Goal: Task Accomplishment & Management: Use online tool/utility

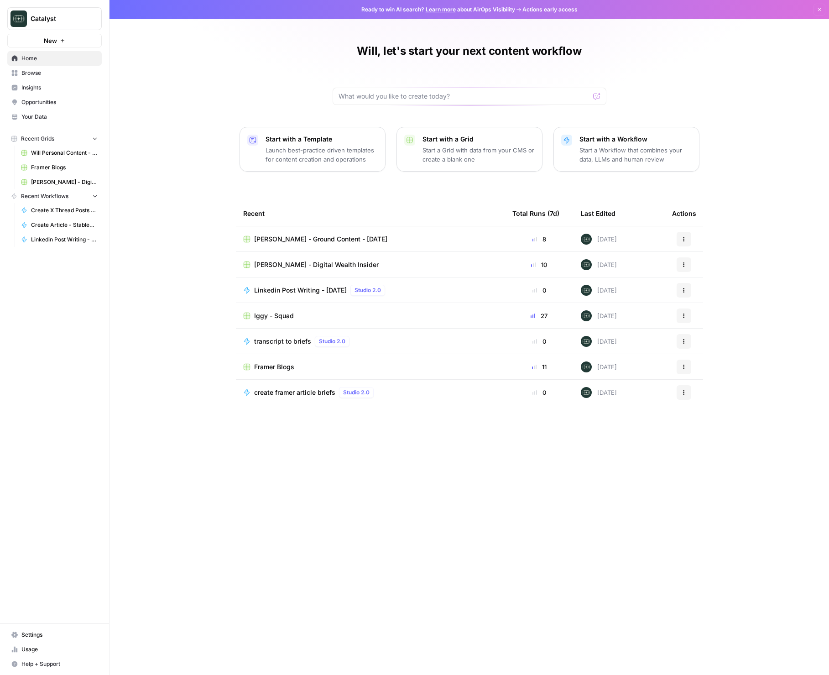
click at [59, 147] on link "Will Personal Content - [DATE]" at bounding box center [59, 153] width 85 height 15
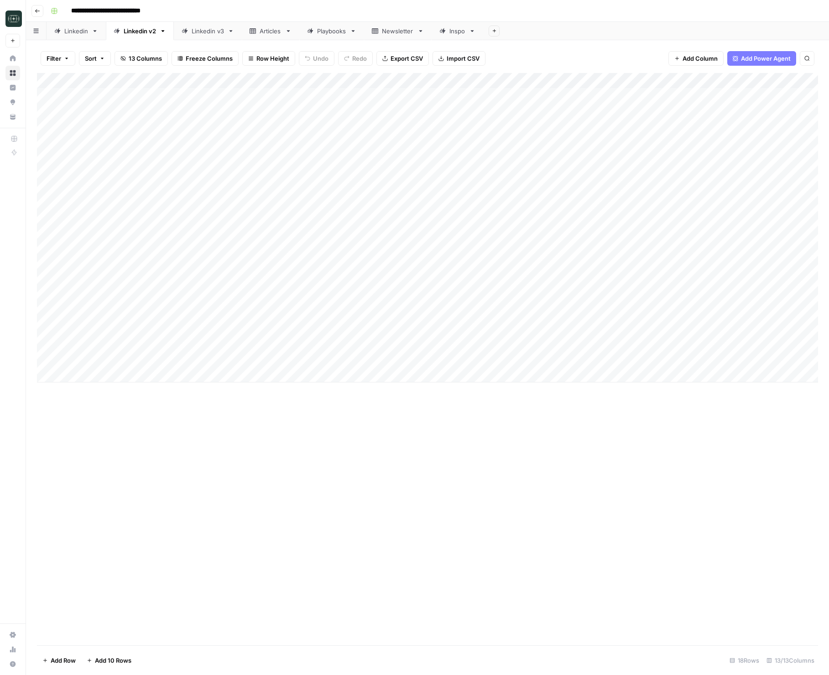
click at [209, 27] on div "Linkedin v3" at bounding box center [208, 30] width 32 height 9
click at [212, 131] on div "Add Column" at bounding box center [427, 103] width 781 height 61
type textarea "**********"
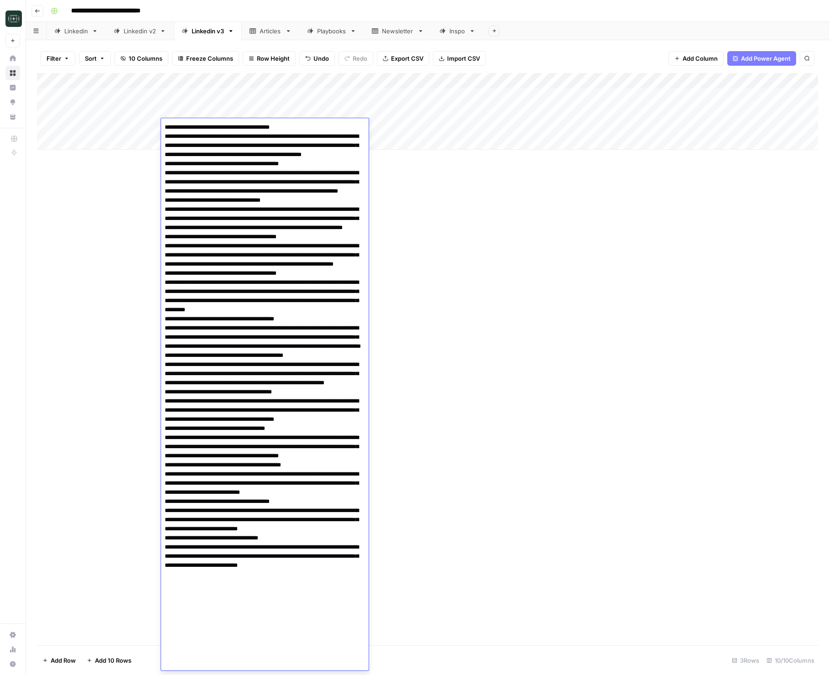
click at [458, 128] on div "Add Column" at bounding box center [427, 111] width 781 height 77
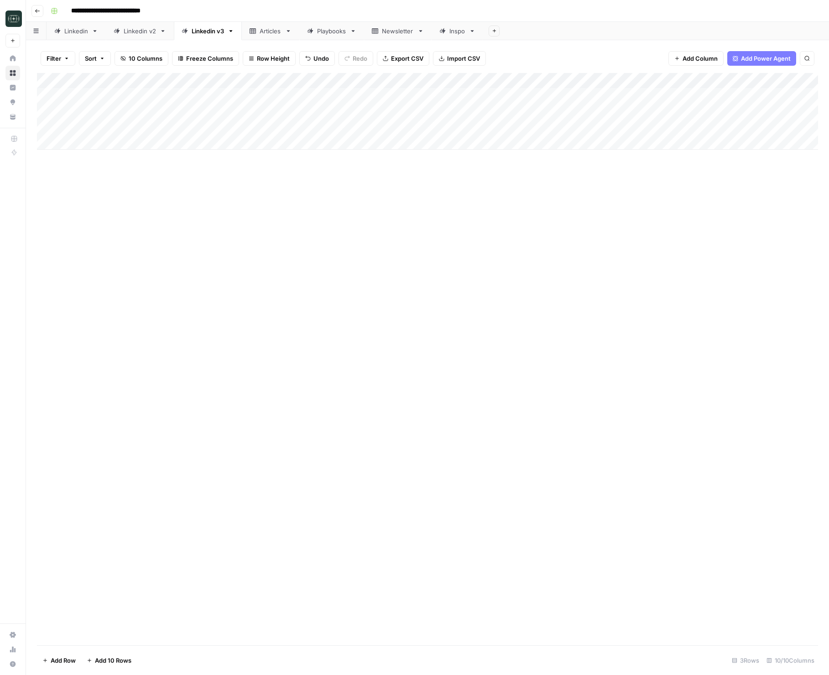
click at [458, 128] on div "Add Column" at bounding box center [427, 111] width 781 height 77
click at [490, 194] on button "Long (210-300 word)" at bounding box center [485, 194] width 67 height 11
click at [566, 129] on div "Add Column" at bounding box center [427, 111] width 781 height 77
click at [638, 127] on div "Add Column" at bounding box center [427, 111] width 781 height 77
click at [209, 130] on div "Add Column" at bounding box center [427, 111] width 781 height 77
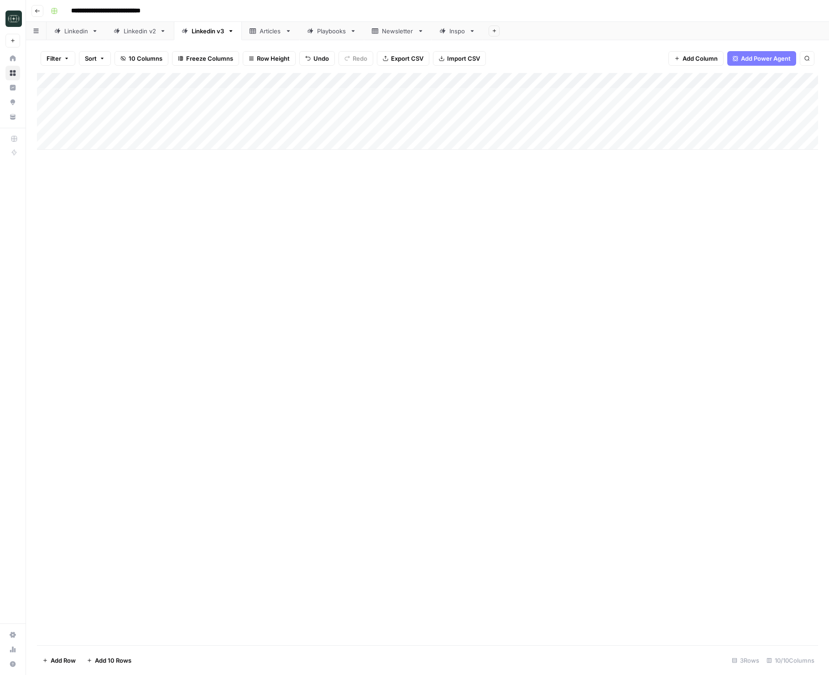
click at [209, 130] on div "Add Column" at bounding box center [427, 111] width 781 height 77
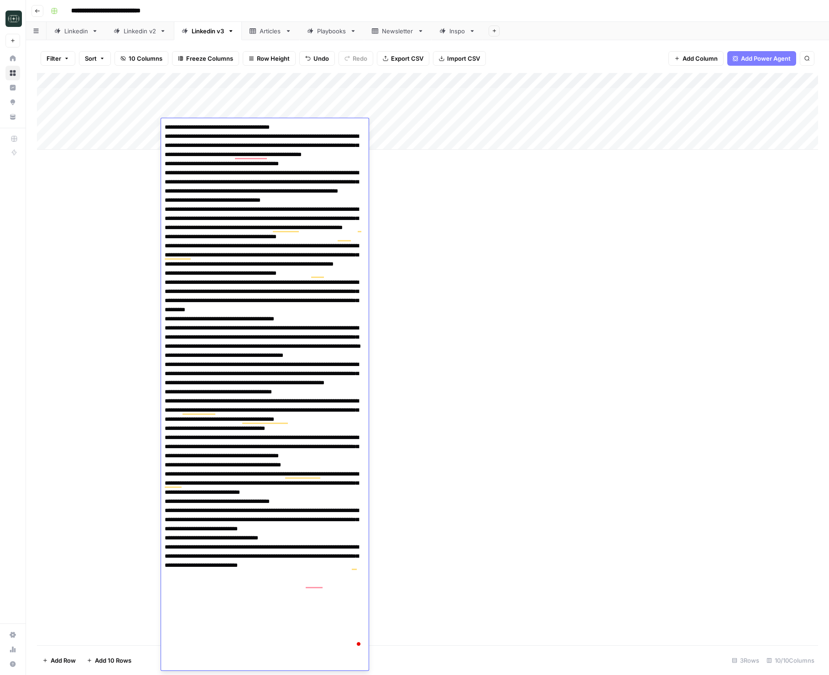
click at [166, 129] on textarea "To enrich screen reader interactions, please activate Accessibility in Grammarl…" at bounding box center [265, 387] width 208 height 533
type textarea "**********"
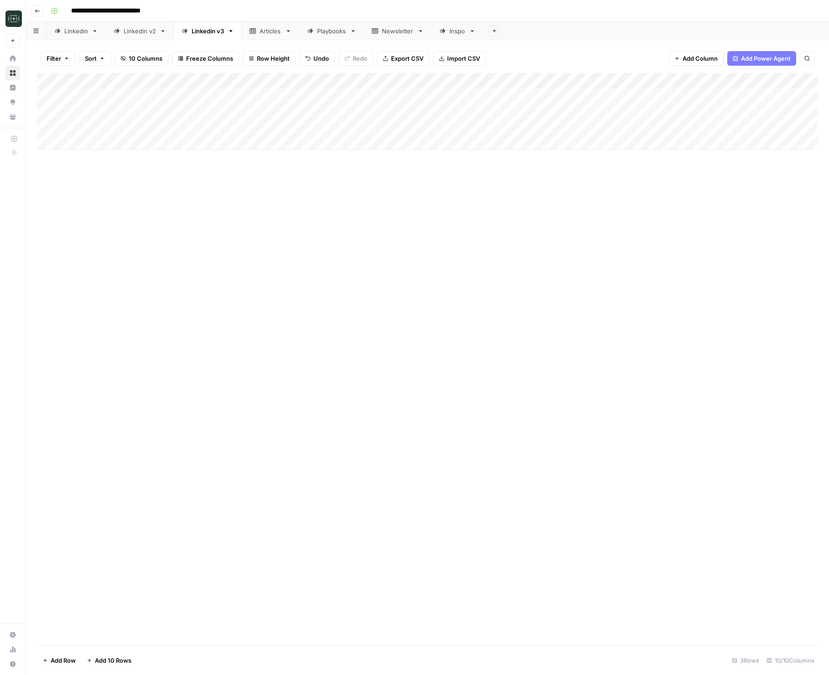
click at [641, 126] on div "Add Column" at bounding box center [427, 111] width 781 height 77
click at [722, 125] on div "Add Column" at bounding box center [427, 111] width 781 height 77
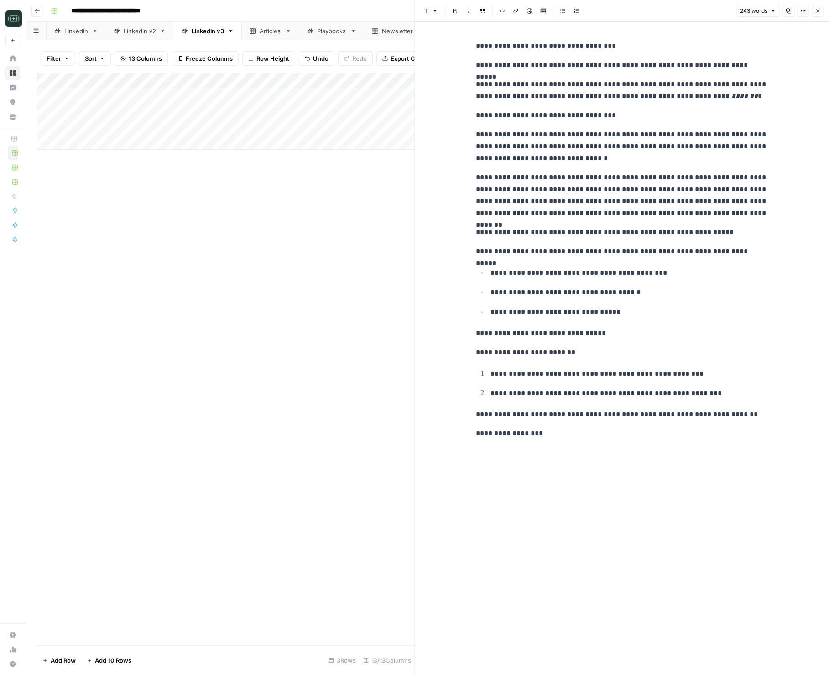
click at [816, 9] on icon "button" at bounding box center [817, 10] width 5 height 5
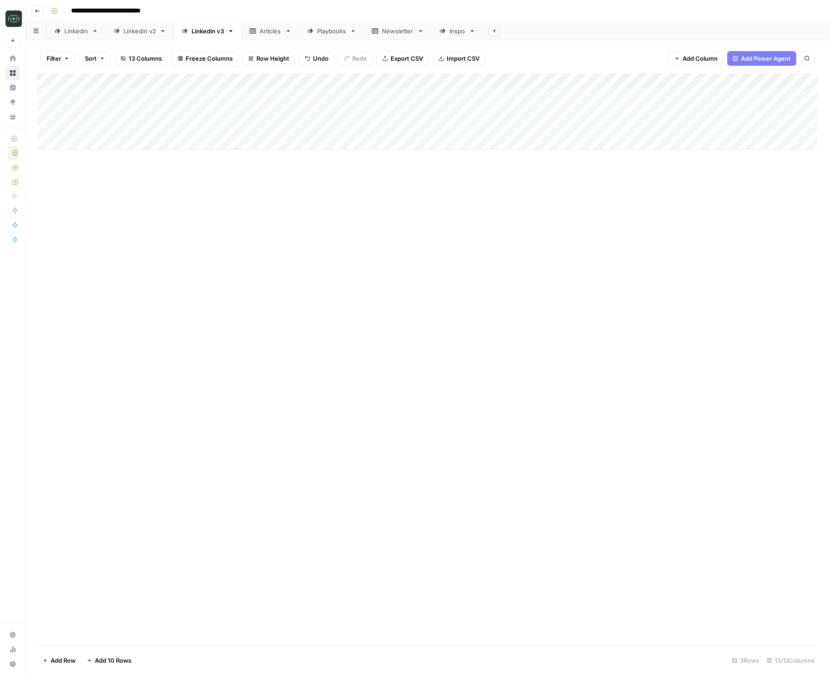
click at [668, 246] on div "Add Column" at bounding box center [427, 359] width 781 height 572
click at [227, 209] on div "Add Column" at bounding box center [427, 359] width 781 height 572
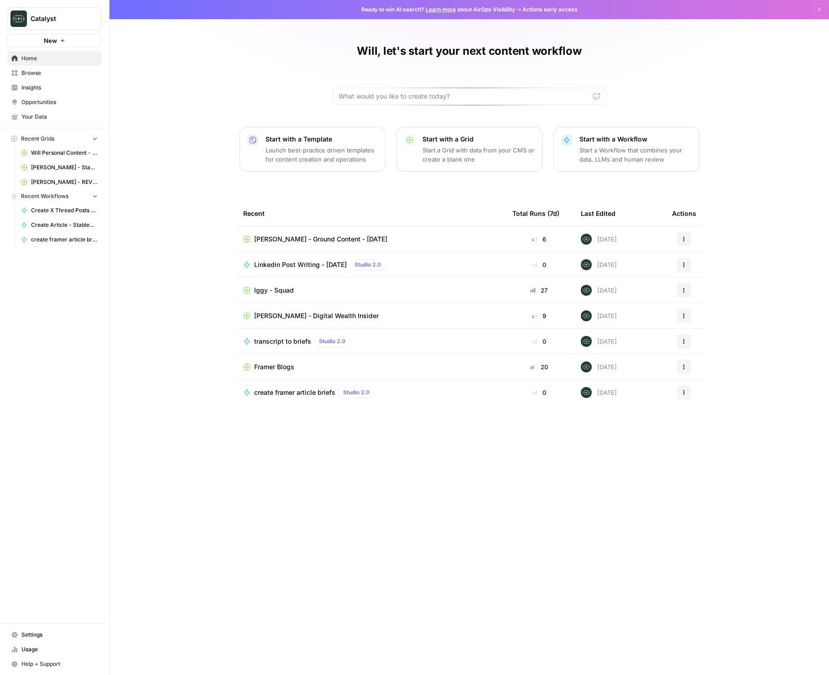
click at [40, 73] on span "Browse" at bounding box center [59, 73] width 76 height 8
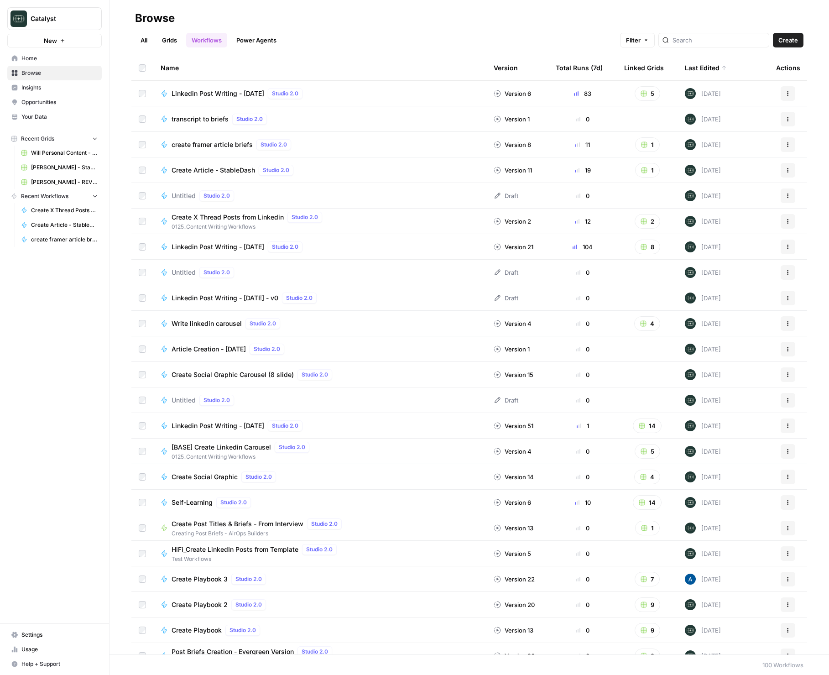
click at [162, 35] on link "Grids" at bounding box center [169, 40] width 26 height 15
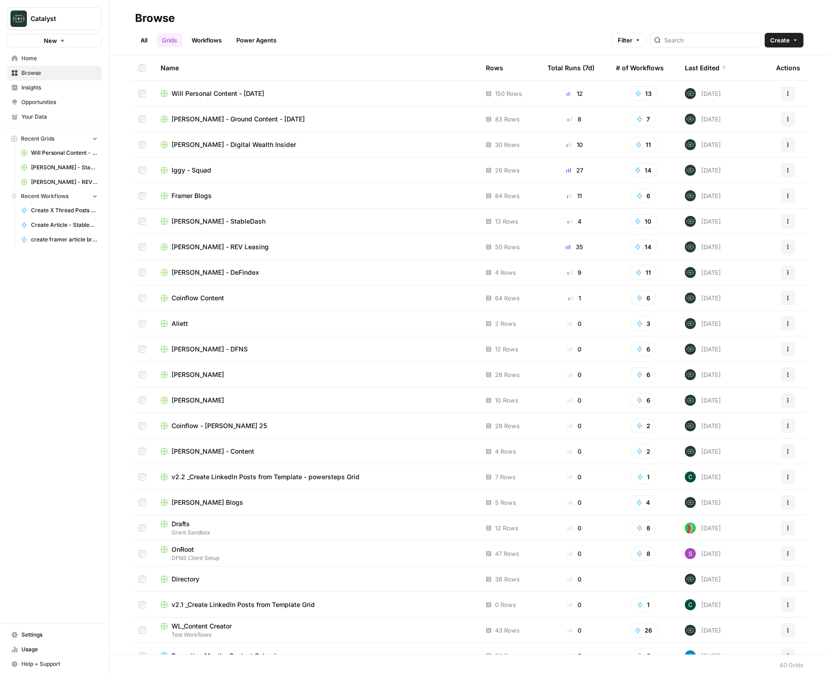
click at [200, 190] on td "Framer Blogs" at bounding box center [315, 195] width 325 height 25
click at [198, 193] on span "Framer Blogs" at bounding box center [192, 195] width 40 height 9
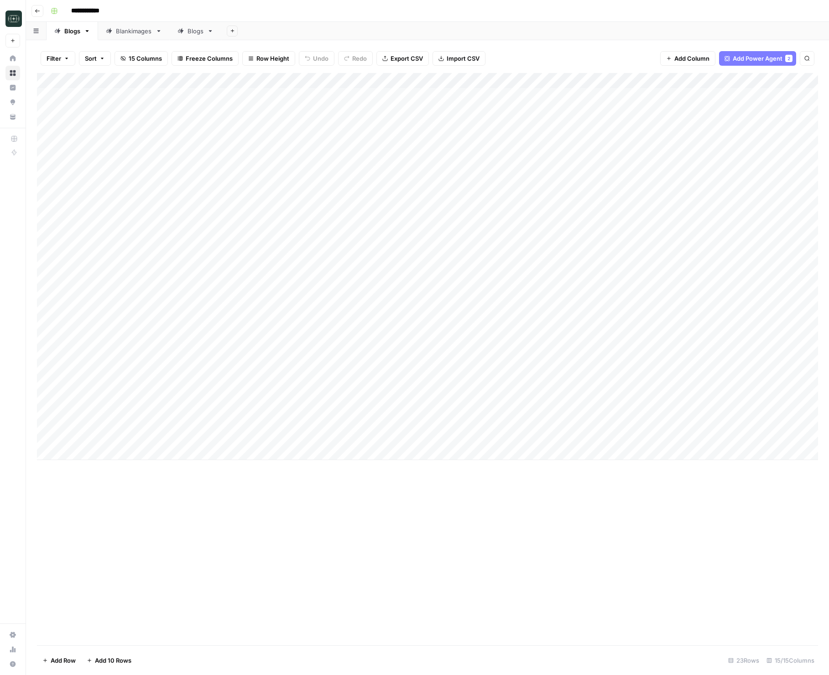
click at [125, 26] on div "Blankimages" at bounding box center [134, 30] width 36 height 9
click at [367, 83] on div "Add Column" at bounding box center [427, 359] width 781 height 572
click at [354, 170] on span "Edit Workflow" at bounding box center [360, 170] width 80 height 9
click at [264, 453] on div "Add Column" at bounding box center [427, 359] width 781 height 572
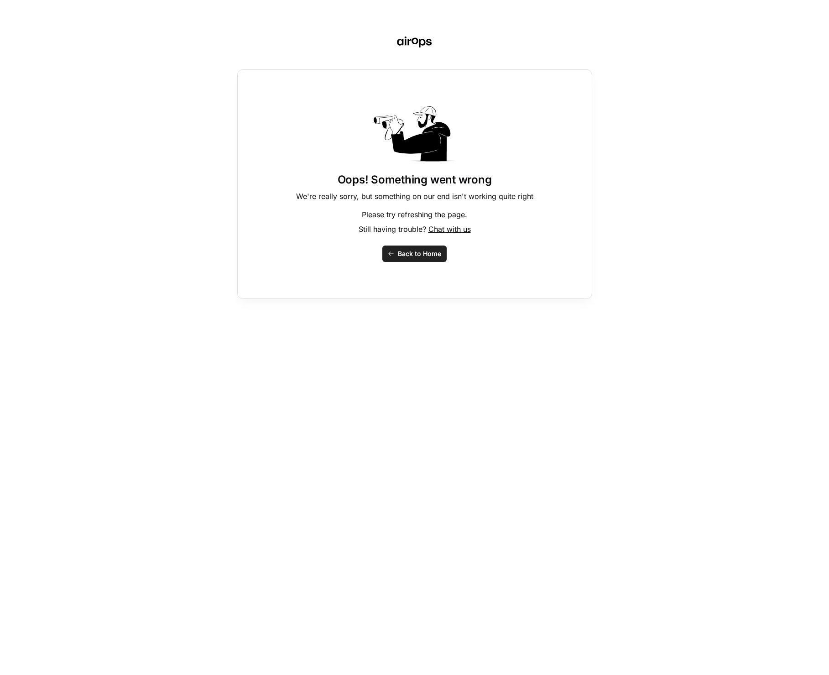
click at [416, 250] on span "Back to Home" at bounding box center [419, 253] width 43 height 9
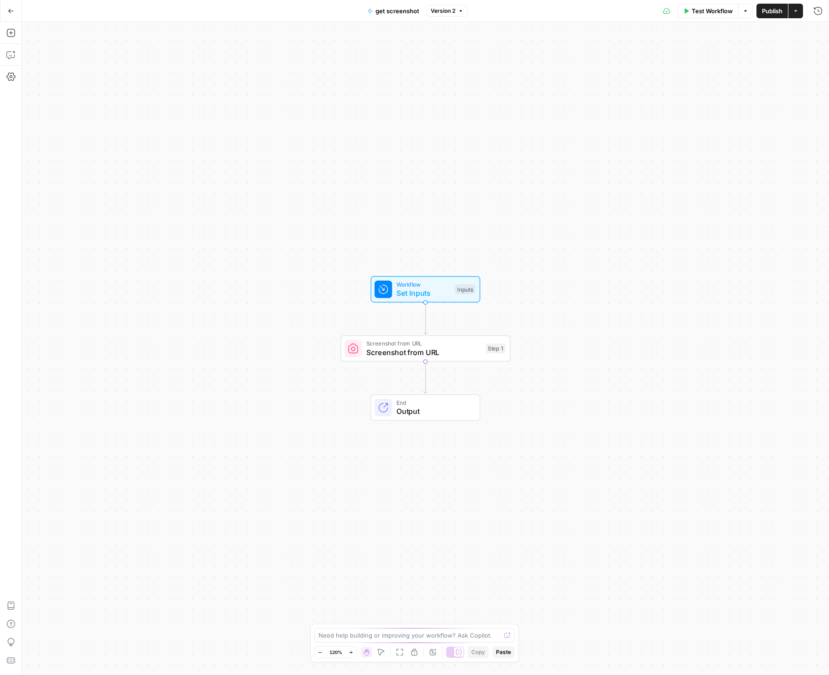
click at [377, 628] on div "Need help building or improving your workflow? Ask Copilot." at bounding box center [414, 635] width 201 height 15
paste textarea "1220x880 resolution"
type textarea "make sure every image is capture or resized to be 1220x880 resolution"
click at [508, 628] on icon "submit" at bounding box center [507, 625] width 5 height 5
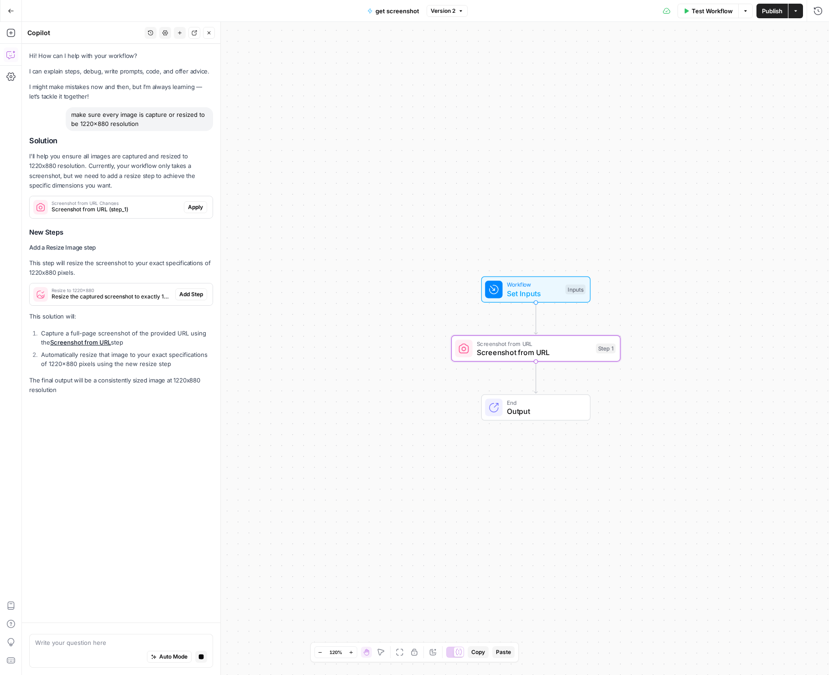
click at [189, 209] on span "Apply" at bounding box center [195, 207] width 15 height 8
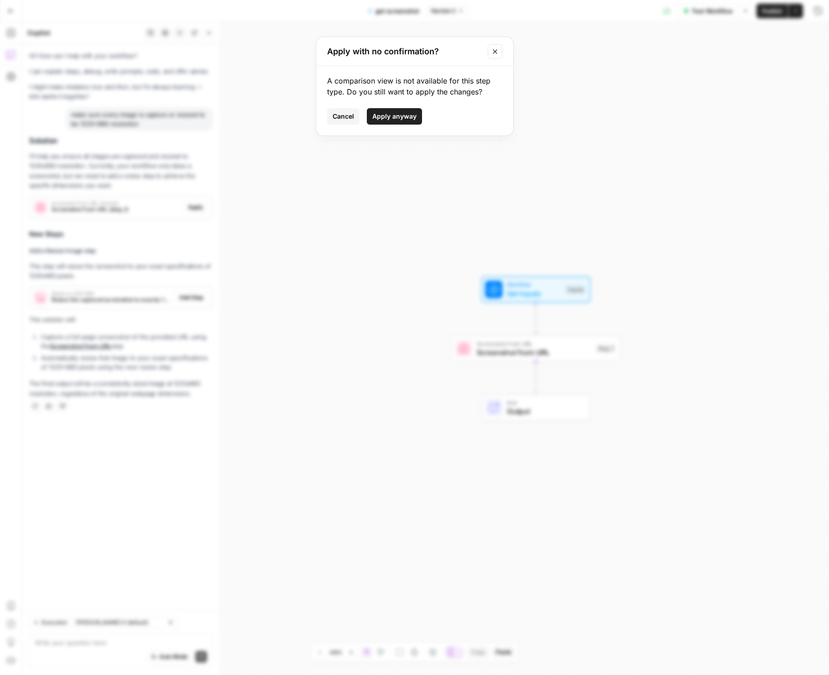
click at [386, 117] on span "Apply anyway" at bounding box center [394, 116] width 44 height 9
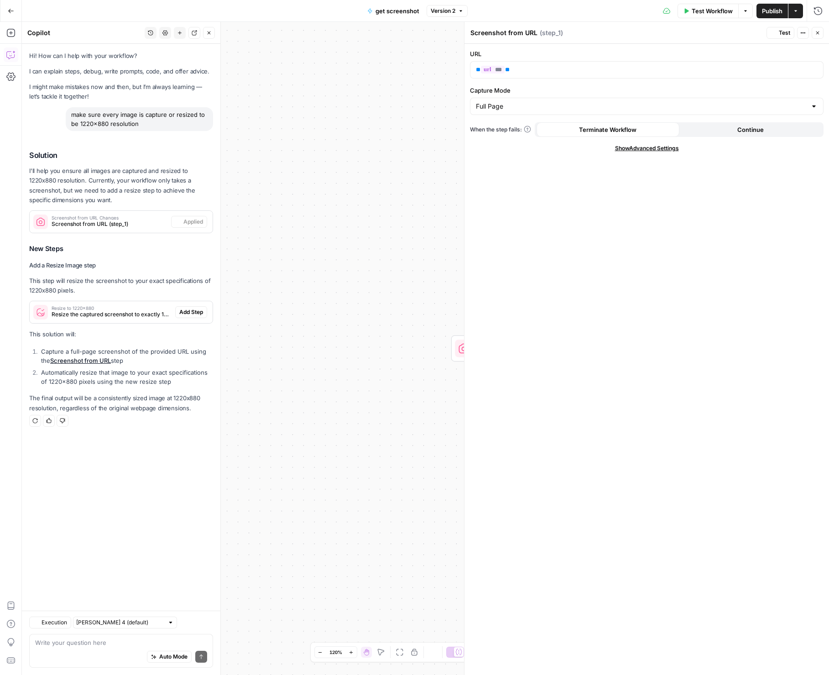
type input "Full Page"
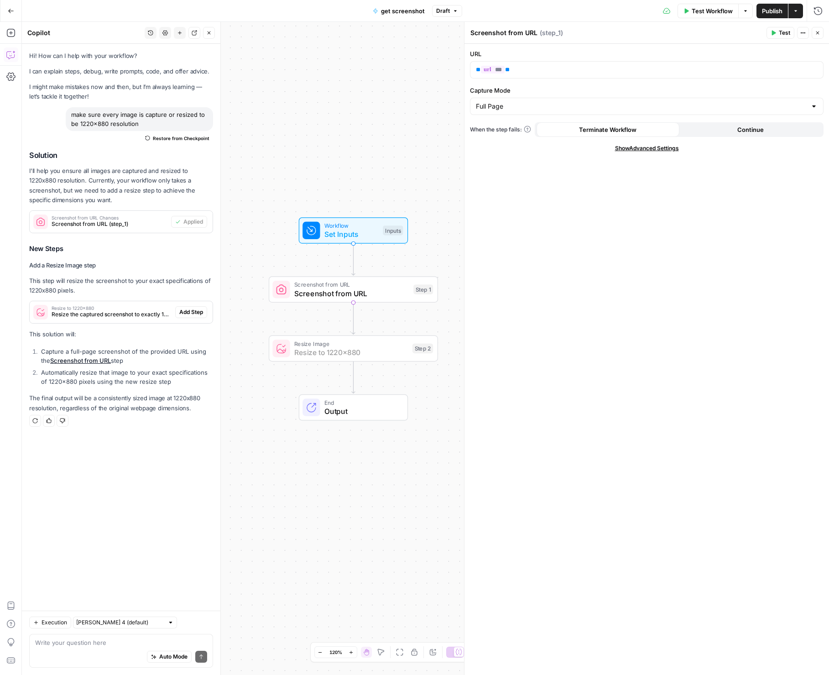
click at [198, 313] on span "Add Step" at bounding box center [191, 312] width 24 height 8
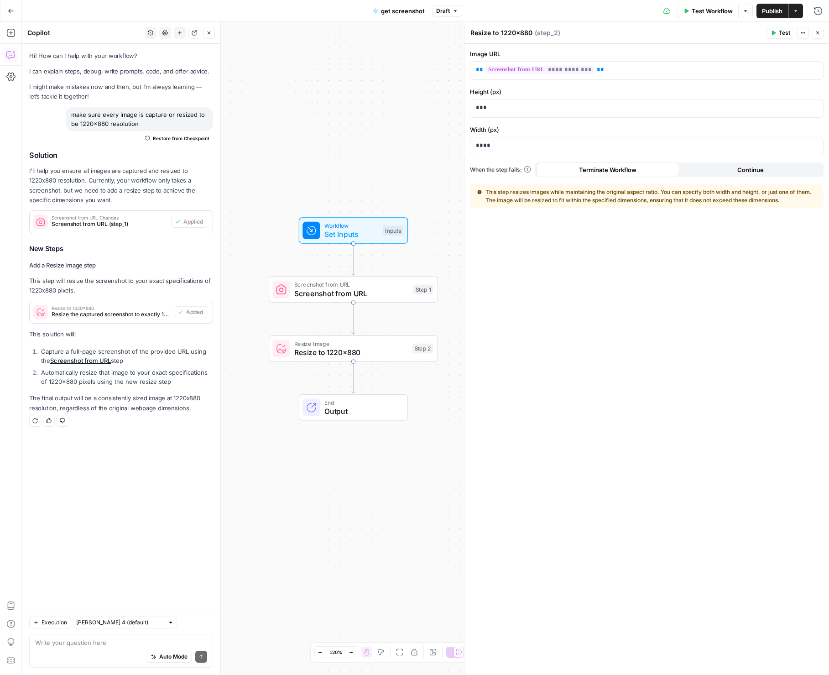
click at [823, 35] on header "Resize to 1220x880 Resize to 1220x880 ( step_2 ) Test Actions Close" at bounding box center [646, 33] width 364 height 22
click at [820, 33] on icon "button" at bounding box center [817, 32] width 5 height 5
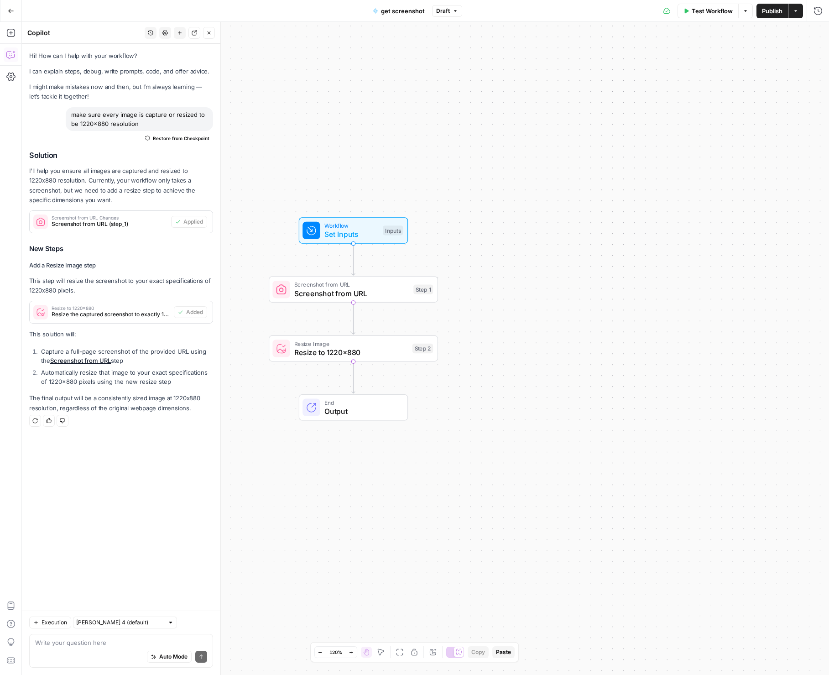
click at [768, 6] on span "Publish" at bounding box center [772, 10] width 21 height 9
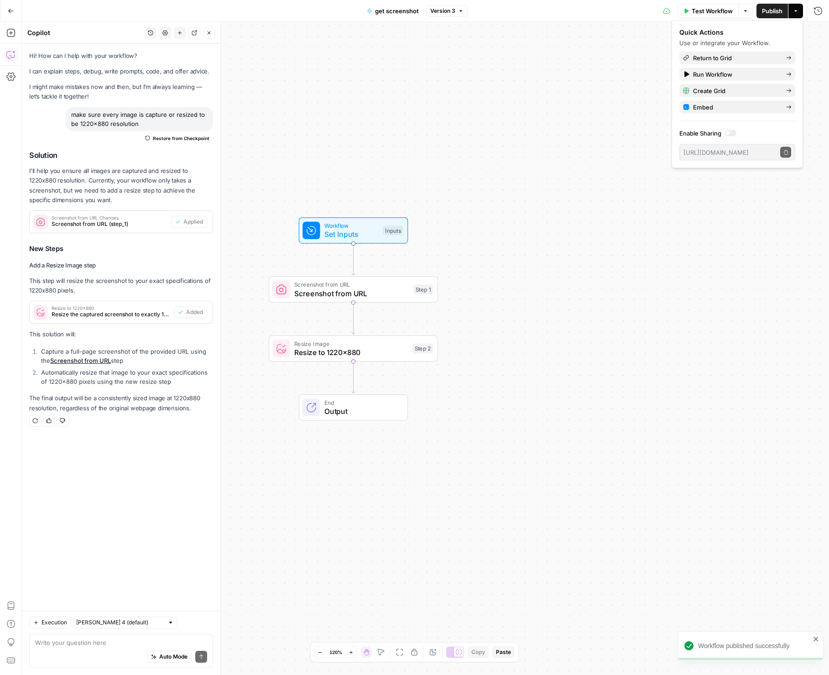
click at [724, 13] on span "Test Workflow" at bounding box center [711, 10] width 41 height 9
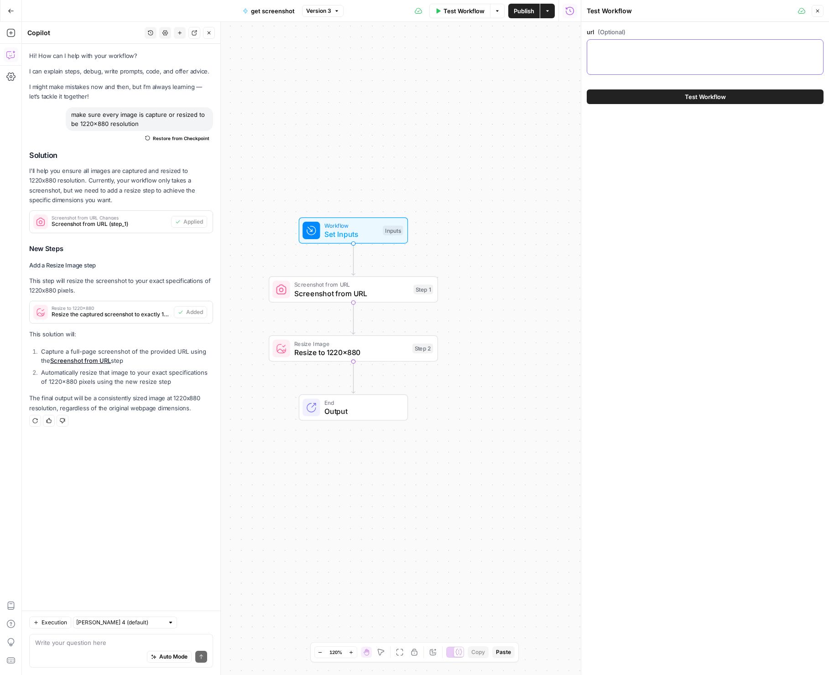
click at [618, 47] on textarea "url (Optional)" at bounding box center [705, 47] width 225 height 9
paste textarea "1220x880 resolution"
type textarea "1220x880 resolution"
paste textarea "[URL][DOMAIN_NAME]"
type textarea "[URL][DOMAIN_NAME]"
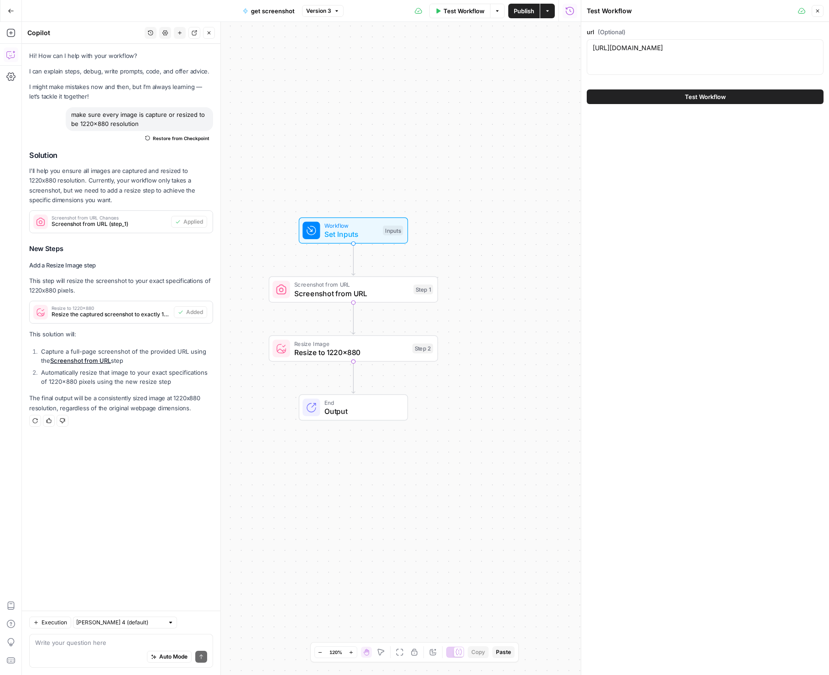
click at [669, 97] on button "Test Workflow" at bounding box center [705, 96] width 237 height 15
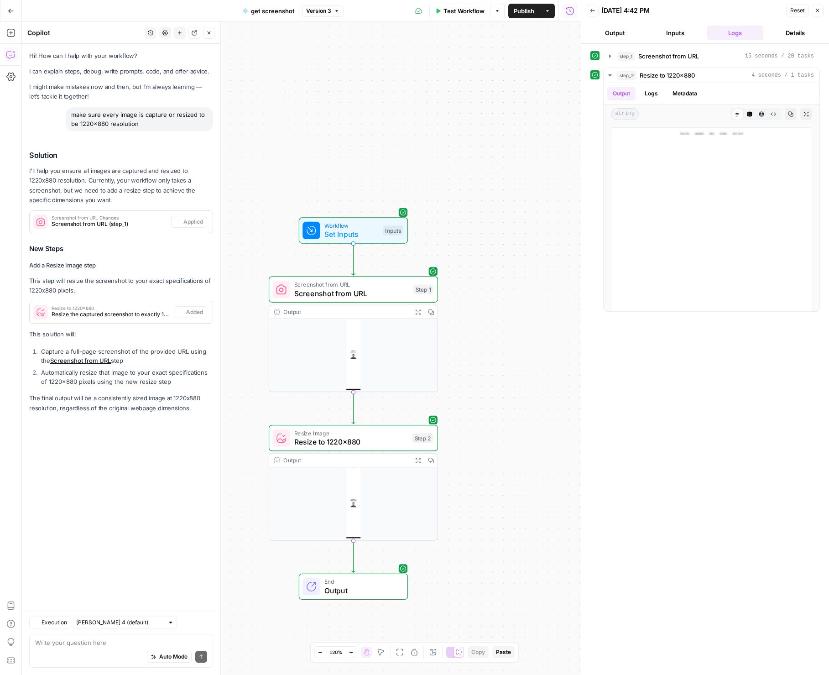
click at [379, 296] on span "Screenshot from URL" at bounding box center [351, 293] width 114 height 11
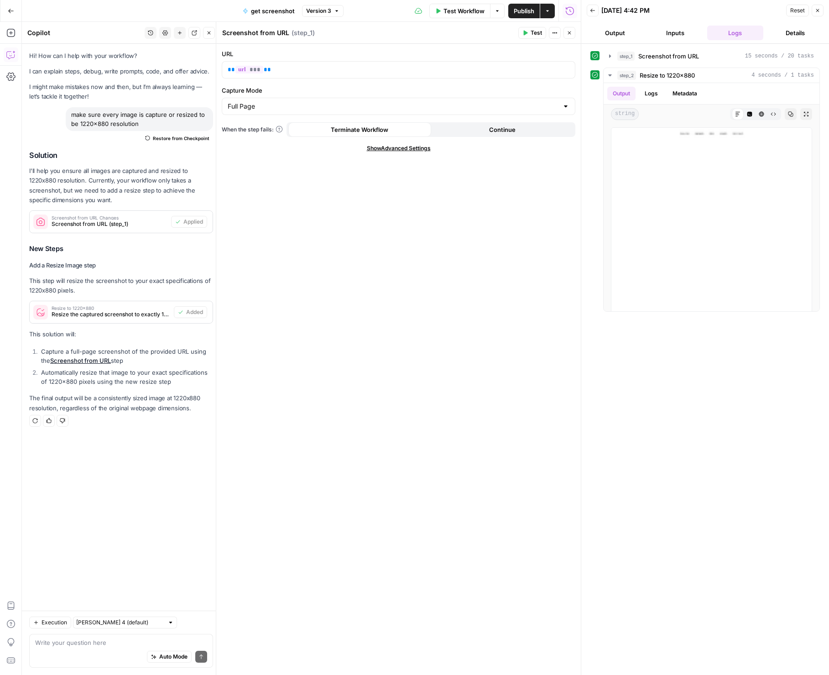
click at [567, 31] on icon "button" at bounding box center [569, 32] width 5 height 5
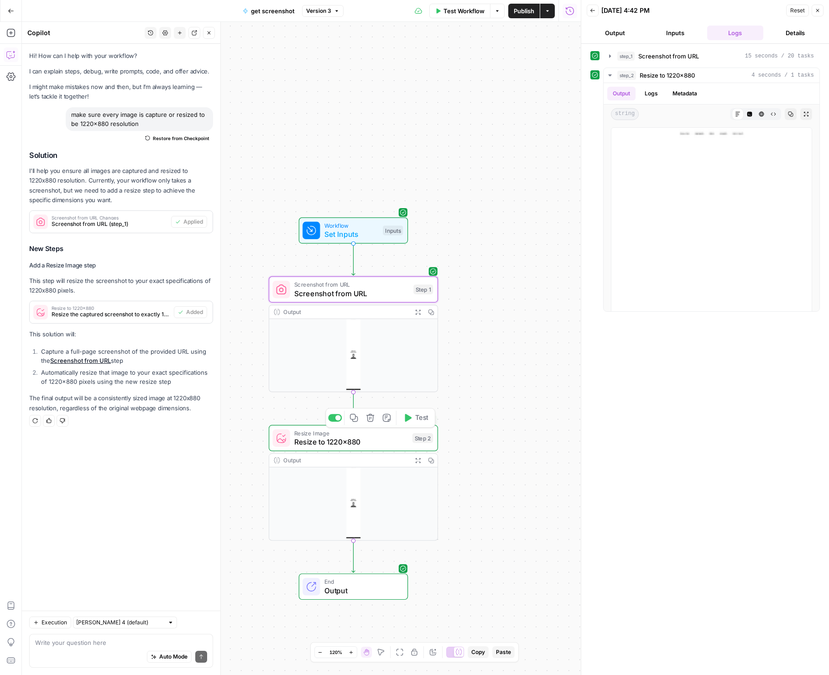
click at [346, 500] on img at bounding box center [353, 510] width 168 height 86
click at [352, 287] on span "Screenshot from URL" at bounding box center [351, 284] width 114 height 9
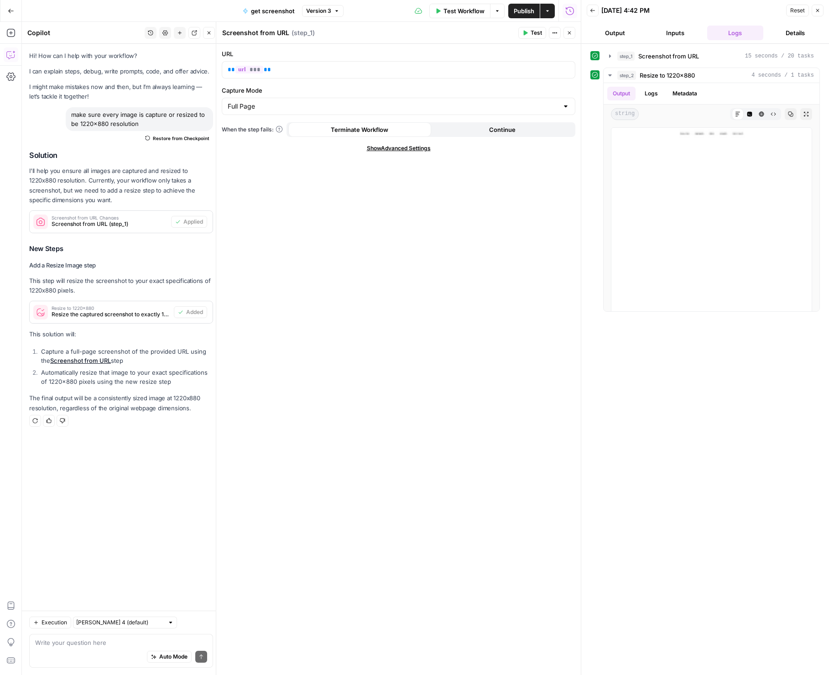
click at [283, 99] on div "Full Page" at bounding box center [398, 106] width 353 height 17
click at [267, 131] on span "Viewport" at bounding box center [396, 129] width 334 height 9
type input "Viewport"
click at [574, 35] on button "Close" at bounding box center [569, 33] width 12 height 12
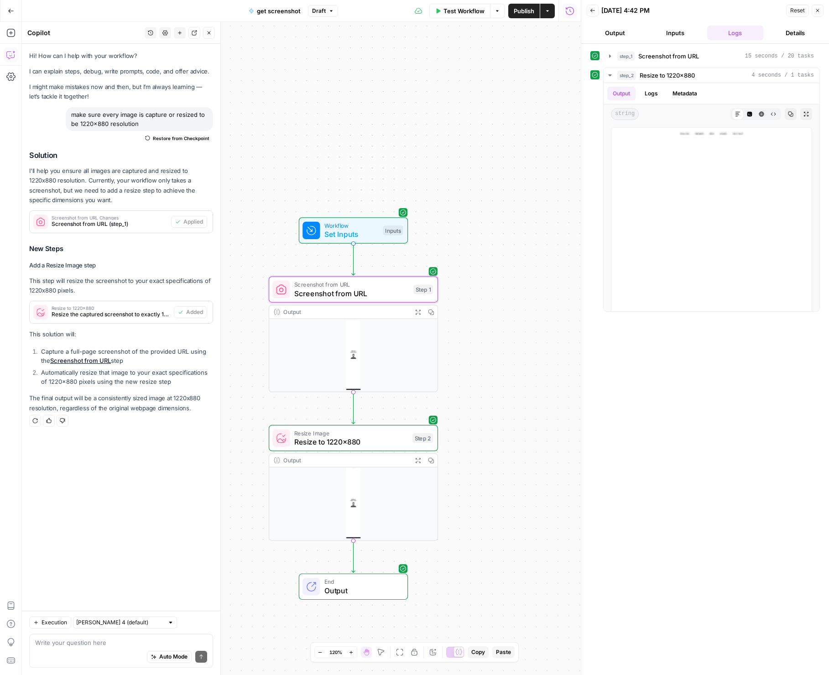
click at [480, 14] on span "Test Workflow" at bounding box center [463, 10] width 41 height 9
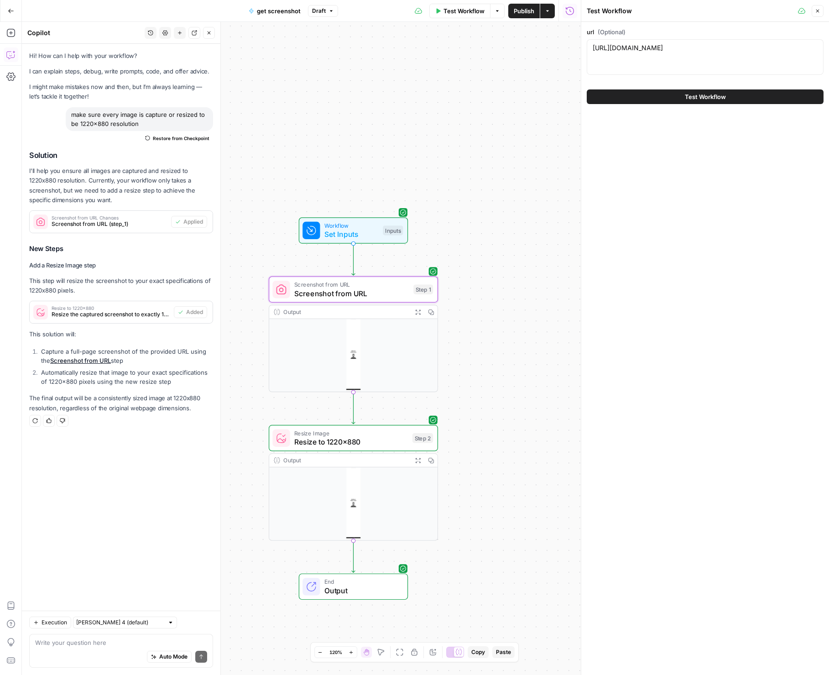
click at [635, 90] on button "Test Workflow" at bounding box center [705, 96] width 237 height 15
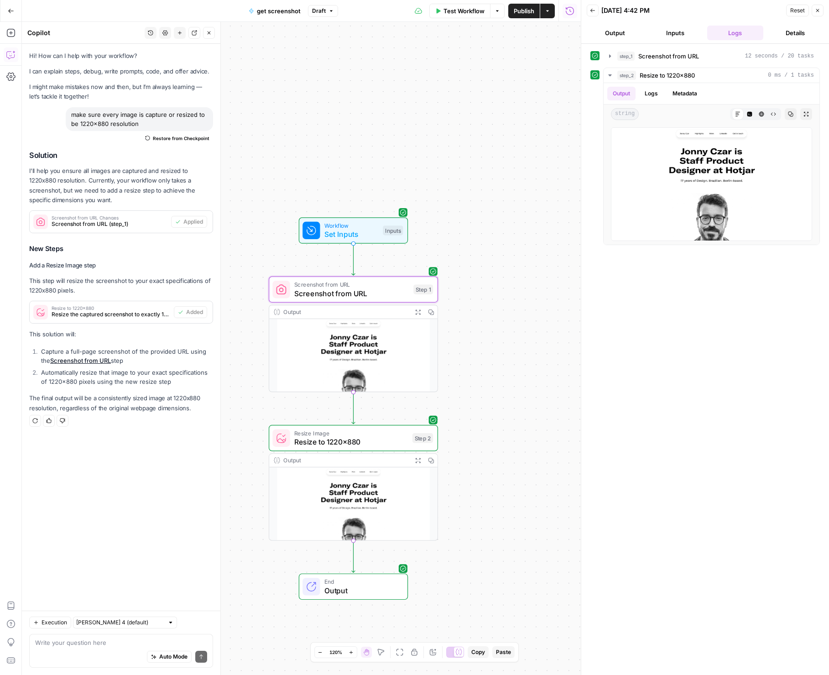
click at [327, 441] on span "Resize to 1220x880" at bounding box center [351, 441] width 114 height 11
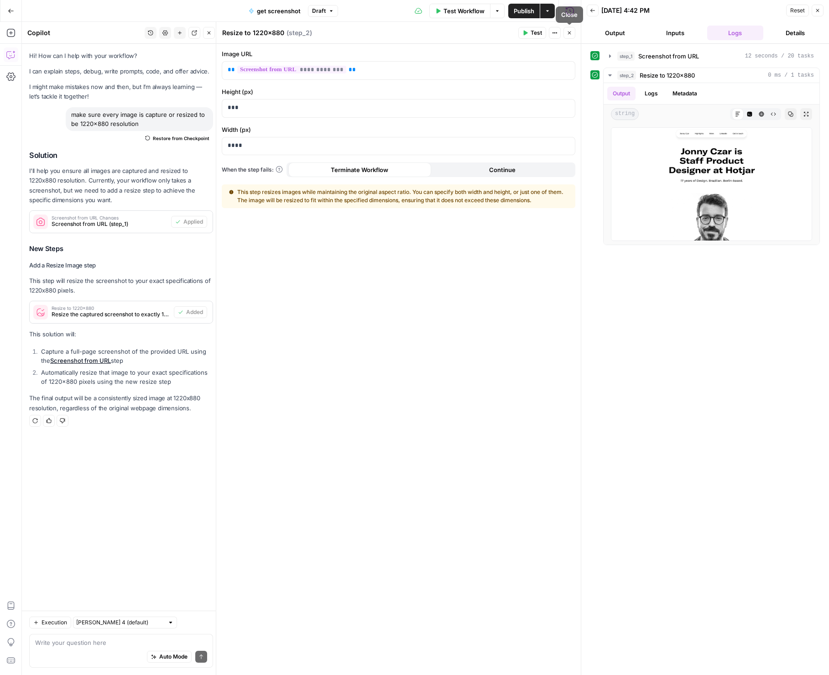
drag, startPoint x: 571, startPoint y: 33, endPoint x: 677, endPoint y: 149, distance: 156.9
click at [581, 43] on body "Catalyst New Home Browse Insights Opportunities Your Data Recent Grids Will Per…" at bounding box center [414, 337] width 829 height 675
click at [608, 52] on button "step_1 Screenshot from URL 12 seconds / 20 tasks" at bounding box center [711, 56] width 216 height 15
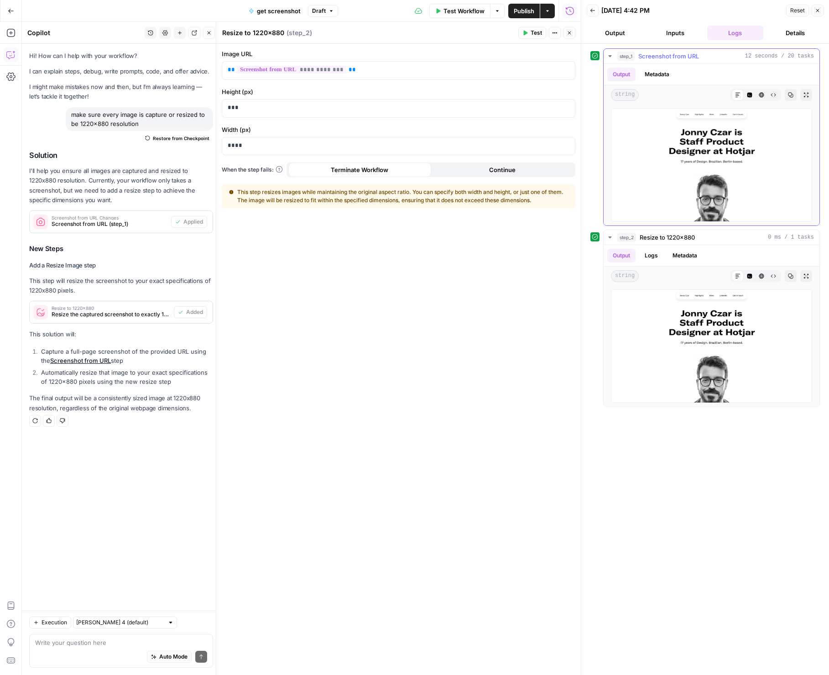
click at [608, 52] on icon "button" at bounding box center [609, 55] width 7 height 7
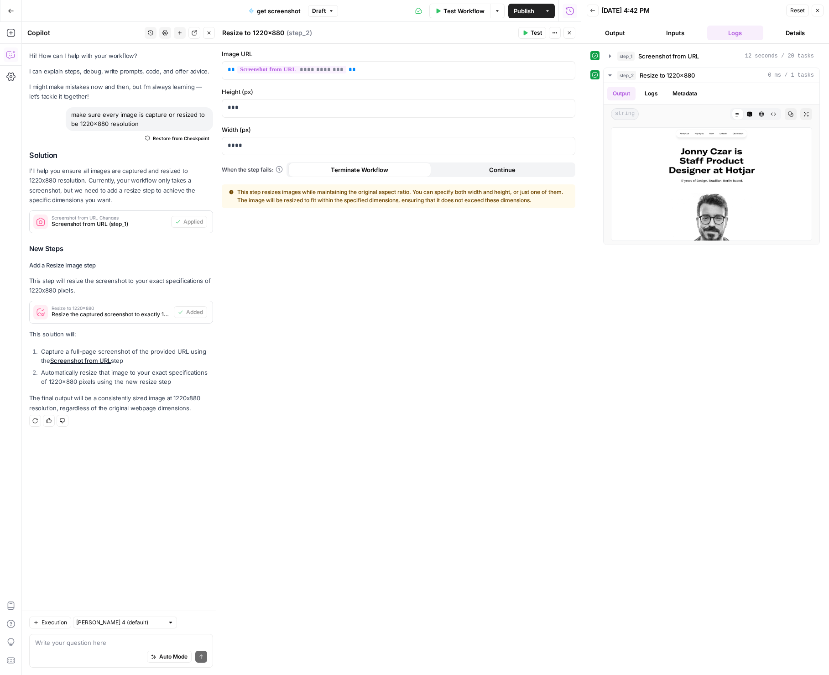
click at [821, 12] on button "Close" at bounding box center [817, 11] width 12 height 12
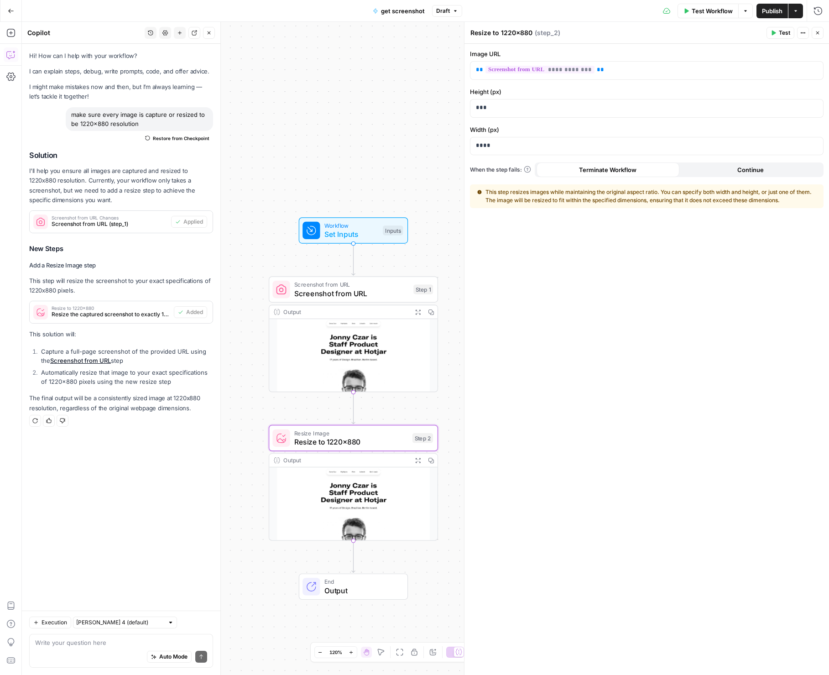
click at [781, 11] on span "Publish" at bounding box center [772, 10] width 21 height 9
click at [814, 36] on button "Close" at bounding box center [817, 33] width 12 height 12
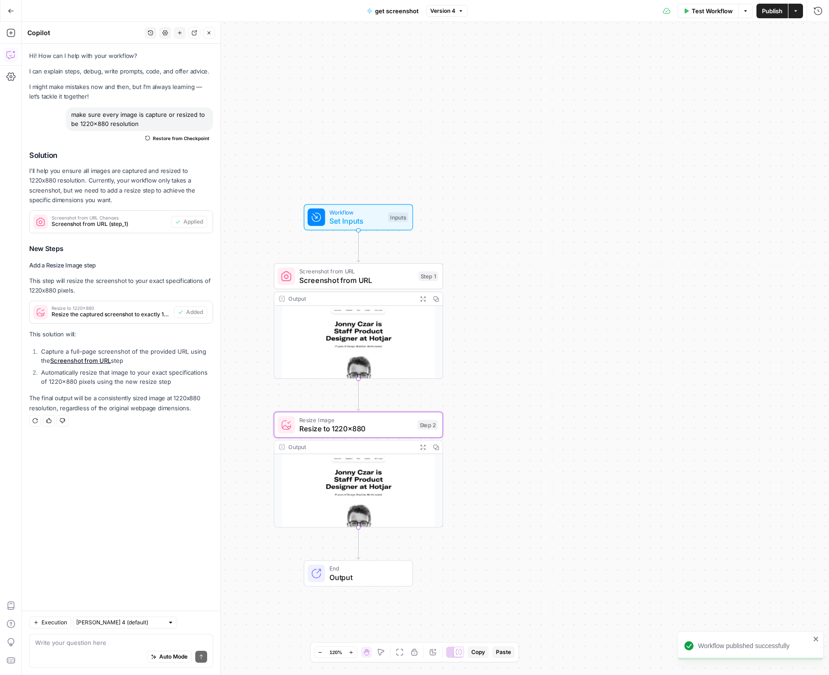
drag, startPoint x: 701, startPoint y: 406, endPoint x: 765, endPoint y: 323, distance: 105.0
click at [765, 323] on div "Workflow Set Inputs Inputs Screenshot from URL Screenshot from URL Step 1 Outpu…" at bounding box center [425, 348] width 807 height 653
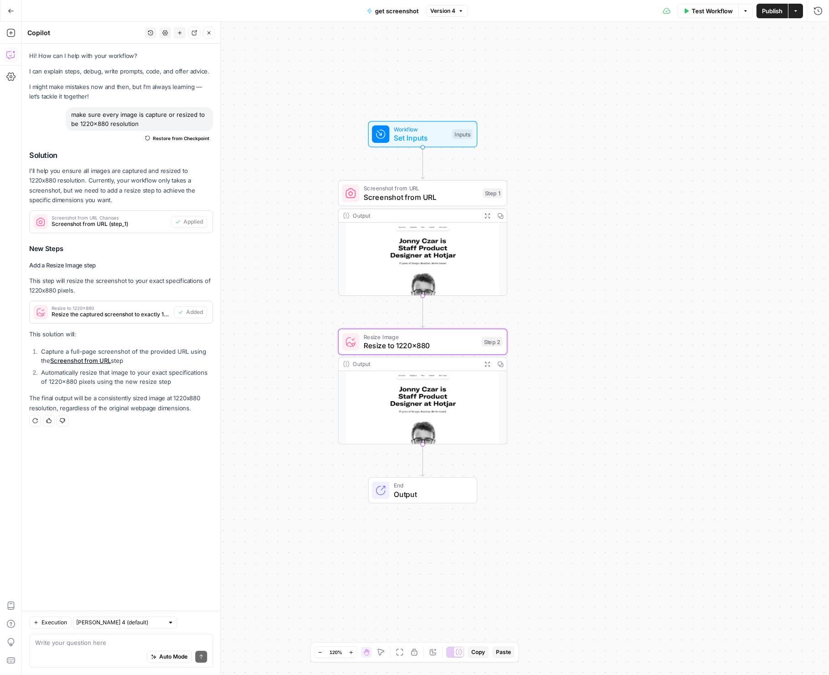
click at [633, 507] on div "Workflow Set Inputs Inputs Screenshot from URL Screenshot from URL Step 1 Outpu…" at bounding box center [425, 348] width 807 height 653
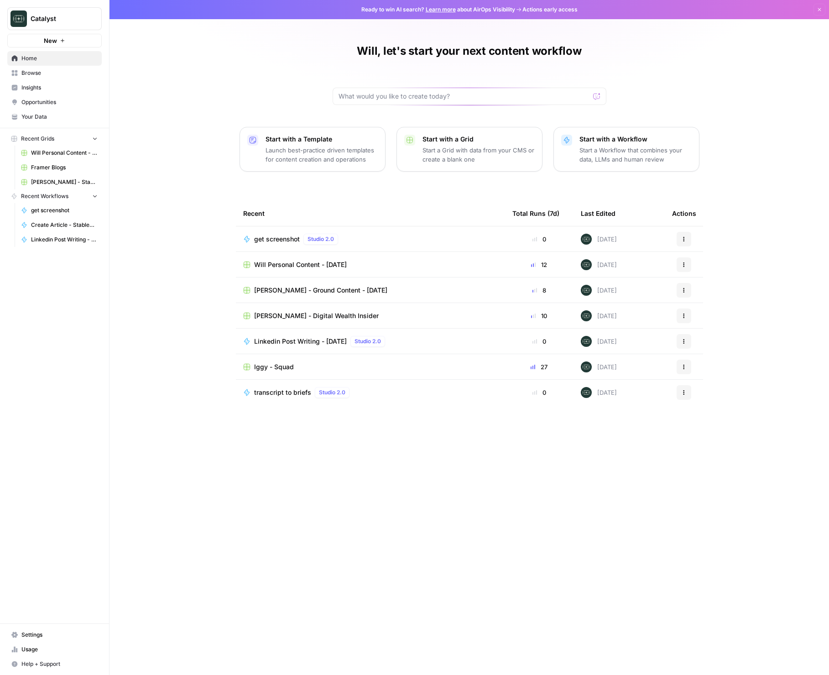
click at [54, 168] on span "Framer Blogs" at bounding box center [64, 167] width 67 height 8
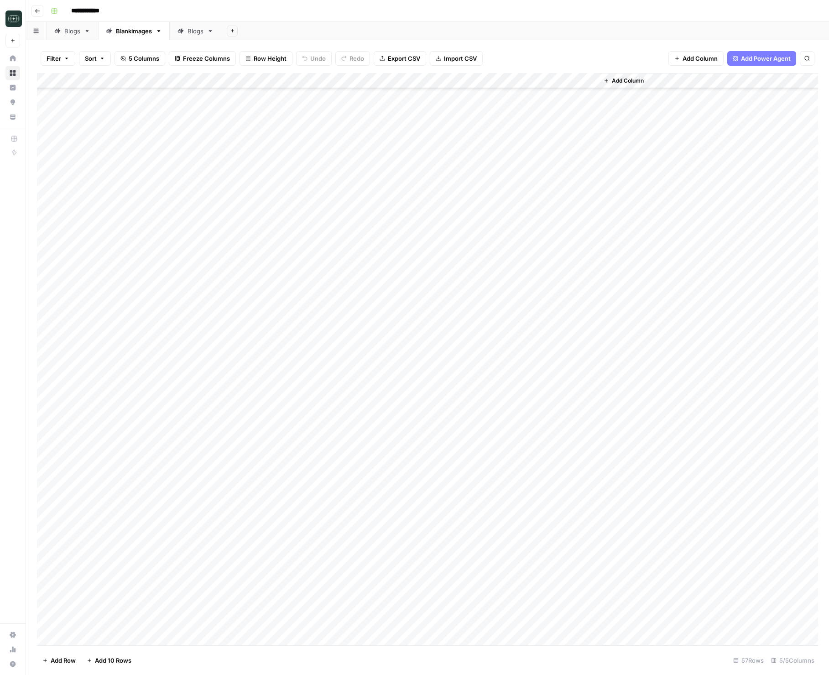
scroll to position [76, 0]
click at [270, 379] on div "Add Column" at bounding box center [427, 359] width 781 height 572
click at [293, 374] on button "button" at bounding box center [261, 376] width 83 height 16
click at [284, 375] on button "button" at bounding box center [261, 376] width 83 height 16
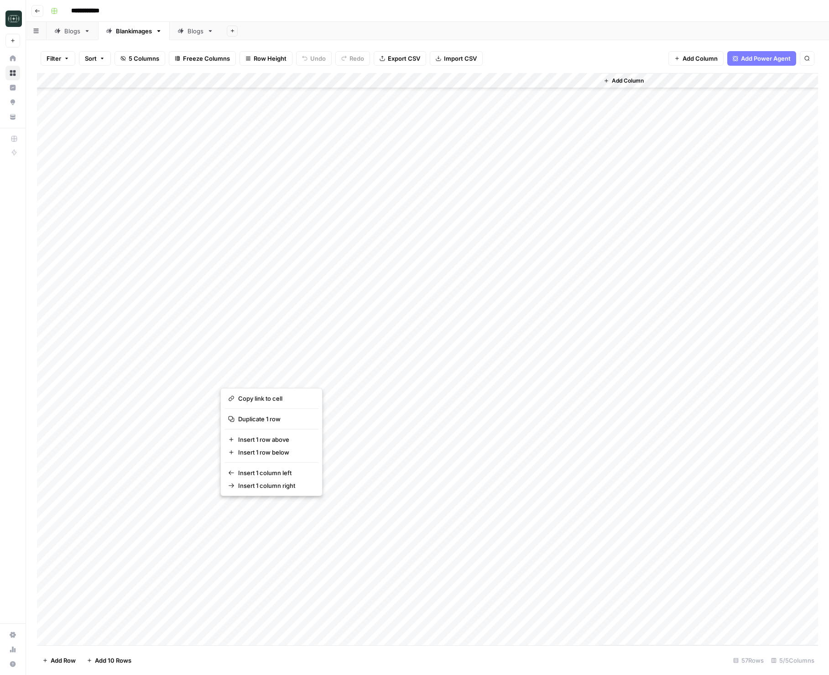
click at [284, 375] on button "button" at bounding box center [261, 376] width 83 height 16
click at [197, 34] on div "Blogs" at bounding box center [195, 30] width 16 height 9
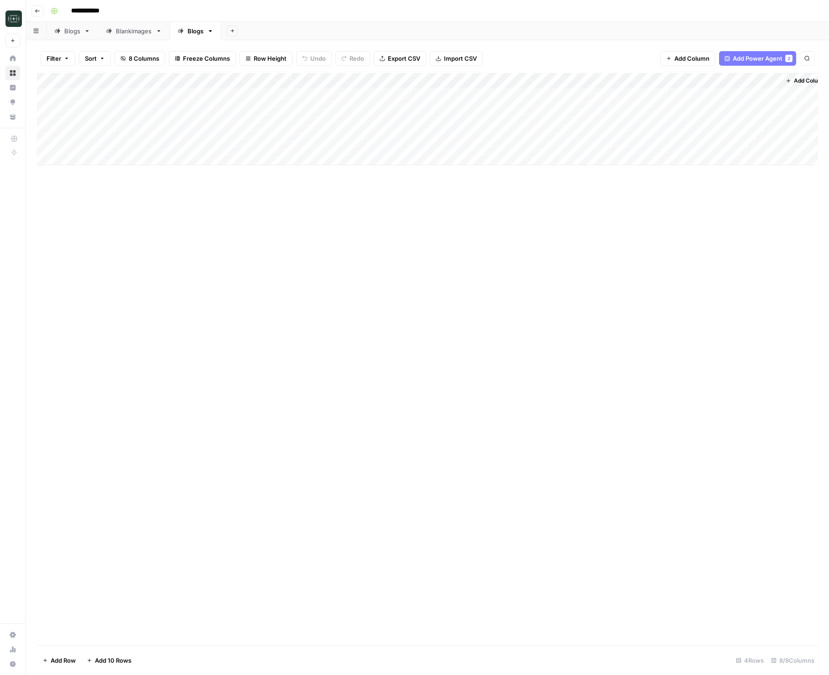
click at [132, 35] on link "Blankimages" at bounding box center [134, 31] width 72 height 18
type input "**********"
click at [271, 512] on div "Add Column" at bounding box center [427, 359] width 781 height 572
click at [267, 456] on div "Add Column" at bounding box center [427, 359] width 781 height 572
click at [265, 457] on div "Add Column" at bounding box center [427, 359] width 781 height 572
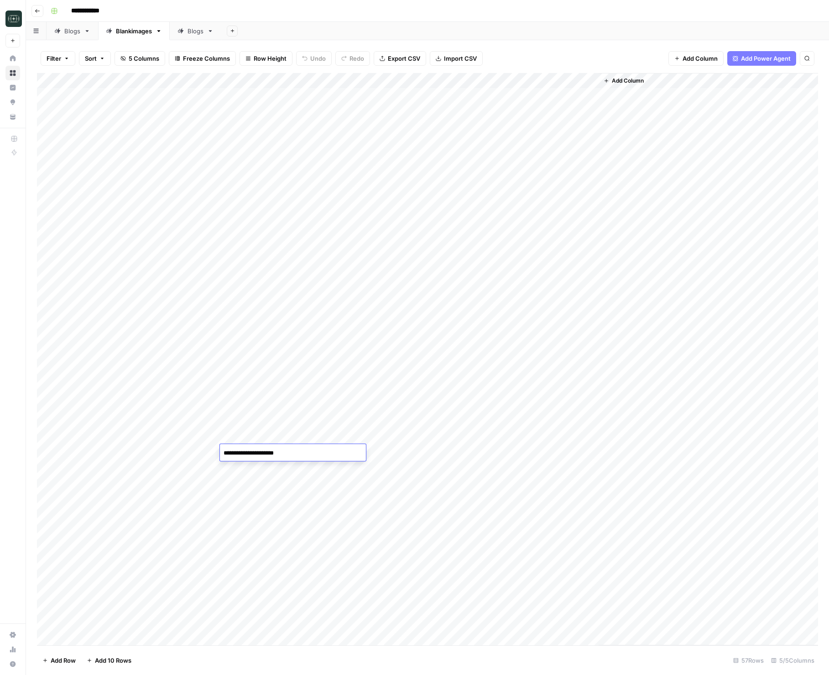
click at [265, 457] on textarea "**********" at bounding box center [293, 453] width 146 height 13
click at [191, 462] on div "Add Column" at bounding box center [427, 359] width 781 height 572
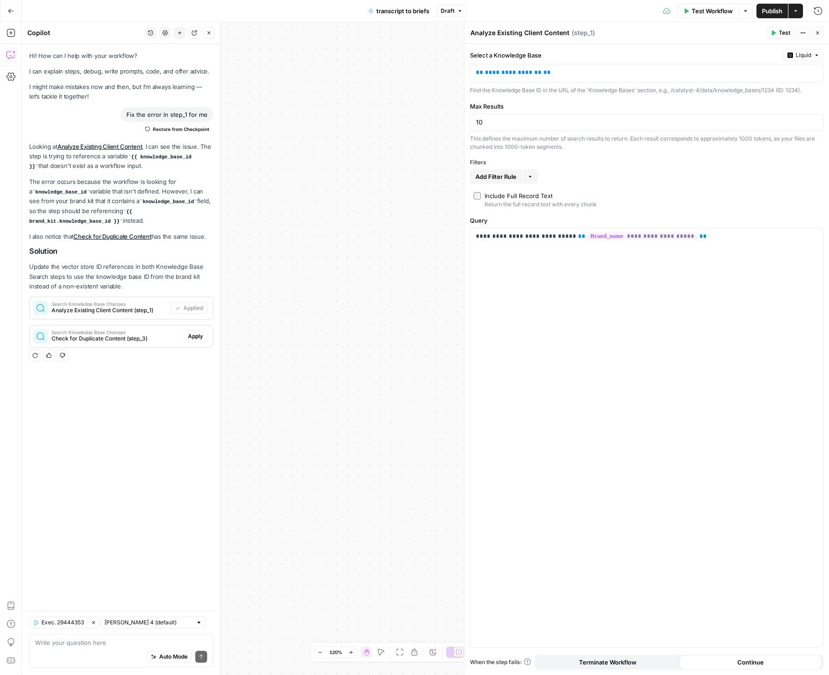
click at [815, 34] on icon "button" at bounding box center [817, 32] width 5 height 5
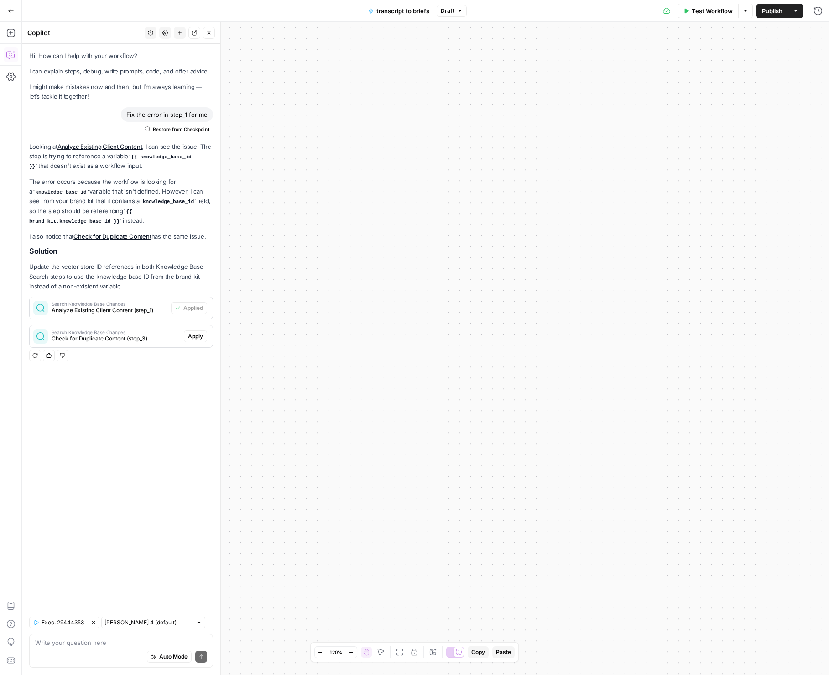
drag, startPoint x: 671, startPoint y: 321, endPoint x: 721, endPoint y: 320, distance: 49.7
click at [721, 320] on div "Workflow Set Inputs Inputs Search Knowledge Base Analyze Existing Client Conten…" at bounding box center [425, 348] width 807 height 653
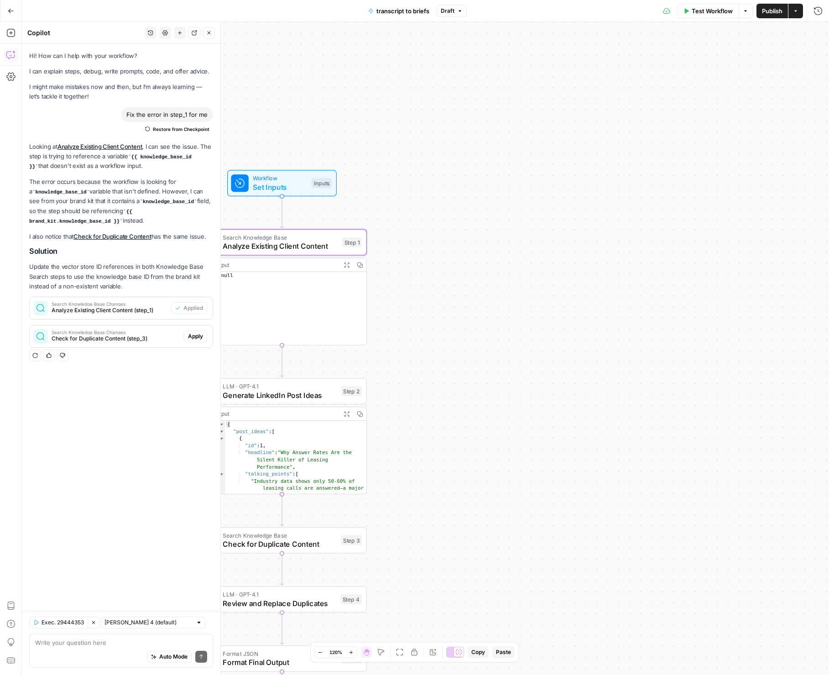
drag, startPoint x: 328, startPoint y: 93, endPoint x: 497, endPoint y: 98, distance: 168.8
click at [486, 99] on div "Workflow Set Inputs Inputs Search Knowledge Base Analyze Existing Client Conten…" at bounding box center [425, 348] width 807 height 653
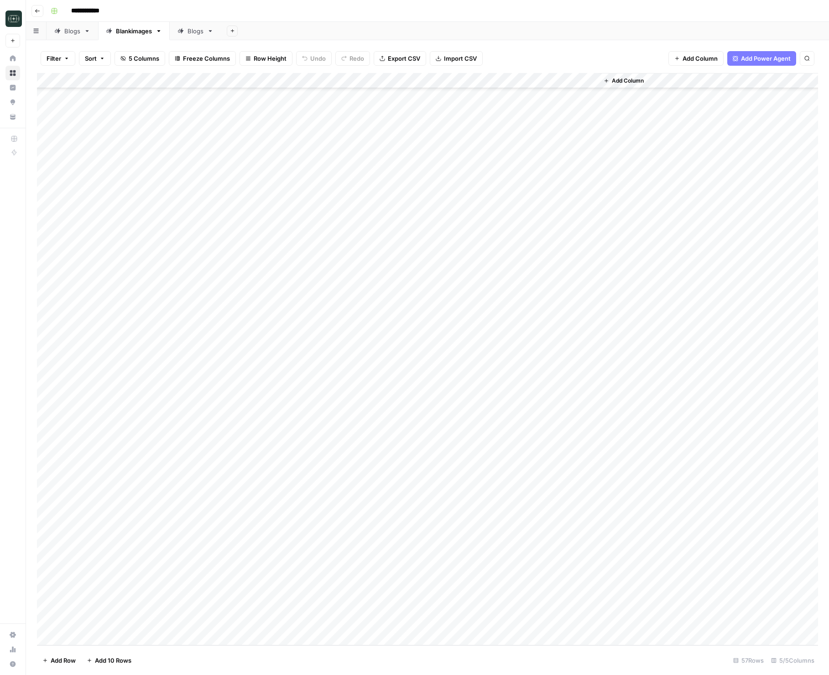
click at [276, 638] on div "Add Column" at bounding box center [427, 359] width 781 height 572
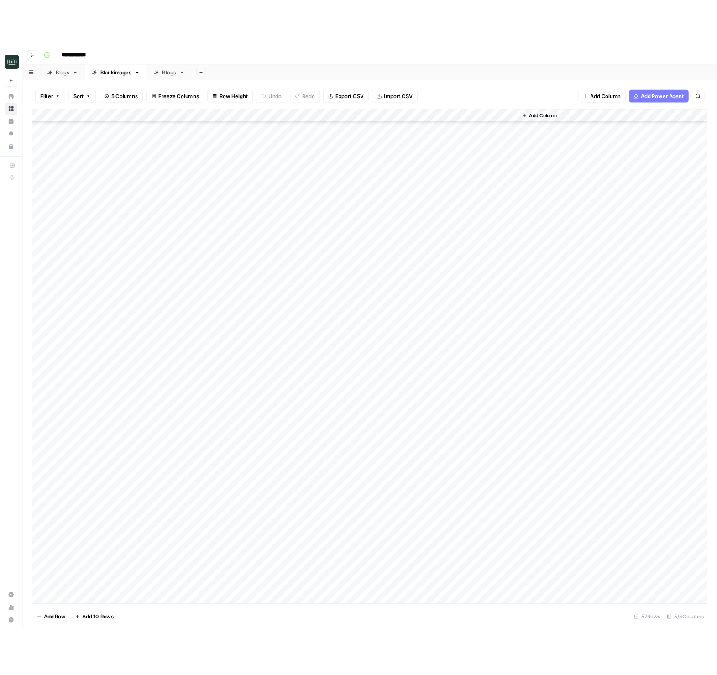
scroll to position [358, 0]
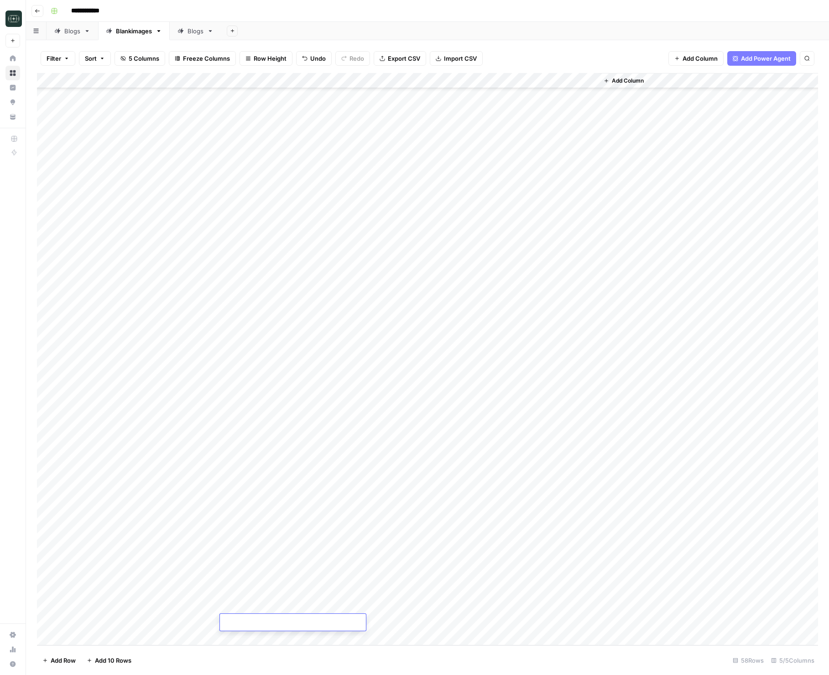
click at [276, 638] on div "Add Column" at bounding box center [427, 359] width 781 height 572
type textarea "**********"
paste textarea "**********"
type textarea "**********"
click at [362, 620] on div "Add Column" at bounding box center [427, 359] width 781 height 572
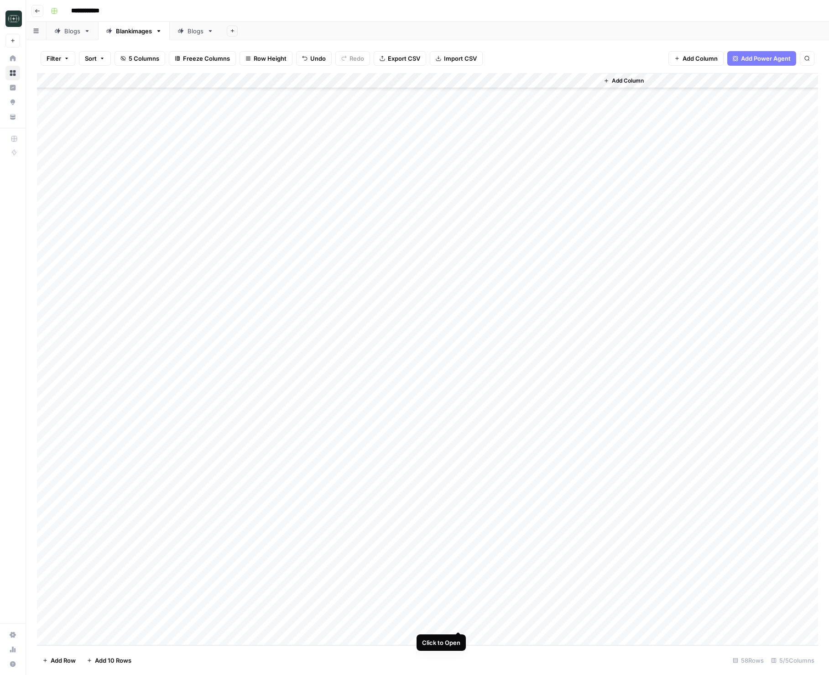
click at [457, 622] on div "Add Column" at bounding box center [427, 359] width 781 height 572
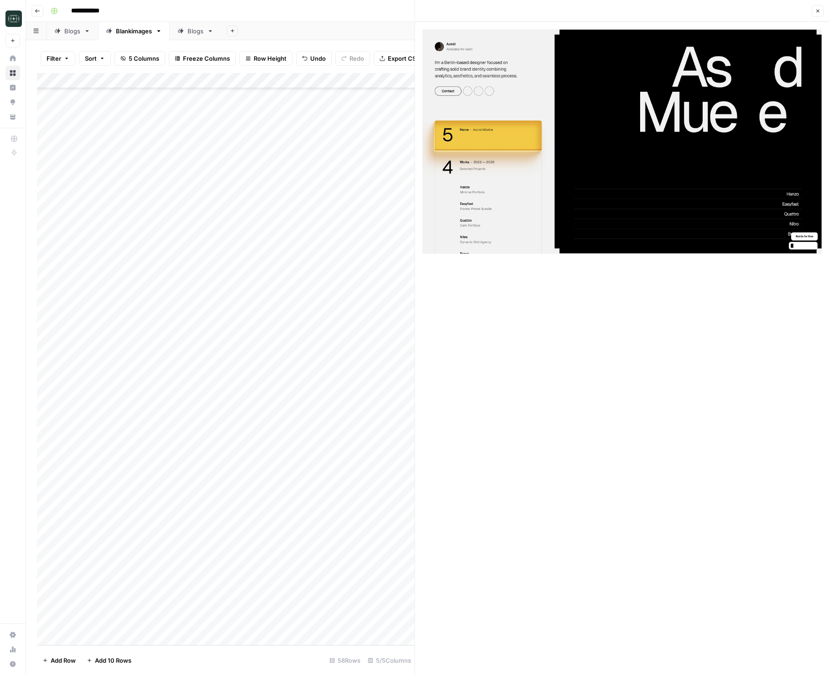
click at [635, 184] on img at bounding box center [622, 141] width 400 height 224
click at [818, 8] on icon "button" at bounding box center [817, 10] width 5 height 5
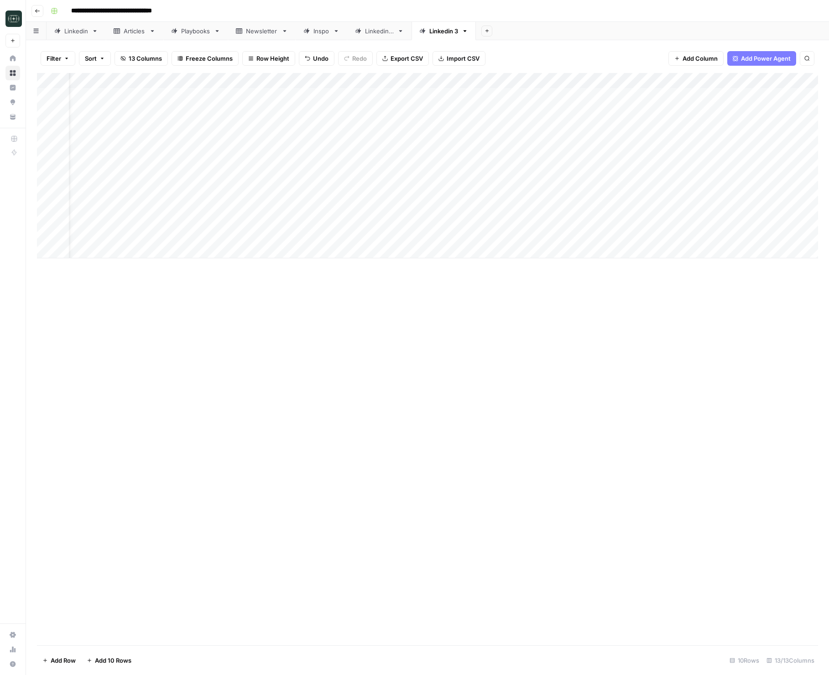
scroll to position [0, 26]
click at [683, 234] on div "Add Column" at bounding box center [427, 165] width 781 height 185
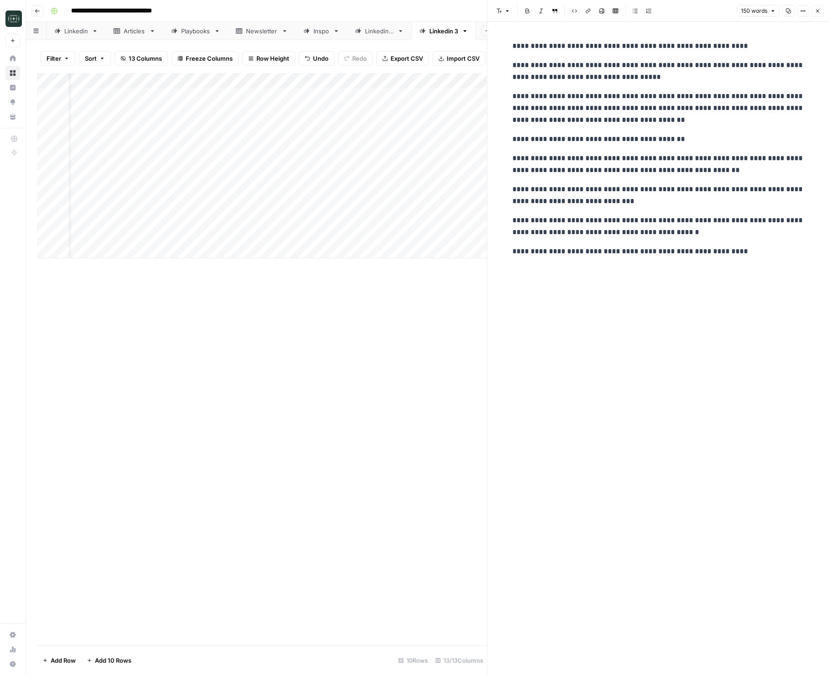
click at [812, 11] on button "Close" at bounding box center [817, 11] width 12 height 12
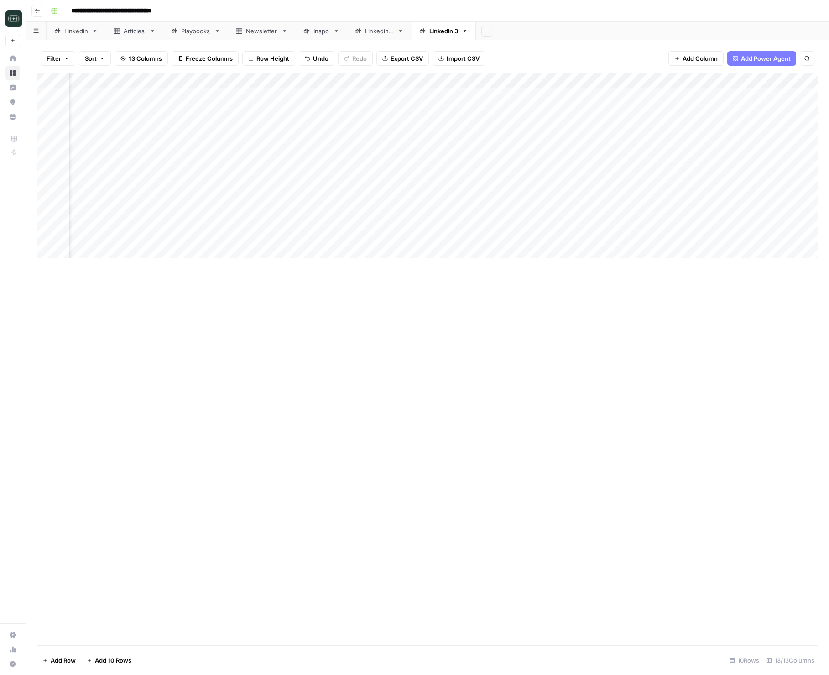
scroll to position [0, 272]
click at [733, 236] on div "Add Column" at bounding box center [427, 165] width 781 height 185
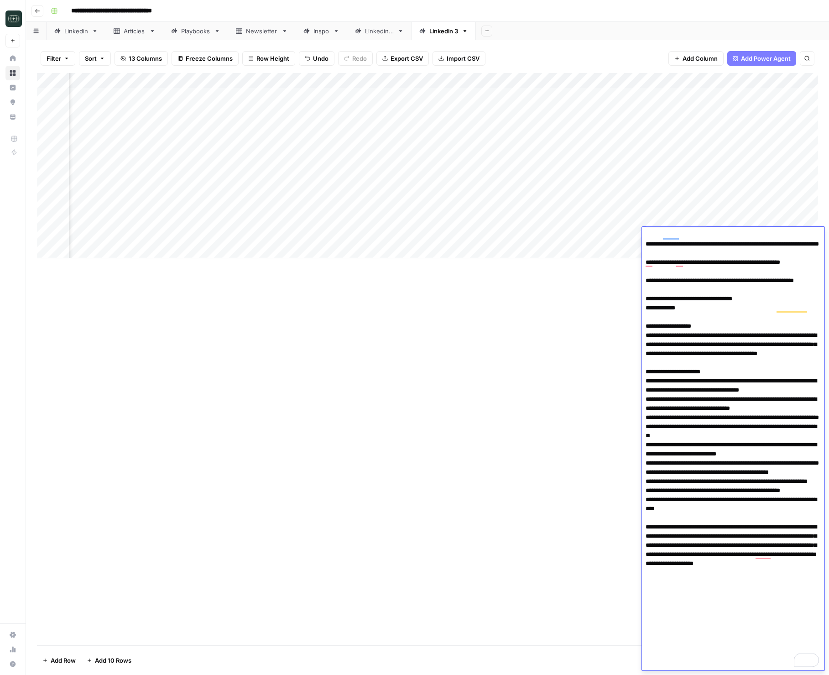
scroll to position [320, 0]
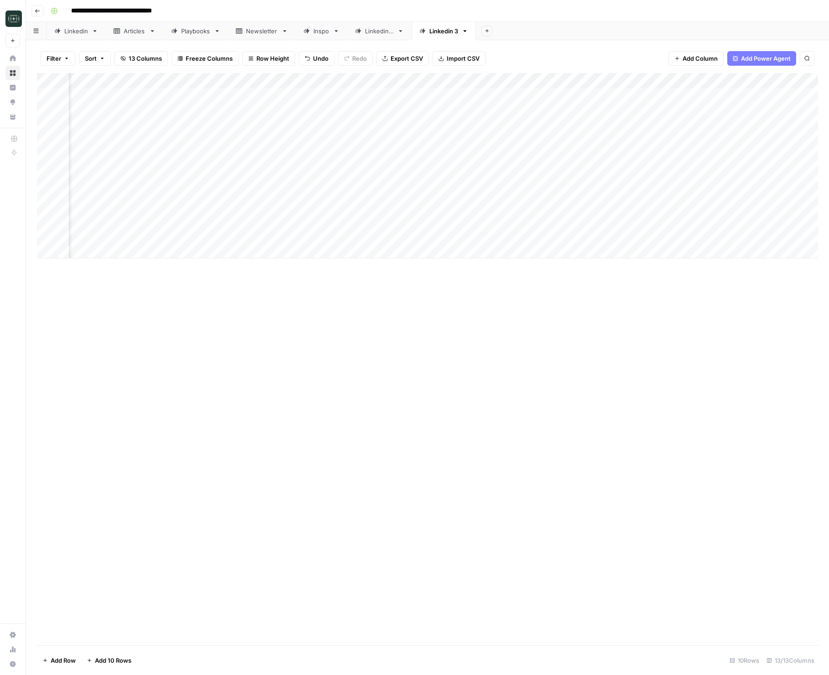
click at [356, 82] on div "Add Column" at bounding box center [427, 165] width 781 height 185
click at [364, 100] on span "All Rows" at bounding box center [388, 101] width 57 height 9
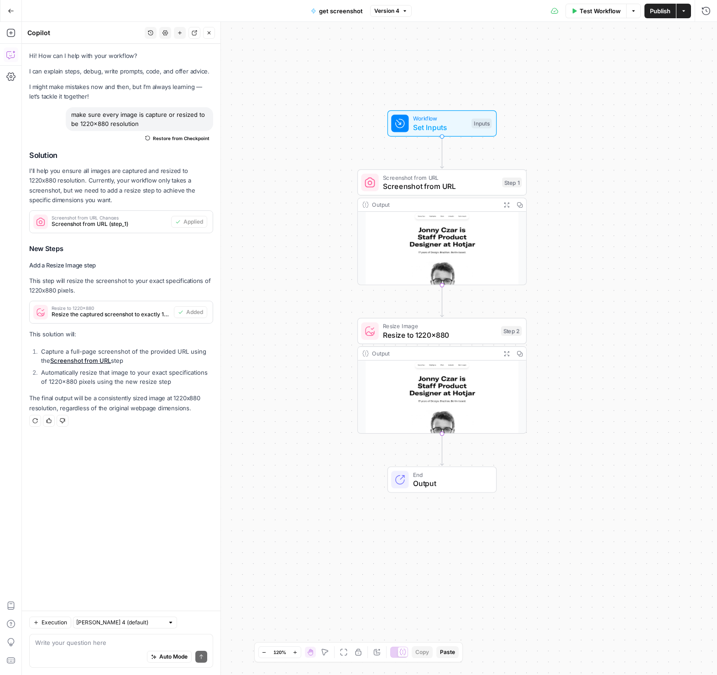
click at [8, 16] on button "Go Back" at bounding box center [11, 11] width 16 height 16
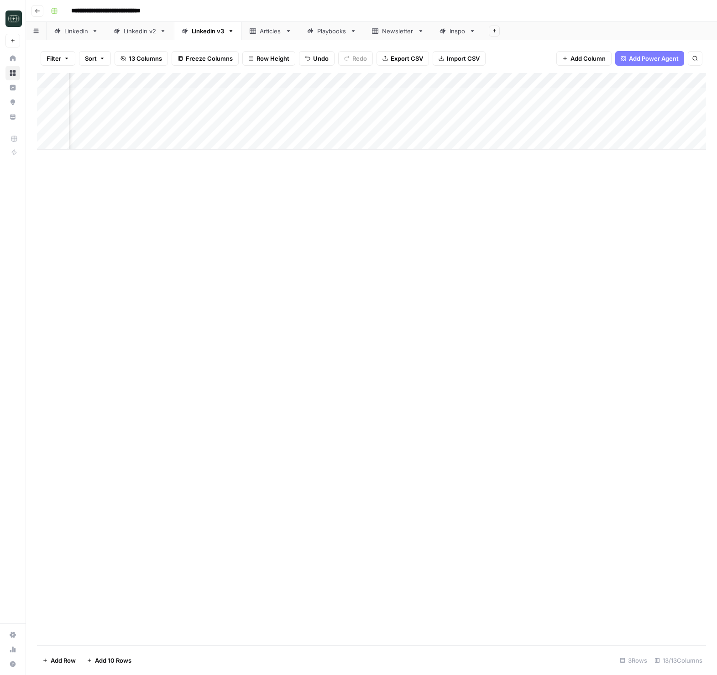
scroll to position [0, 286]
click at [355, 81] on div "Add Column" at bounding box center [371, 111] width 669 height 77
click at [371, 104] on span "All Rows" at bounding box center [386, 101] width 57 height 9
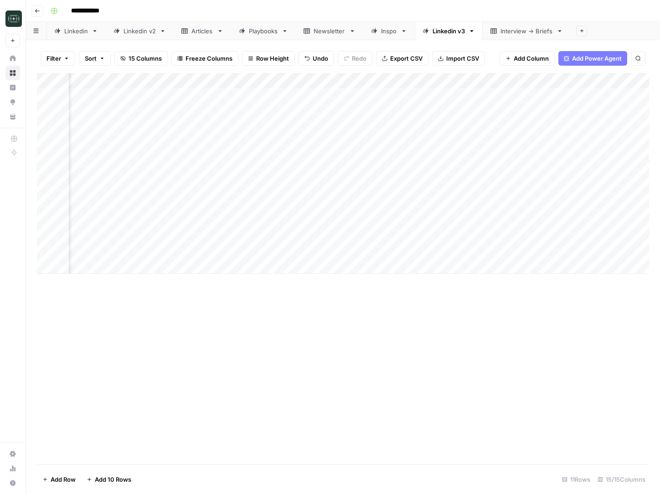
scroll to position [0, 165]
click at [532, 81] on div "Add Column" at bounding box center [343, 165] width 613 height 185
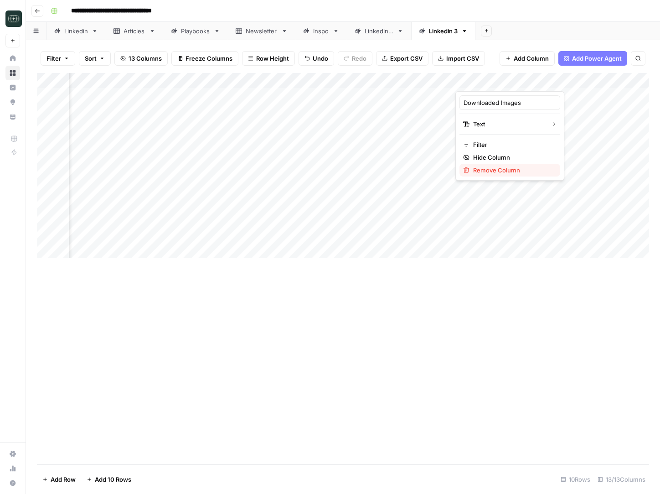
click at [498, 166] on span "Remove Column" at bounding box center [513, 170] width 80 height 9
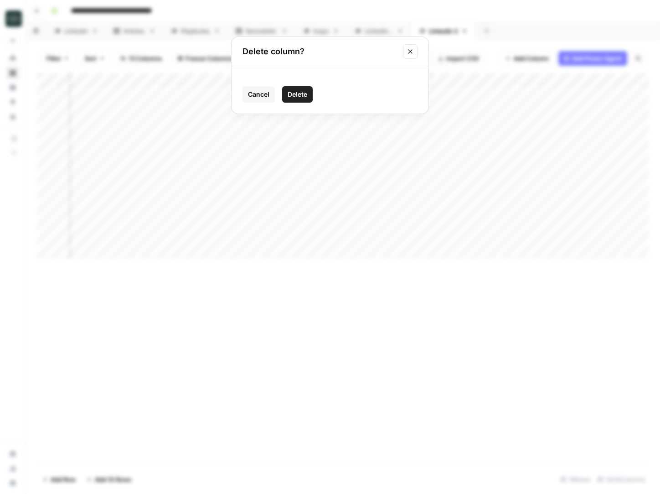
click at [301, 88] on button "Delete" at bounding box center [297, 94] width 31 height 16
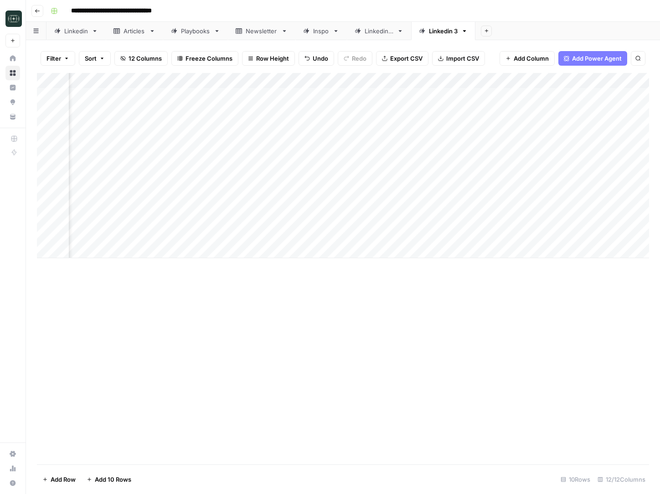
click at [509, 166] on div "Add Column" at bounding box center [343, 165] width 613 height 185
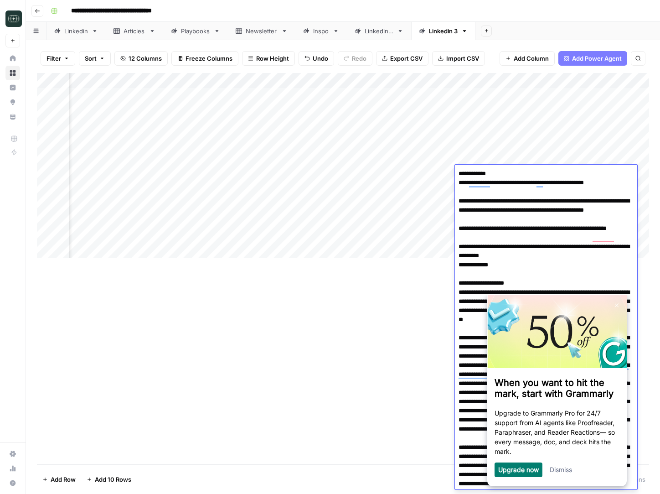
scroll to position [0, 0]
click at [546, 232] on textarea "To enrich screen reader interactions, please activate Accessibility in Grammarl…" at bounding box center [546, 346] width 182 height 359
click at [566, 254] on textarea "To enrich screen reader interactions, please activate Accessibility in Grammarl…" at bounding box center [546, 346] width 182 height 359
click at [567, 278] on textarea "To enrich screen reader interactions, please activate Accessibility in Grammarl…" at bounding box center [546, 346] width 182 height 359
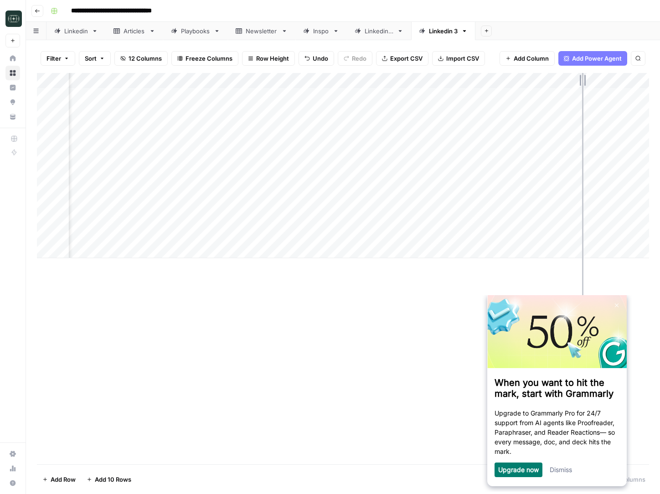
drag, startPoint x: 538, startPoint y: 82, endPoint x: 608, endPoint y: 87, distance: 70.9
click at [608, 87] on div "Add Column" at bounding box center [343, 165] width 613 height 185
click at [248, 176] on div "Add Column" at bounding box center [343, 165] width 613 height 185
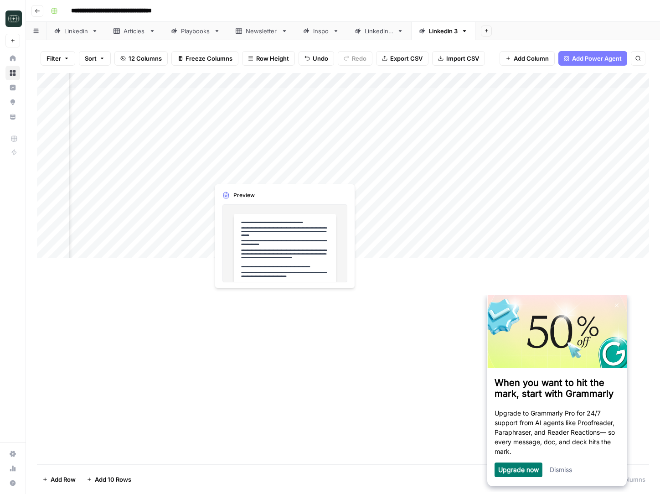
click at [248, 176] on div "Add Column" at bounding box center [343, 165] width 613 height 185
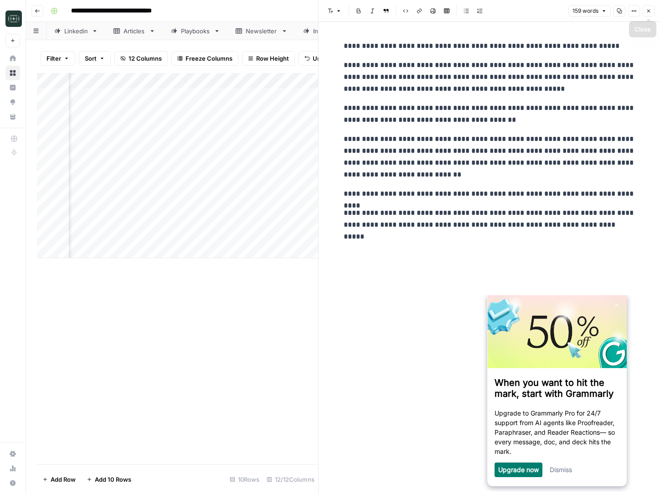
click at [650, 7] on button "Close" at bounding box center [649, 11] width 12 height 12
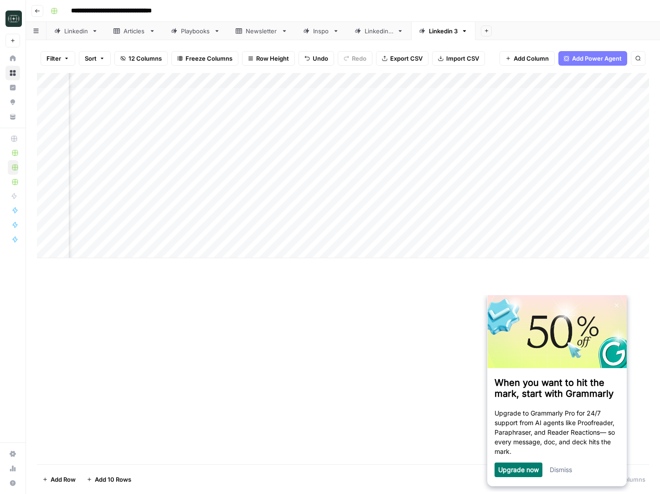
click at [35, 13] on icon "button" at bounding box center [37, 10] width 5 height 5
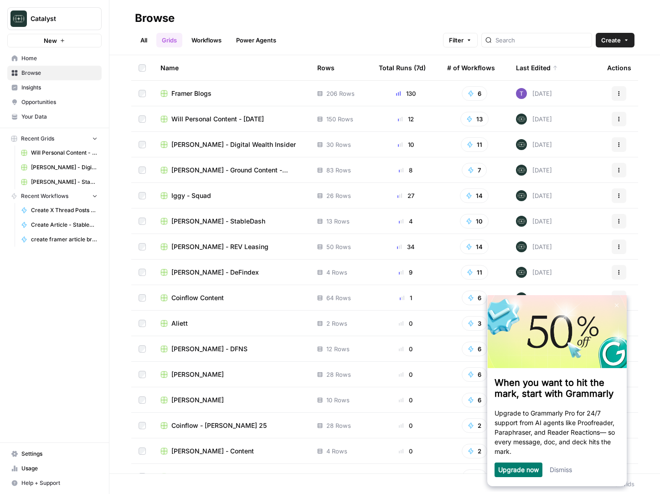
click at [202, 174] on span "Kat Garcia - Ground Content - July25" at bounding box center [237, 170] width 131 height 9
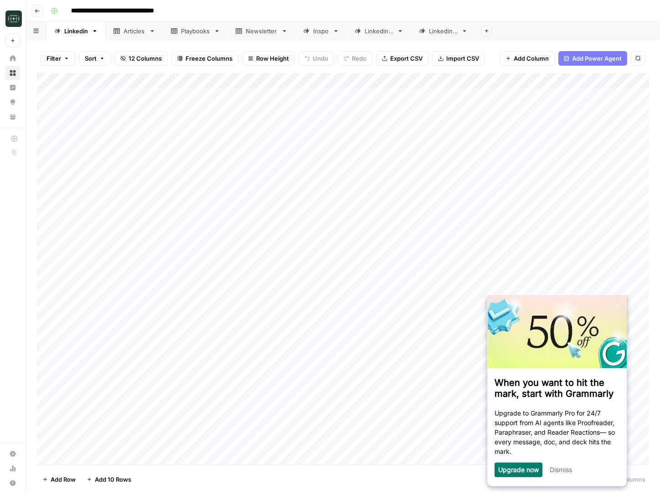
click at [439, 31] on div "Linkedin 3" at bounding box center [443, 30] width 29 height 9
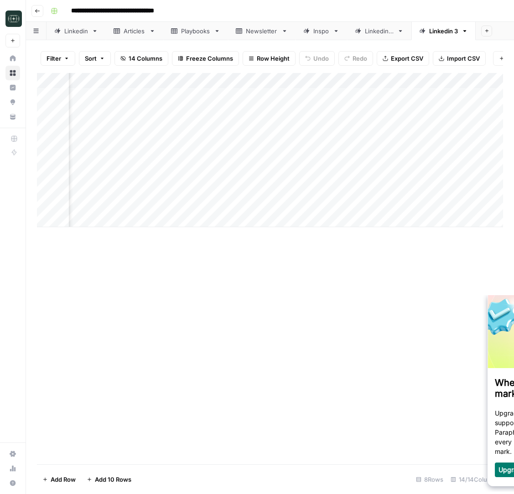
scroll to position [0, 68]
click at [247, 204] on div "Add Column" at bounding box center [270, 150] width 466 height 154
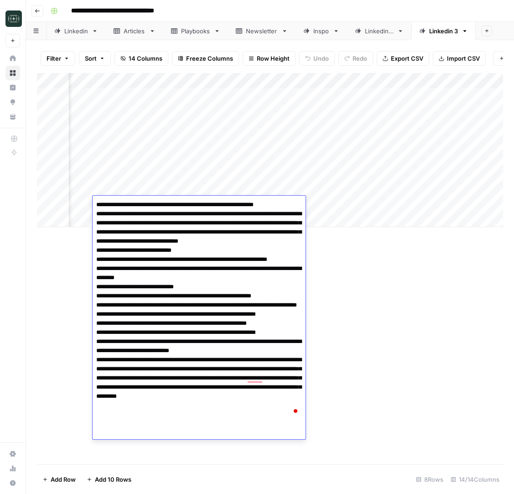
click at [246, 97] on div "Add Column" at bounding box center [270, 150] width 466 height 154
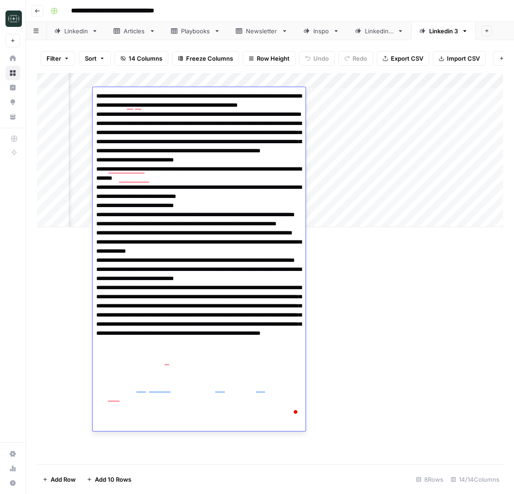
click at [350, 237] on div "Add Column" at bounding box center [270, 268] width 466 height 391
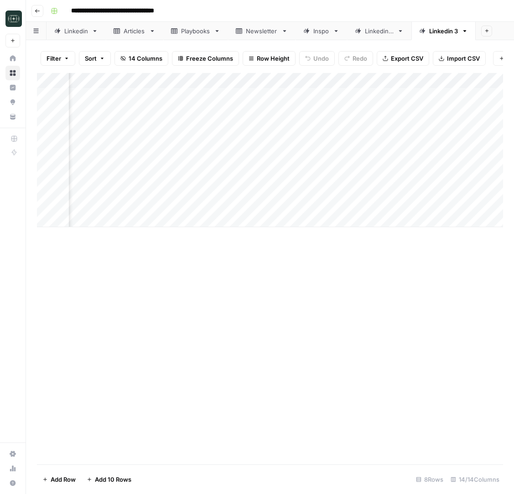
scroll to position [0, 492]
click at [319, 94] on div "Add Column" at bounding box center [270, 150] width 466 height 154
click at [461, 94] on div "Add Column" at bounding box center [270, 150] width 466 height 154
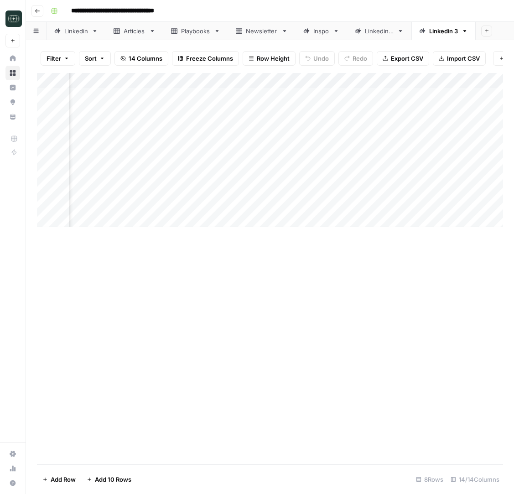
click at [294, 97] on div "Add Column" at bounding box center [270, 150] width 466 height 154
click at [398, 95] on div "Add Column" at bounding box center [270, 150] width 466 height 154
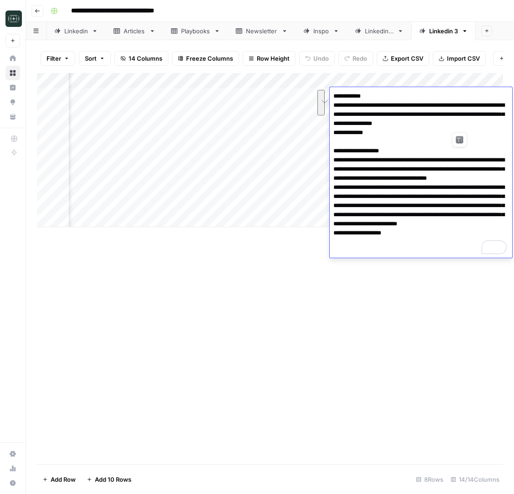
drag, startPoint x: 333, startPoint y: 105, endPoint x: 466, endPoint y: 125, distance: 135.1
click at [466, 125] on textarea "**********" at bounding box center [421, 174] width 182 height 168
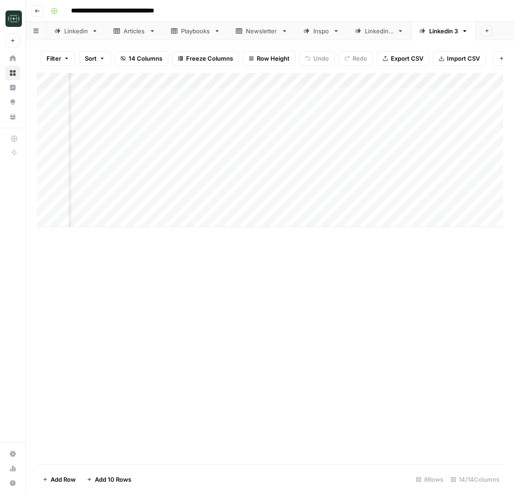
click at [303, 107] on div "Add Column" at bounding box center [270, 150] width 466 height 154
click at [306, 97] on div "Add Column" at bounding box center [270, 150] width 466 height 154
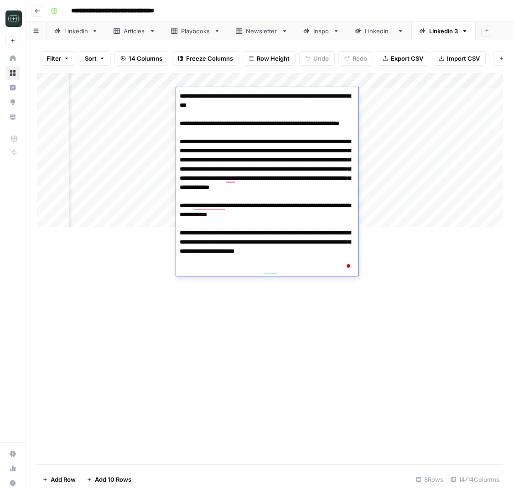
click at [309, 224] on textarea "**********" at bounding box center [267, 183] width 182 height 186
click at [320, 344] on div "Add Column" at bounding box center [270, 268] width 466 height 391
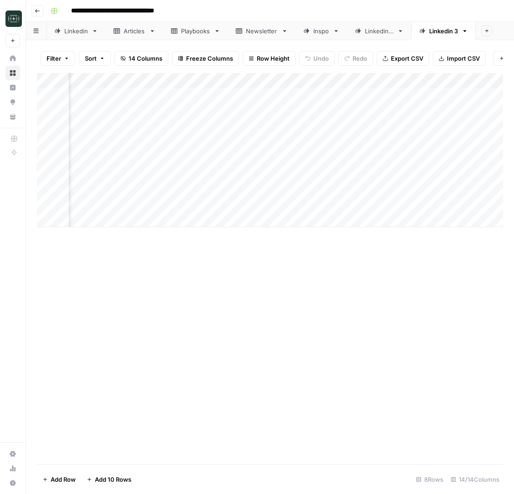
click at [284, 100] on div "Add Column" at bounding box center [270, 150] width 466 height 154
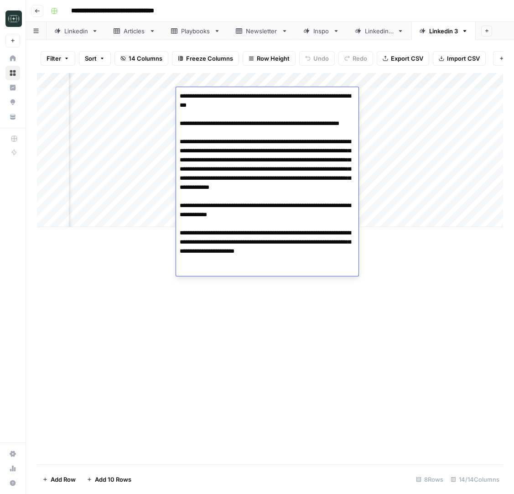
click at [284, 100] on textarea "**********" at bounding box center [267, 183] width 182 height 186
click at [276, 256] on textarea "**********" at bounding box center [267, 183] width 182 height 186
click at [333, 269] on textarea "**********" at bounding box center [267, 183] width 182 height 186
click at [342, 341] on div "Add Column" at bounding box center [270, 268] width 466 height 391
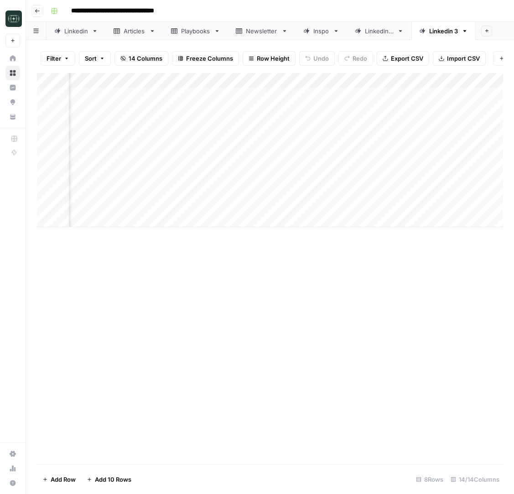
click at [157, 218] on div "Add Column" at bounding box center [270, 150] width 466 height 154
type textarea "**********"
click at [401, 214] on div "Add Column" at bounding box center [270, 158] width 466 height 170
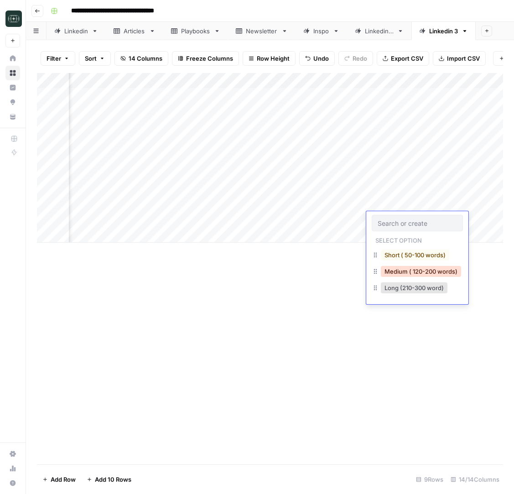
click at [406, 269] on button "Medium ( 120-200 words)" at bounding box center [421, 271] width 80 height 11
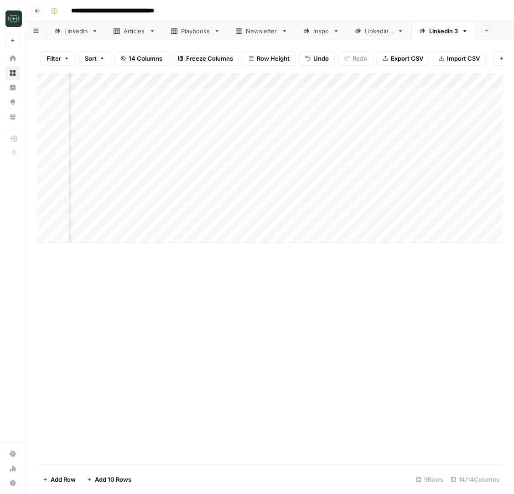
click at [476, 221] on div "Add Column" at bounding box center [270, 158] width 466 height 170
click at [301, 101] on div "Add Column" at bounding box center [270, 158] width 466 height 170
click at [297, 110] on div "Add Column" at bounding box center [270, 158] width 466 height 170
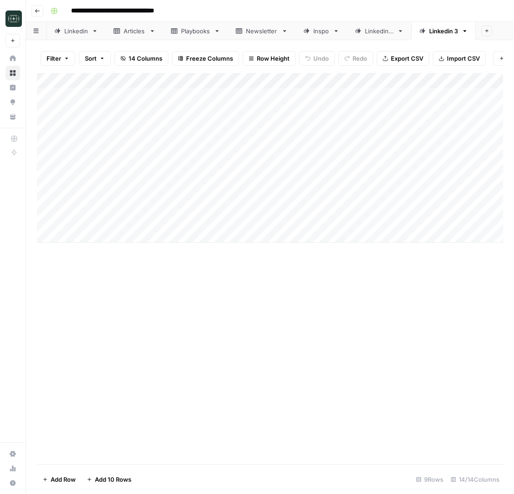
click at [292, 118] on div "Add Column" at bounding box center [270, 158] width 466 height 170
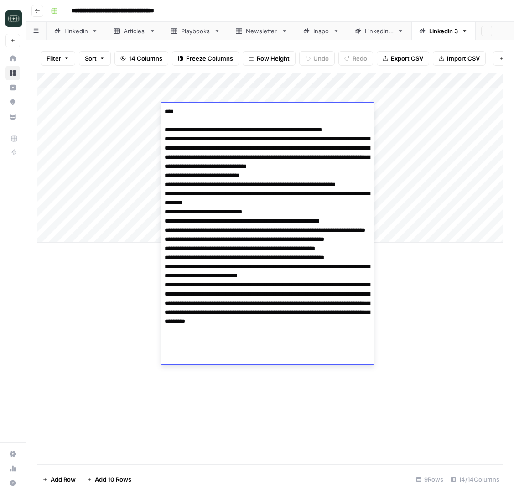
click at [292, 118] on textarea "To enrich screen reader interactions, please activate Accessibility in Grammarl…" at bounding box center [267, 225] width 213 height 241
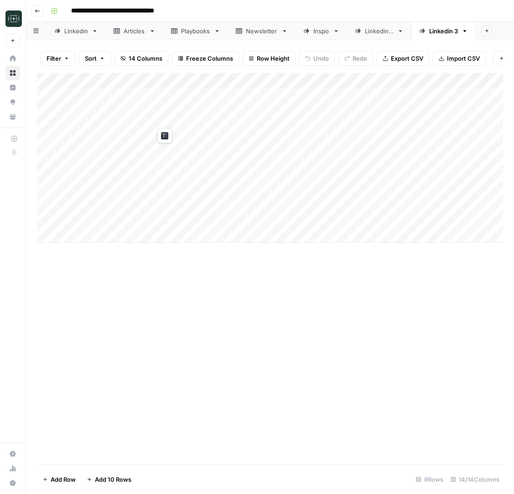
click at [288, 128] on div "Add Column" at bounding box center [270, 158] width 466 height 170
click at [278, 143] on div "Add Column" at bounding box center [270, 158] width 466 height 170
click at [257, 158] on div "Add Column" at bounding box center [270, 158] width 466 height 170
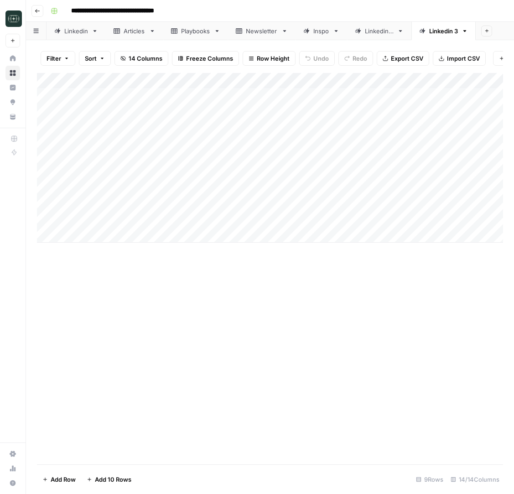
click at [257, 158] on div "Add Column" at bounding box center [270, 158] width 466 height 170
click at [252, 187] on div "Add Column" at bounding box center [270, 158] width 466 height 170
click at [453, 189] on div "Add Column" at bounding box center [270, 158] width 466 height 170
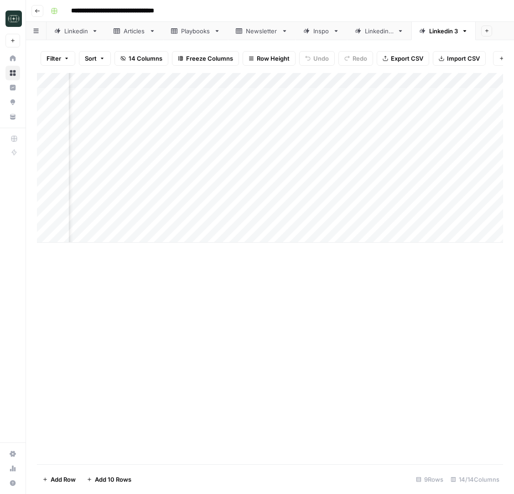
click at [453, 189] on div "Add Column" at bounding box center [270, 158] width 466 height 170
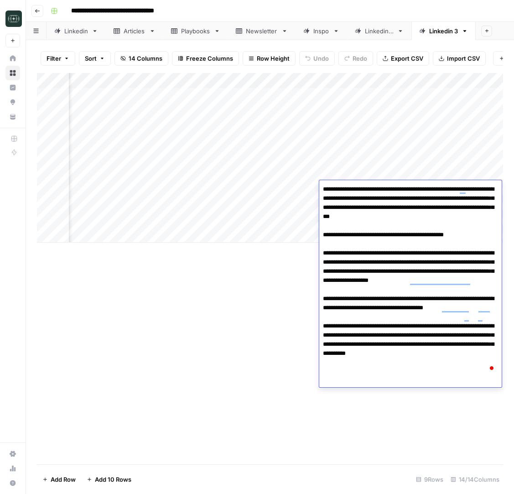
click at [455, 203] on textarea "**********" at bounding box center [410, 280] width 182 height 195
click at [454, 213] on textarea "**********" at bounding box center [410, 280] width 182 height 195
click at [456, 217] on textarea "**********" at bounding box center [410, 280] width 182 height 195
click at [260, 362] on div "Add Column" at bounding box center [270, 268] width 466 height 391
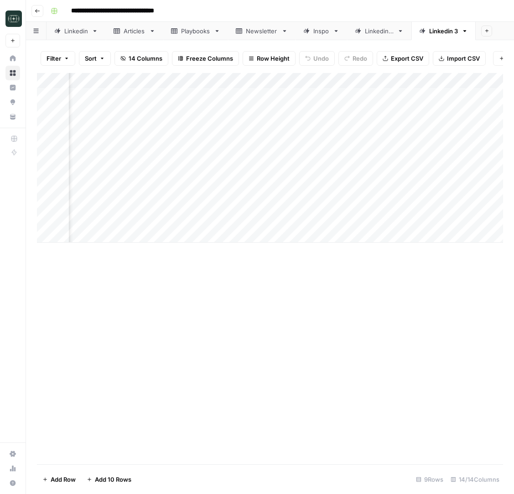
scroll to position [0, 475]
click at [425, 191] on div "Add Column" at bounding box center [270, 158] width 466 height 170
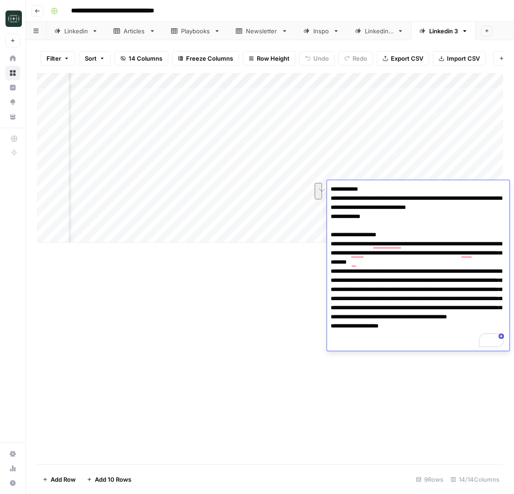
click at [391, 212] on textarea "**********" at bounding box center [418, 267] width 182 height 168
click at [404, 209] on textarea "**********" at bounding box center [418, 267] width 182 height 168
drag, startPoint x: 479, startPoint y: 205, endPoint x: 326, endPoint y: 195, distance: 153.6
click at [0, 0] on div "<final-hook> AIO is the new SEO - and most brands are about to miss the biggest…" at bounding box center [0, 0] width 0 height 0
click at [326, 383] on div "Add Column" at bounding box center [270, 268] width 466 height 391
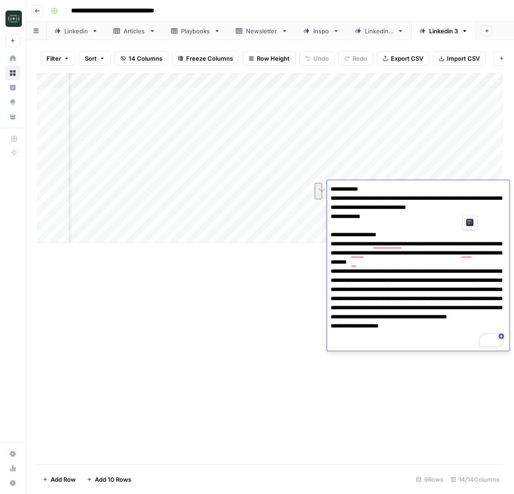
click at [326, 383] on div "Add Column" at bounding box center [270, 268] width 466 height 391
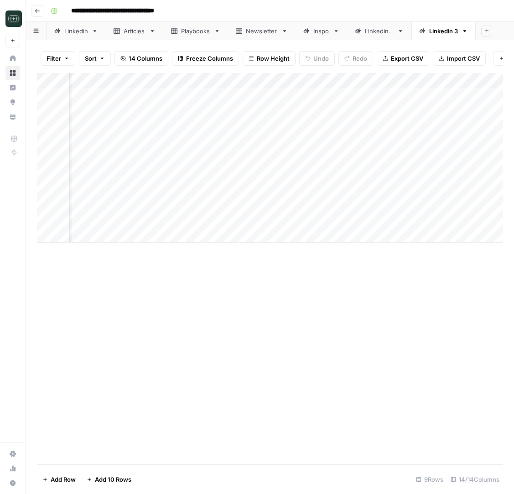
click at [303, 186] on div "Add Column" at bounding box center [270, 158] width 466 height 170
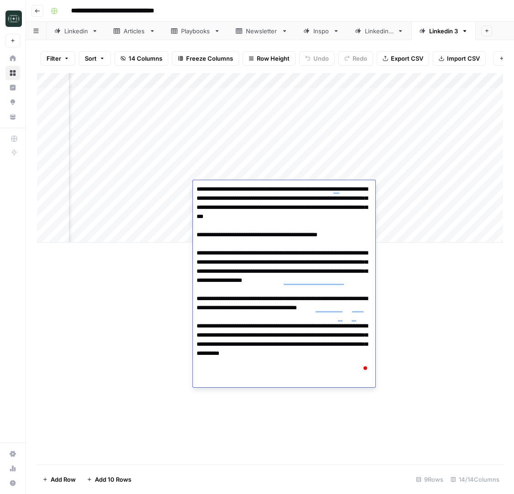
click at [265, 342] on textarea "**********" at bounding box center [284, 280] width 182 height 195
click at [264, 411] on div "Add Column" at bounding box center [270, 268] width 466 height 391
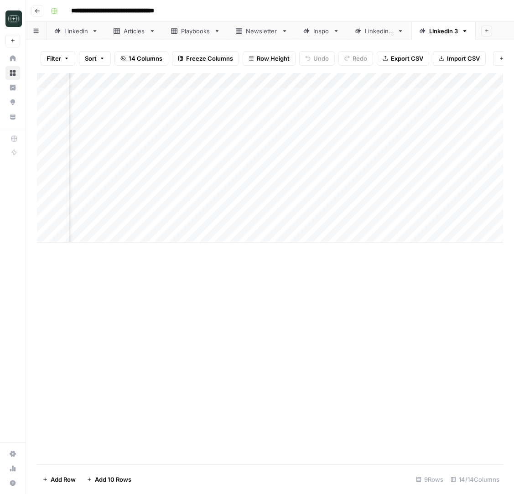
scroll to position [0, 65]
click at [222, 210] on div "Add Column" at bounding box center [270, 158] width 466 height 170
click at [377, 201] on div "Add Column" at bounding box center [270, 158] width 466 height 170
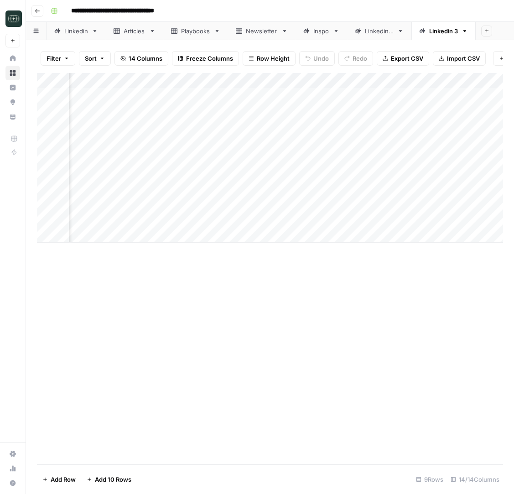
click at [377, 201] on div "Add Column" at bounding box center [270, 158] width 466 height 170
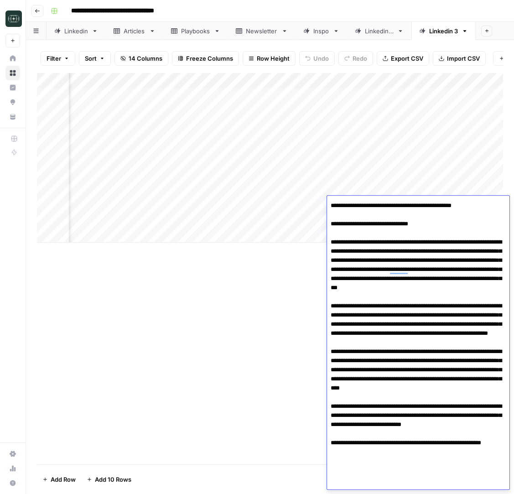
scroll to position [178, 0]
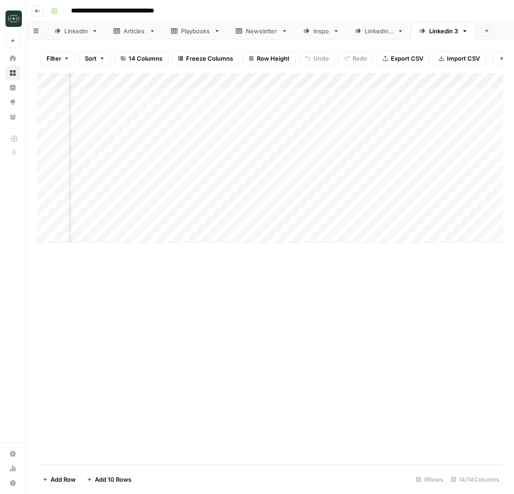
scroll to position [0, 414]
click at [451, 204] on div "Add Column" at bounding box center [270, 158] width 466 height 170
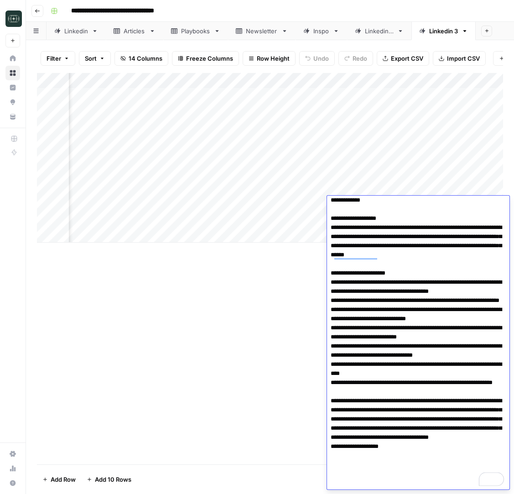
scroll to position [0, 0]
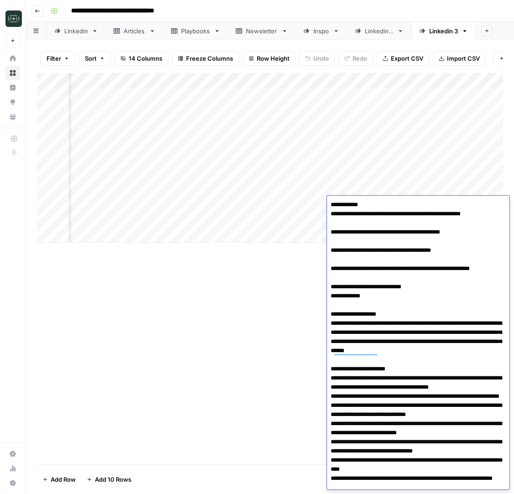
click at [390, 277] on textarea "To enrich screen reader interactions, please activate Accessibility in Grammarl…" at bounding box center [418, 391] width 182 height 387
drag, startPoint x: 429, startPoint y: 287, endPoint x: 330, endPoint y: 216, distance: 121.5
click at [0, 0] on div at bounding box center [0, 0] width 0 height 0
click at [277, 334] on div "Add Column" at bounding box center [270, 268] width 466 height 391
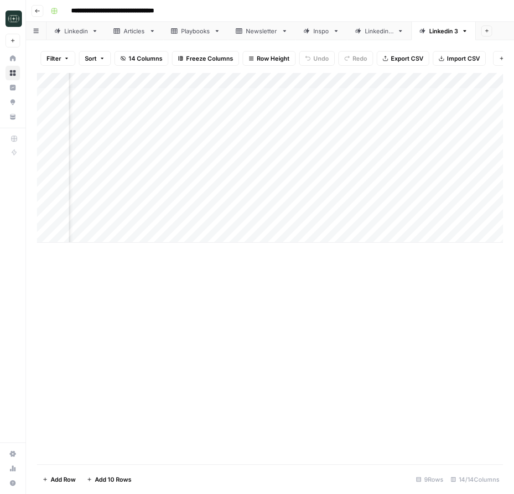
click at [318, 202] on div "Add Column" at bounding box center [270, 158] width 466 height 170
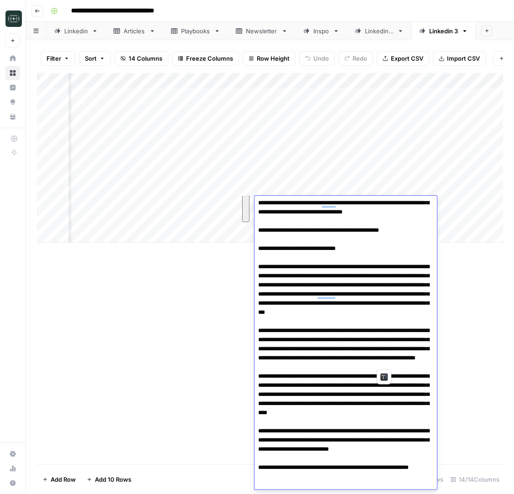
scroll to position [178, 0]
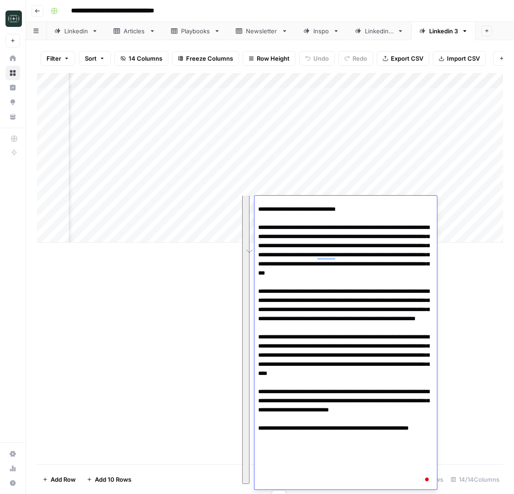
drag, startPoint x: 257, startPoint y: 203, endPoint x: 365, endPoint y: 482, distance: 298.5
click at [365, 482] on textarea "To enrich screen reader interactions, please activate Accessibility in Grammarl…" at bounding box center [346, 255] width 182 height 469
click at [368, 328] on textarea "To enrich screen reader interactions, please activate Accessibility in Grammarl…" at bounding box center [346, 255] width 182 height 469
click at [217, 333] on div "Add Column" at bounding box center [270, 268] width 466 height 391
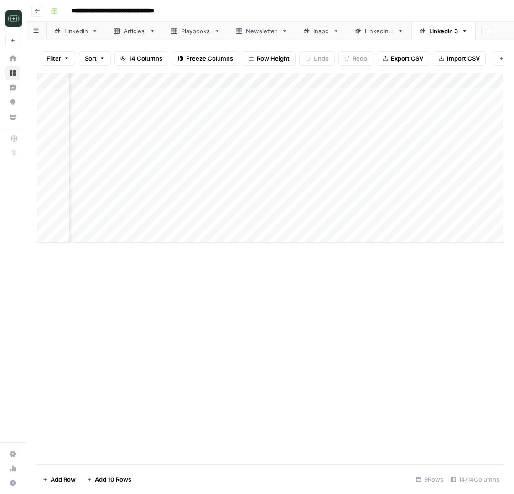
scroll to position [0, 52]
click at [216, 192] on div "Add Column" at bounding box center [270, 158] width 466 height 170
click at [296, 334] on div "Add Column" at bounding box center [270, 268] width 466 height 391
click at [372, 124] on div "Add Column" at bounding box center [270, 158] width 466 height 170
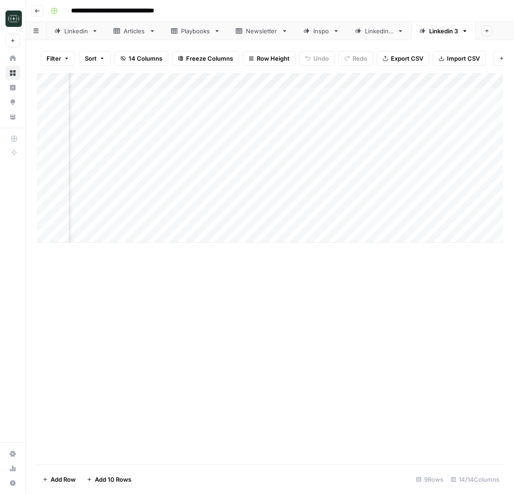
click at [372, 124] on div "Add Column" at bounding box center [270, 158] width 466 height 170
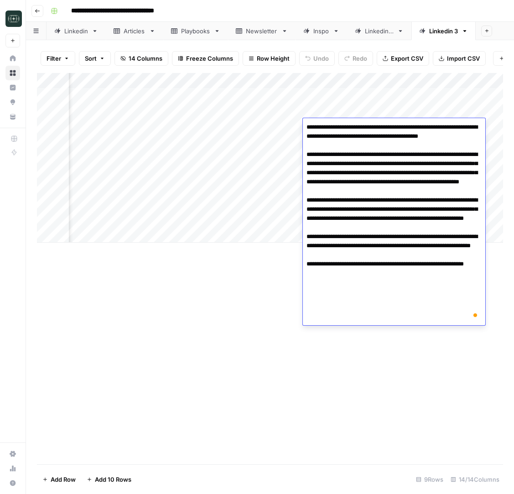
click at [390, 135] on textarea "**********" at bounding box center [394, 223] width 182 height 204
click at [296, 334] on div "Add Column" at bounding box center [270, 268] width 466 height 391
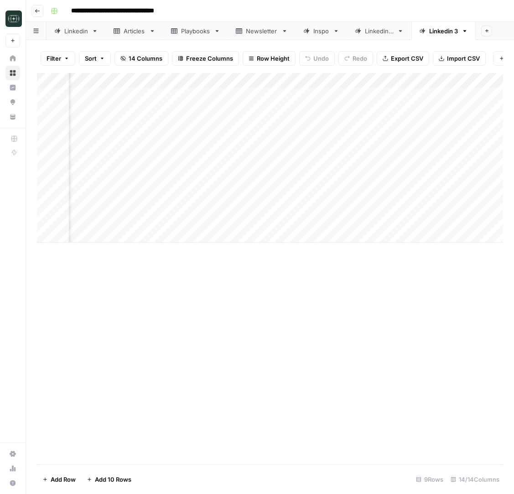
scroll to position [0, 522]
click at [445, 129] on div "Add Column" at bounding box center [270, 158] width 466 height 170
click at [421, 129] on div "Add Column" at bounding box center [270, 158] width 466 height 170
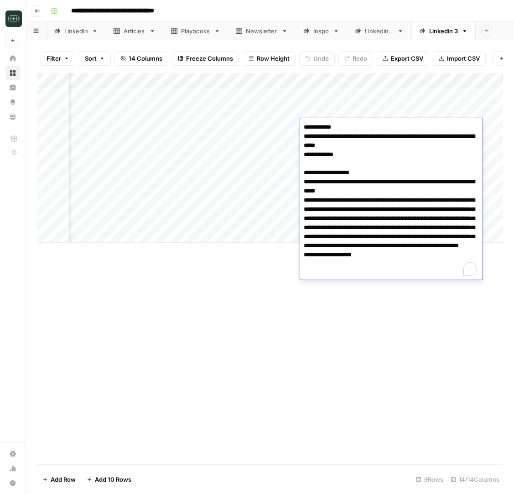
click at [421, 129] on textarea "**********" at bounding box center [391, 200] width 182 height 159
click at [415, 141] on textarea "**********" at bounding box center [391, 200] width 182 height 159
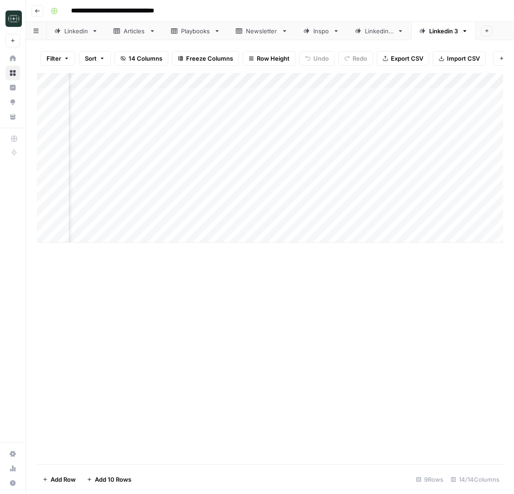
click at [324, 305] on div "Add Column" at bounding box center [270, 268] width 466 height 391
click at [431, 123] on div "Add Column" at bounding box center [270, 158] width 466 height 170
click at [272, 128] on div "Add Column" at bounding box center [270, 158] width 466 height 170
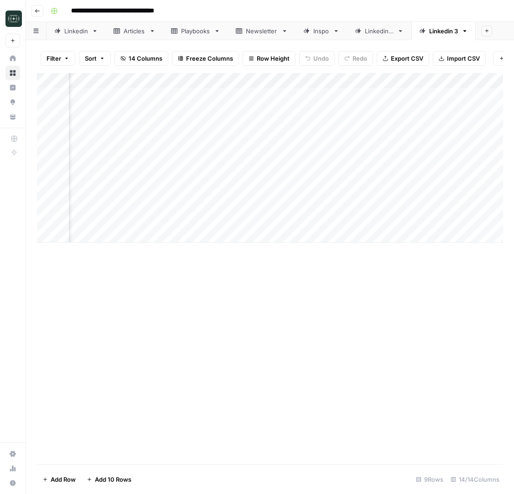
click at [244, 126] on div "Add Column" at bounding box center [270, 158] width 466 height 170
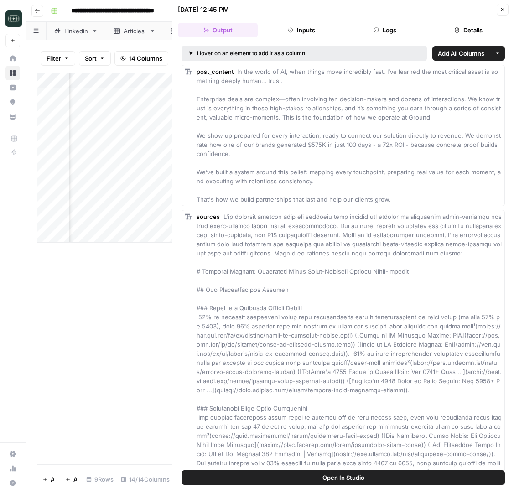
click at [377, 30] on icon "button" at bounding box center [376, 29] width 5 height 5
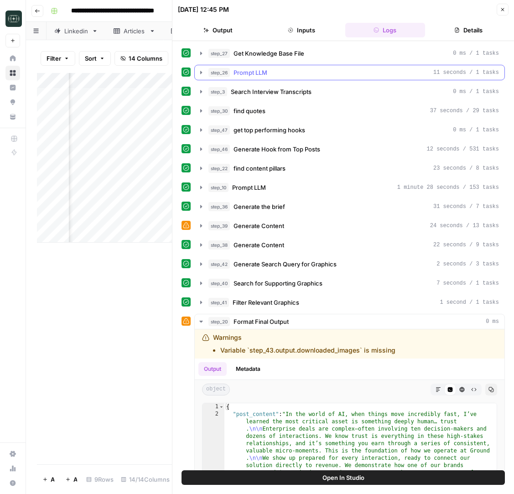
click at [291, 71] on div "step_26 Prompt LLM 11 seconds / 1 tasks" at bounding box center [353, 72] width 291 height 9
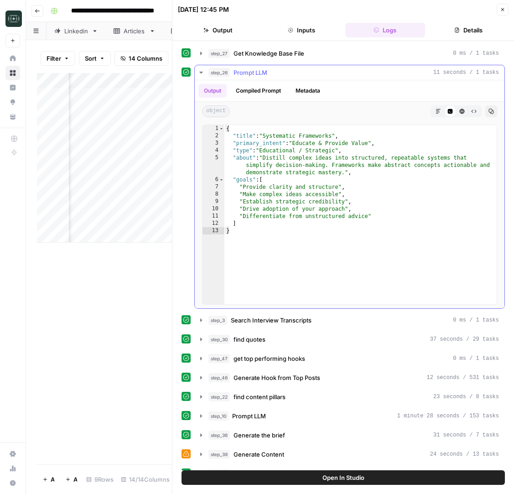
click at [291, 71] on div "step_26 Prompt LLM 11 seconds / 1 tasks" at bounding box center [353, 72] width 291 height 9
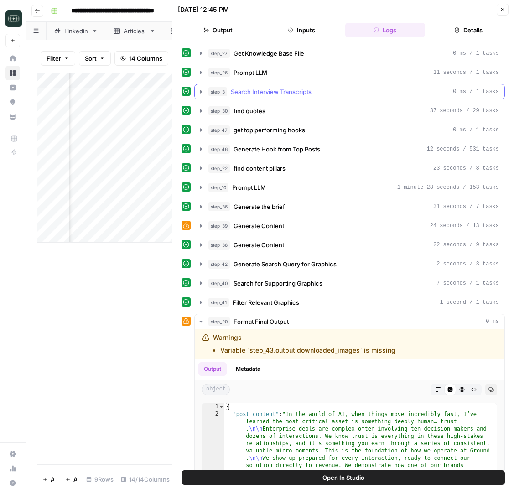
click at [280, 98] on button "step_3 Search Interview Transcripts 0 ms / 1 tasks" at bounding box center [350, 91] width 310 height 15
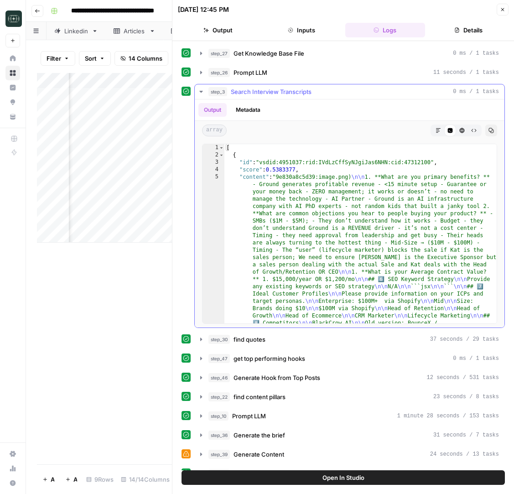
click at [280, 98] on button "step_3 Search Interview Transcripts 0 ms / 1 tasks" at bounding box center [350, 91] width 310 height 15
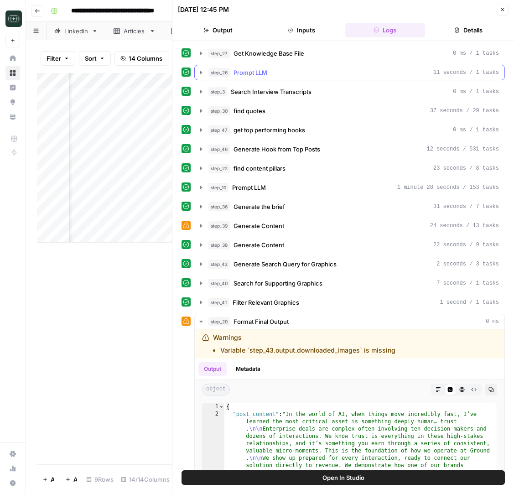
click at [288, 70] on div "step_26 Prompt LLM 11 seconds / 1 tasks" at bounding box center [353, 72] width 291 height 9
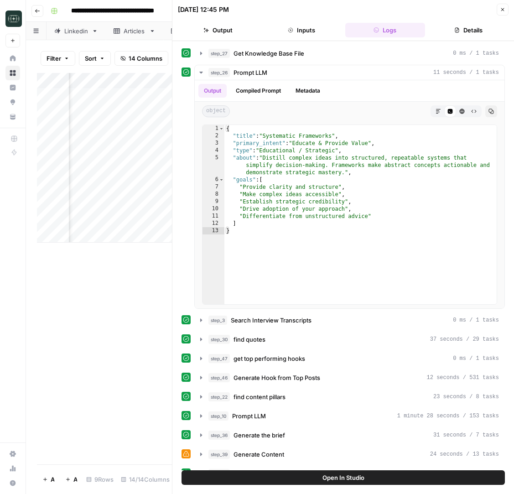
click at [503, 9] on icon "button" at bounding box center [502, 9] width 5 height 5
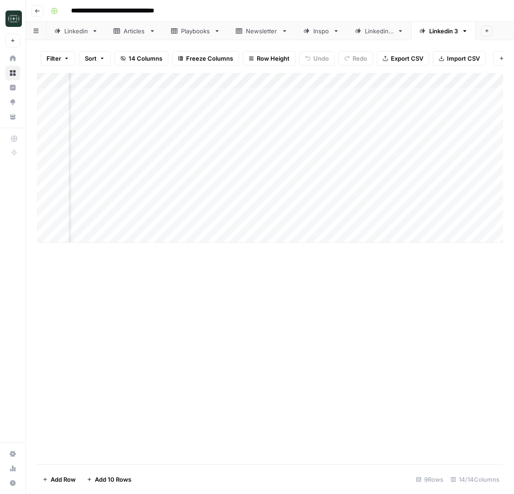
click at [249, 83] on div "Add Column" at bounding box center [270, 158] width 466 height 170
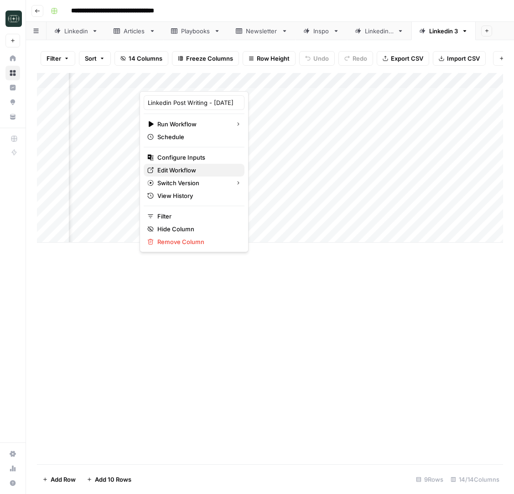
click at [178, 168] on span "Edit Workflow" at bounding box center [197, 170] width 80 height 9
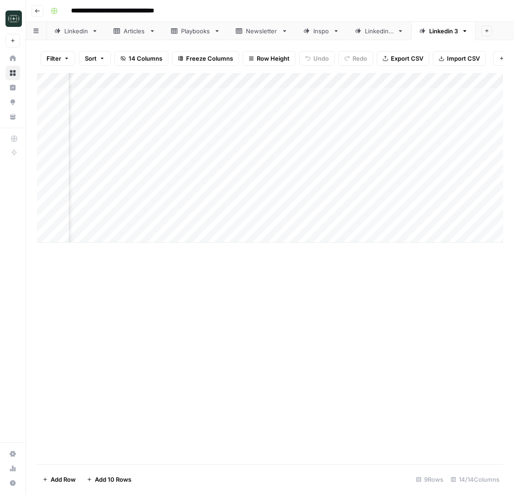
scroll to position [0, 428]
click at [364, 190] on div "Add Column" at bounding box center [270, 158] width 466 height 170
click at [359, 203] on div "Add Column" at bounding box center [270, 158] width 466 height 170
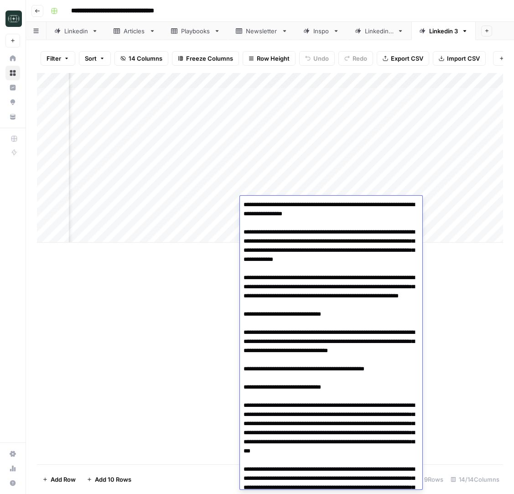
scroll to position [0, 0]
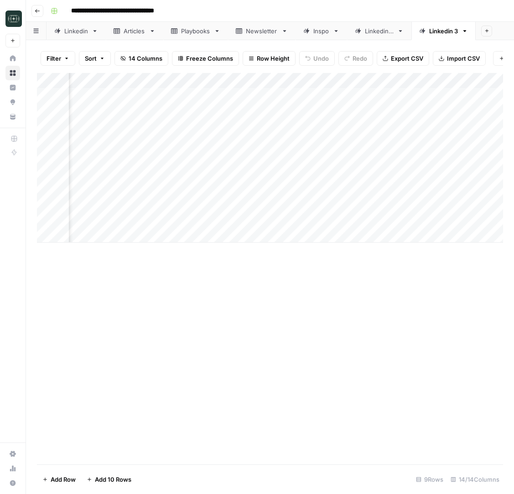
click at [350, 219] on div "Add Column" at bounding box center [270, 158] width 466 height 170
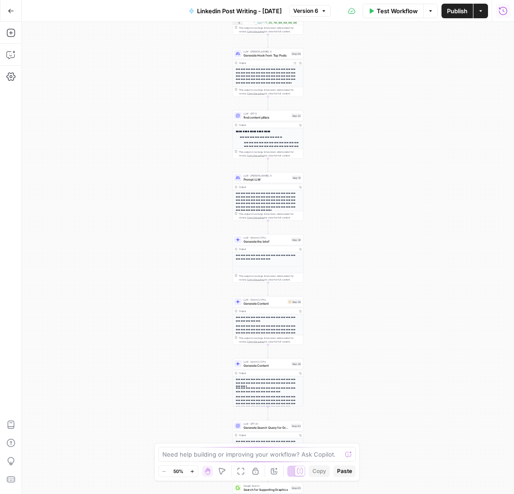
click at [502, 11] on icon "button" at bounding box center [503, 10] width 9 height 9
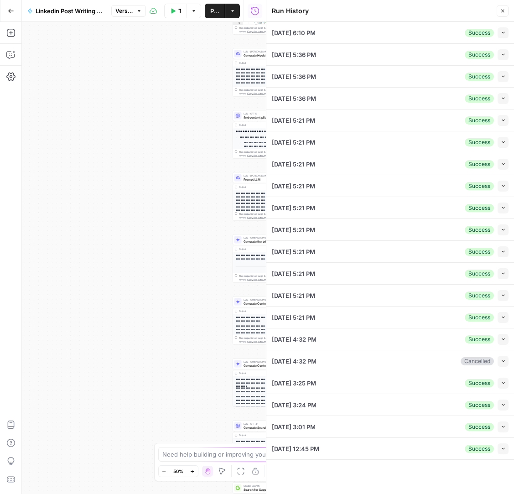
click at [503, 31] on icon "button" at bounding box center [503, 32] width 5 height 5
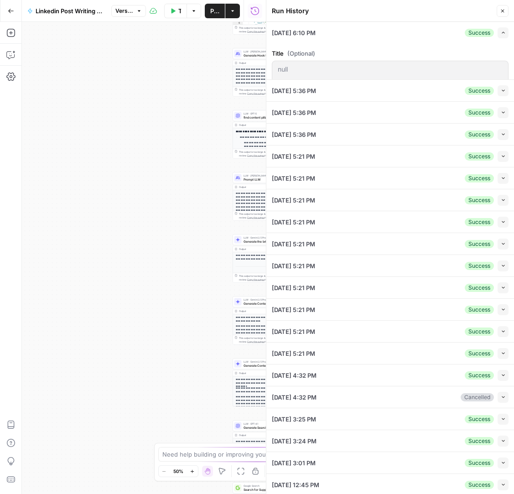
type input "Ground"
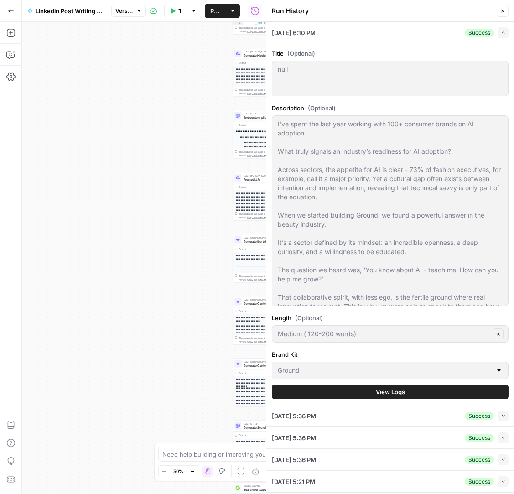
click at [503, 31] on icon "button" at bounding box center [503, 32] width 5 height 5
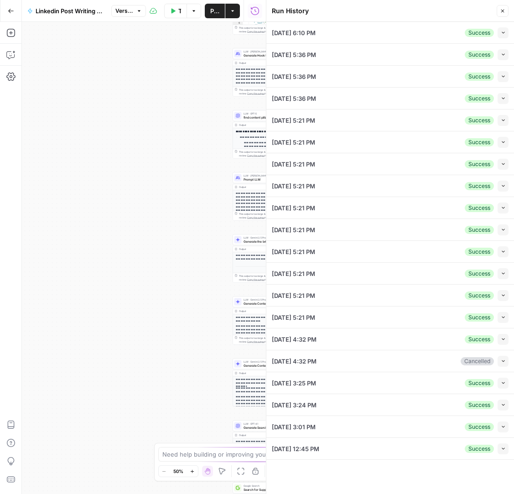
click at [501, 51] on button "Collapse" at bounding box center [503, 54] width 11 height 11
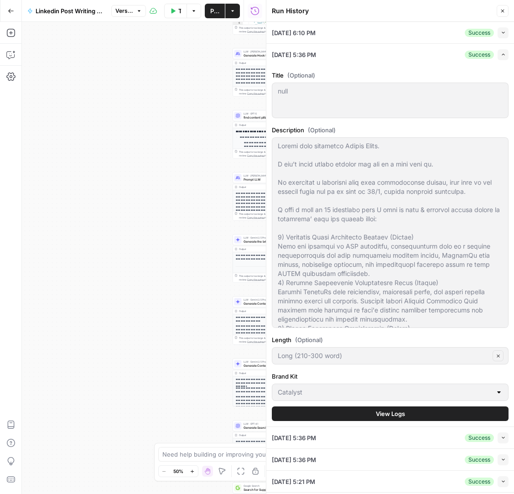
click at [501, 51] on button "Expand" at bounding box center [503, 54] width 11 height 11
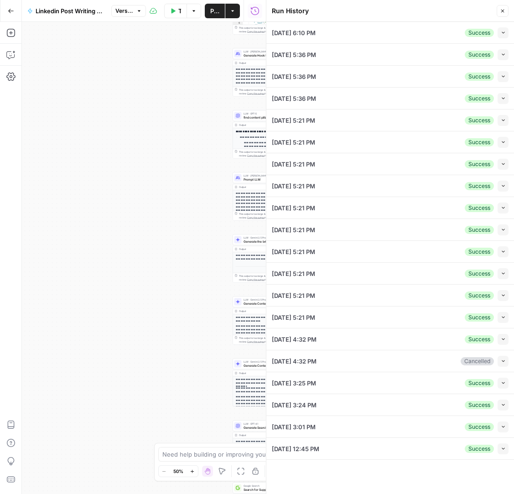
click at [505, 82] on div "[DATE] 5:36 PM Success Collapse" at bounding box center [390, 76] width 237 height 21
click at [504, 81] on button "Collapse" at bounding box center [503, 76] width 11 height 11
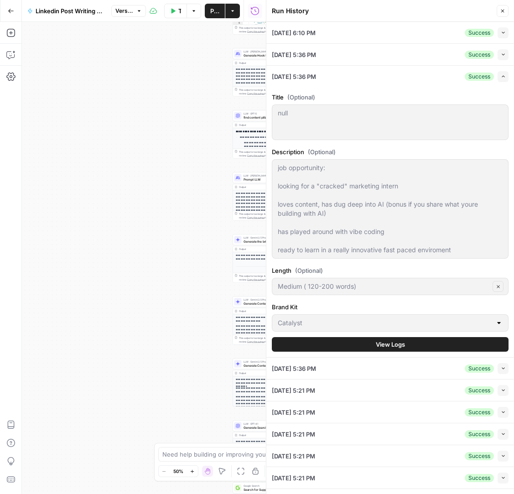
click at [504, 78] on icon "button" at bounding box center [503, 76] width 5 height 5
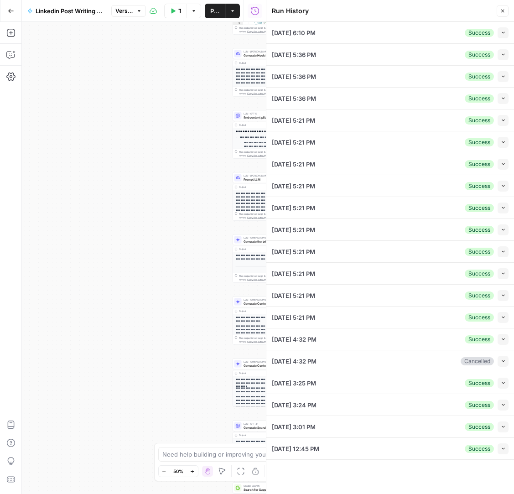
click at [504, 162] on icon "button" at bounding box center [503, 163] width 5 height 5
type textarea "null"
type textarea "- **Title:** The Apple vs PC Moment Happening in Crypto Right Now - **Descripti…"
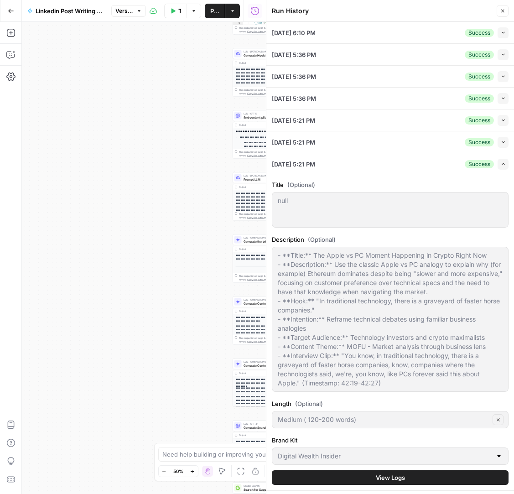
click at [504, 162] on icon "button" at bounding box center [503, 163] width 5 height 5
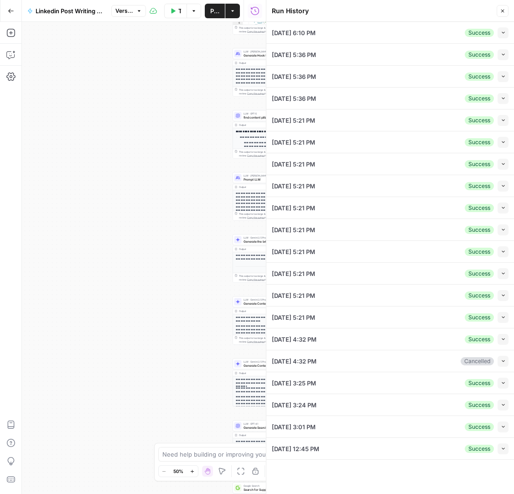
click at [503, 142] on icon "button" at bounding box center [503, 142] width 3 height 2
type textarea "null"
type textarea "- **Title:** The BlackRock Revelation That Changes Everything for Crypto Skepti…"
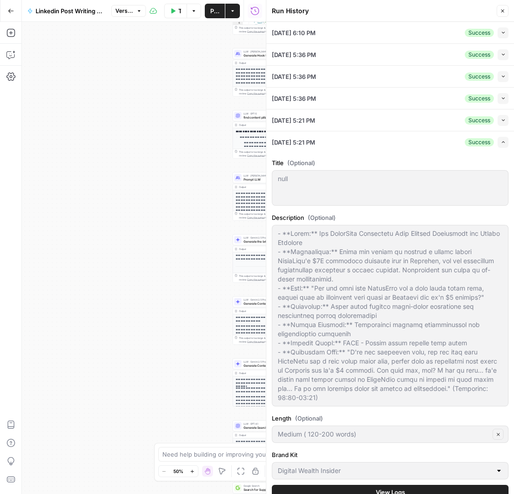
click at [503, 142] on icon "button" at bounding box center [503, 142] width 5 height 5
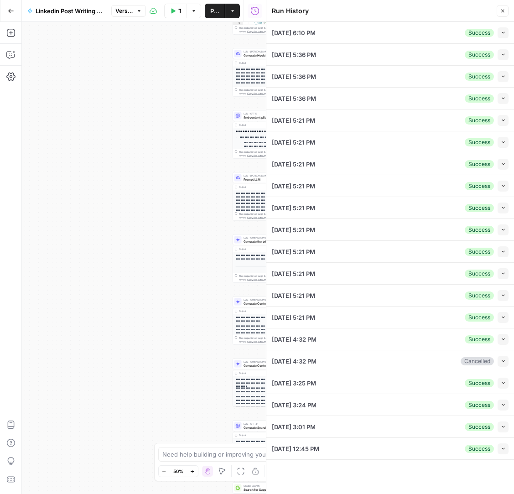
click at [505, 120] on icon "button" at bounding box center [503, 120] width 5 height 5
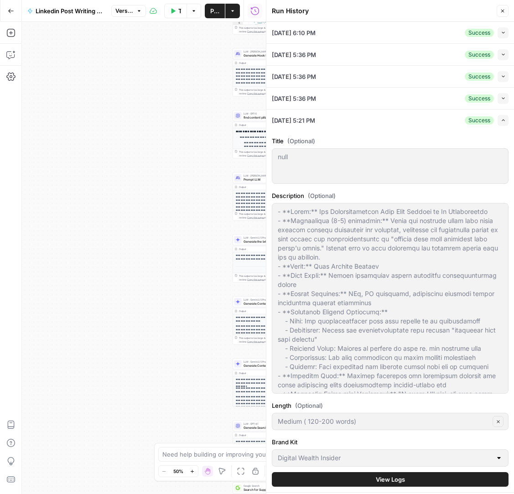
click at [504, 123] on button "Expand" at bounding box center [503, 120] width 11 height 11
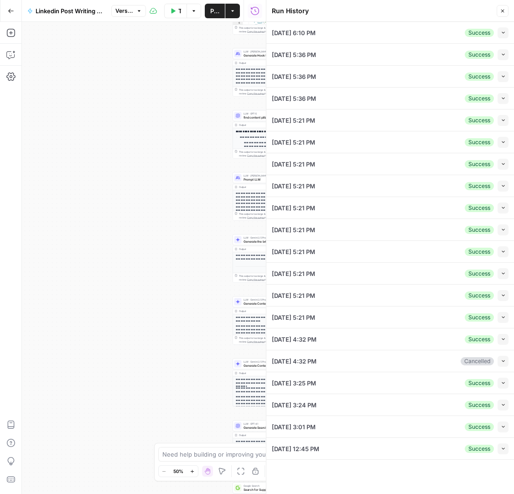
click at [504, 269] on button "Collapse" at bounding box center [503, 273] width 11 height 11
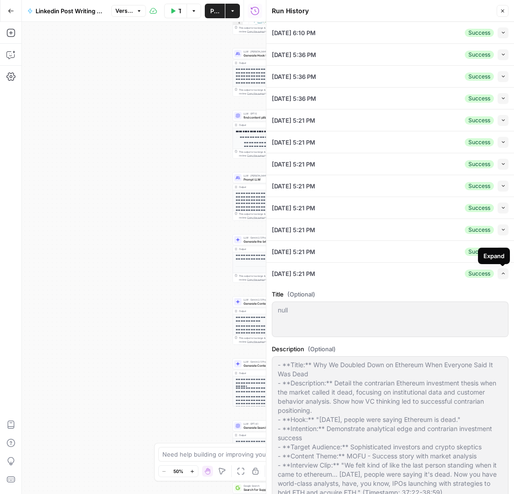
click at [504, 271] on icon "button" at bounding box center [503, 273] width 5 height 5
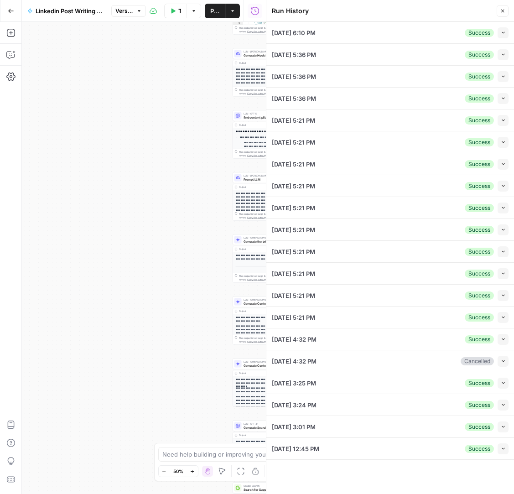
click at [502, 252] on icon "button" at bounding box center [503, 251] width 5 height 5
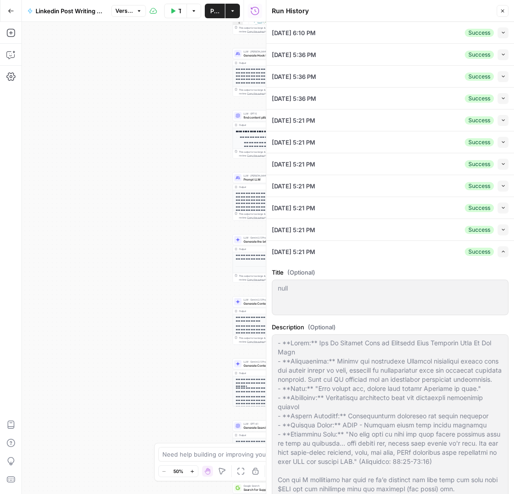
click at [502, 252] on icon "button" at bounding box center [503, 251] width 5 height 5
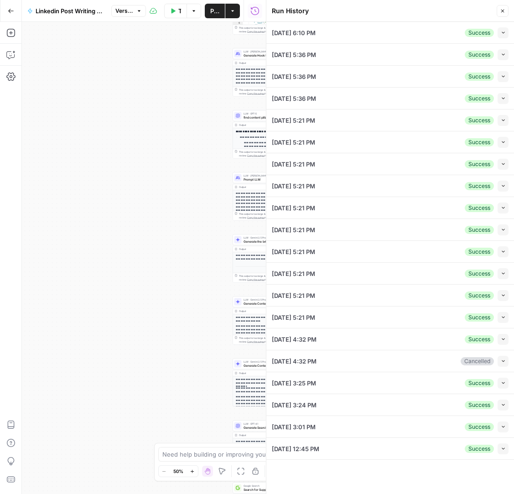
click at [505, 338] on icon "button" at bounding box center [503, 339] width 5 height 5
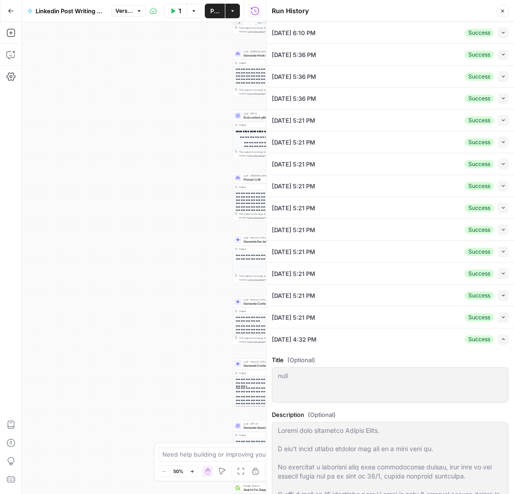
click at [505, 338] on icon "button" at bounding box center [503, 339] width 5 height 5
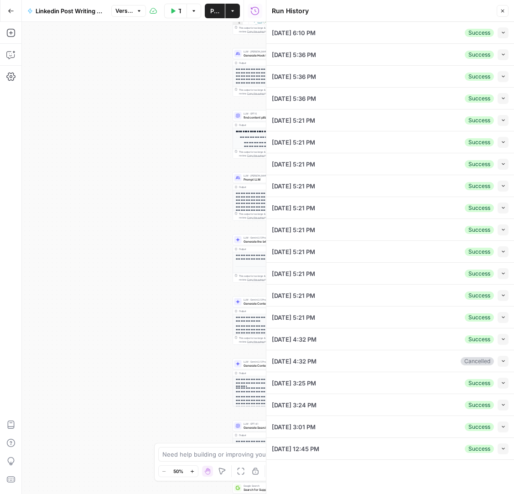
click at [504, 399] on div "09/18/25 at 3:24 PM Success Collapse" at bounding box center [390, 404] width 237 height 21
click at [504, 400] on button "Collapse" at bounding box center [503, 405] width 11 height 11
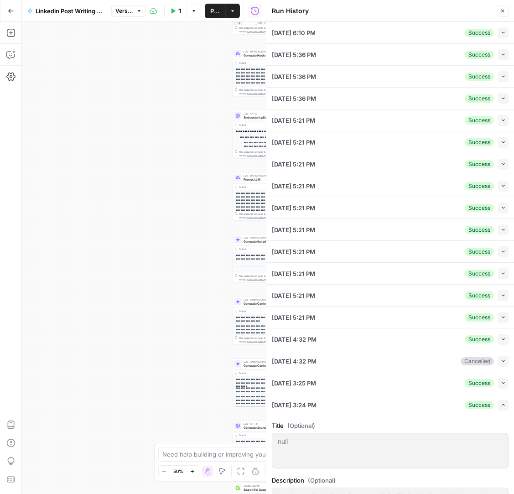
click at [504, 401] on button "Expand" at bounding box center [503, 405] width 11 height 11
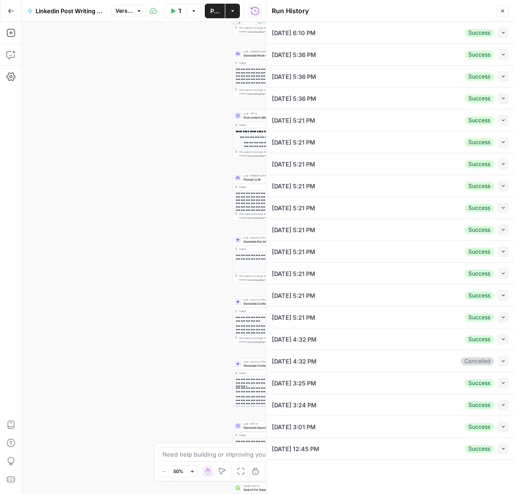
click at [504, 401] on button "Collapse" at bounding box center [503, 405] width 11 height 11
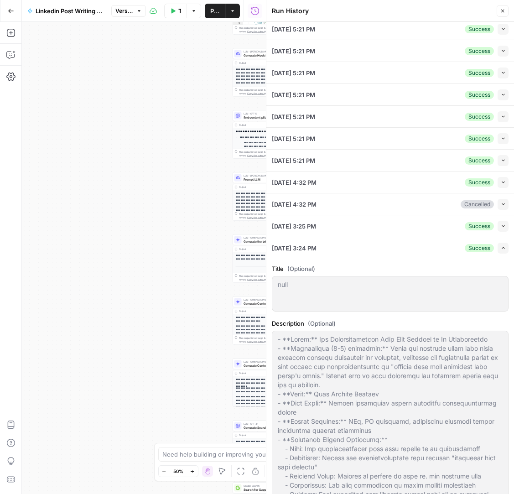
scroll to position [174, 0]
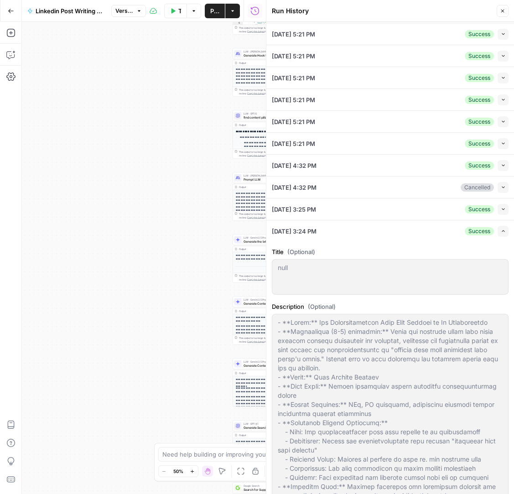
click at [502, 208] on icon "button" at bounding box center [503, 209] width 5 height 5
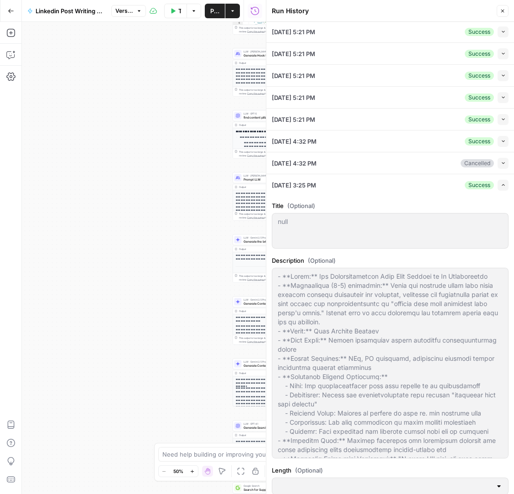
scroll to position [327, 0]
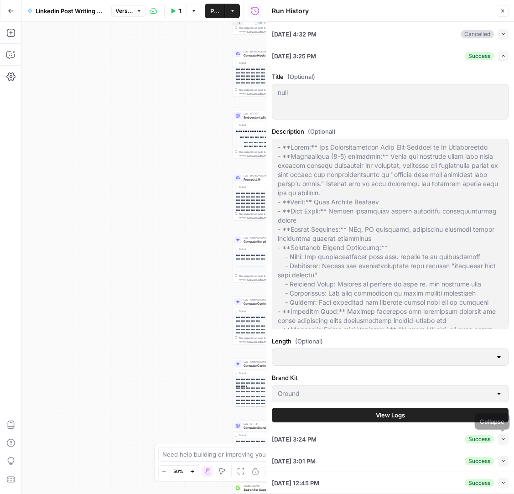
click at [501, 438] on icon "button" at bounding box center [503, 439] width 5 height 5
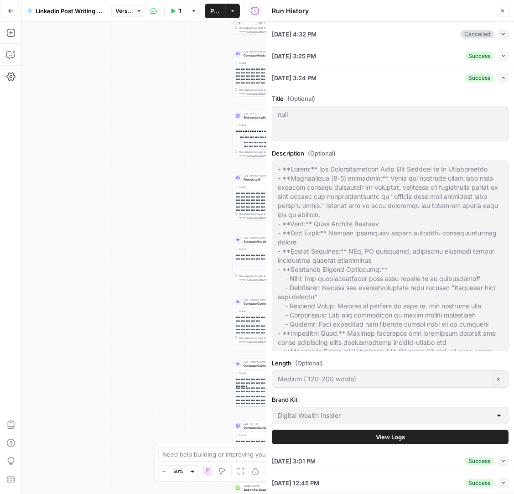
click at [503, 456] on button "Collapse" at bounding box center [503, 461] width 11 height 11
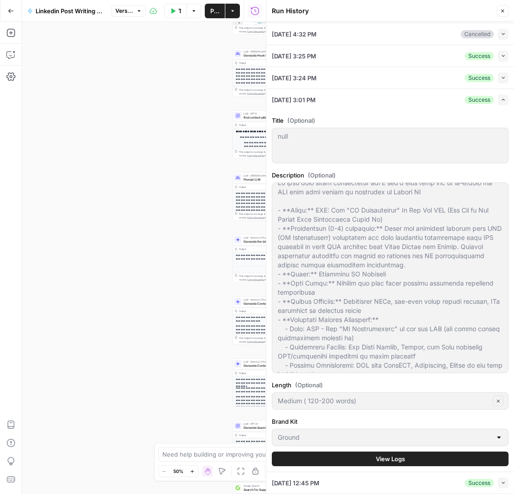
click at [504, 483] on icon "button" at bounding box center [503, 482] width 5 height 5
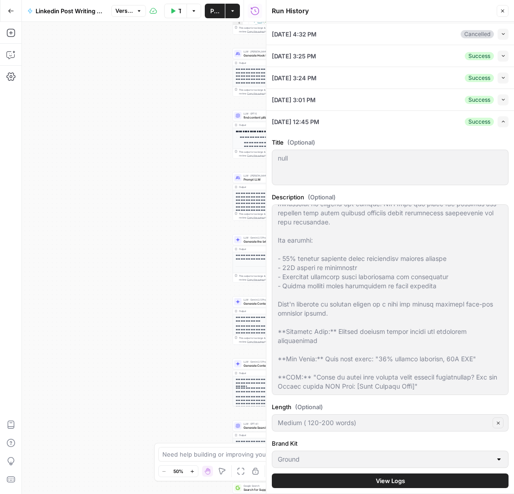
click at [499, 455] on div at bounding box center [498, 459] width 7 height 9
click at [502, 115] on div "09/18/25 at 12:45 PM Success Expand" at bounding box center [390, 121] width 237 height 21
click at [502, 120] on icon "button" at bounding box center [503, 121] width 5 height 5
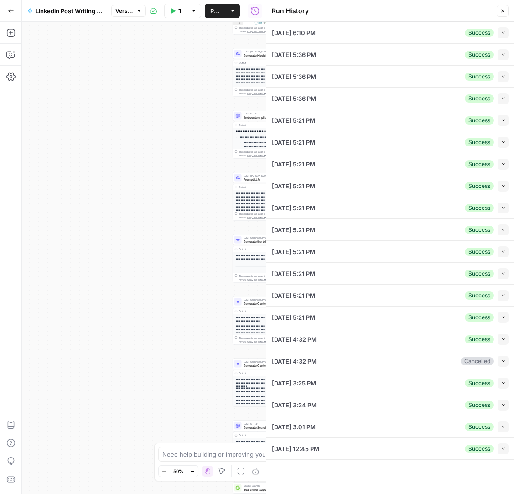
click at [505, 449] on icon "button" at bounding box center [503, 448] width 5 height 5
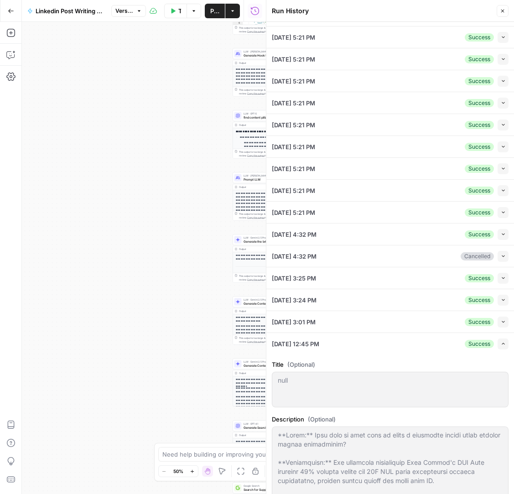
click at [503, 12] on icon "button" at bounding box center [502, 10] width 5 height 5
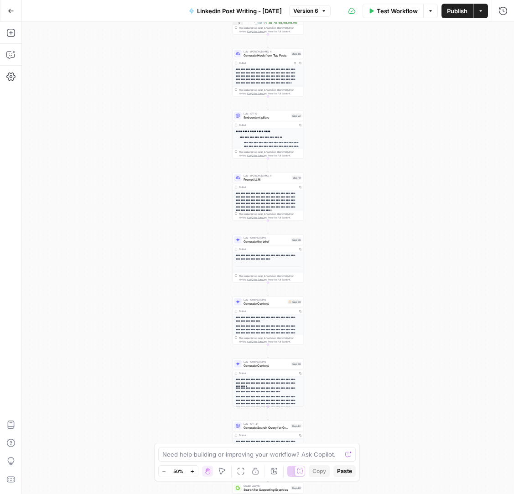
click at [187, 449] on div "Need help building or improving your workflow? Ask Copilot." at bounding box center [257, 454] width 198 height 15
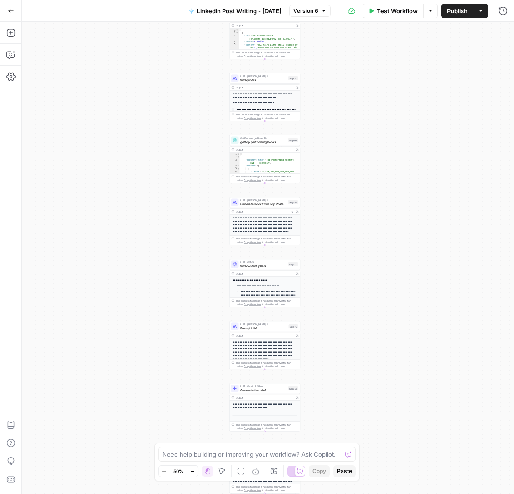
drag, startPoint x: 194, startPoint y: 169, endPoint x: 191, endPoint y: 317, distance: 148.3
click at [191, 317] on div "Workflow Set Inputs Inputs Get Knowledge Base File Get Knowledge Base File Step…" at bounding box center [268, 258] width 492 height 472
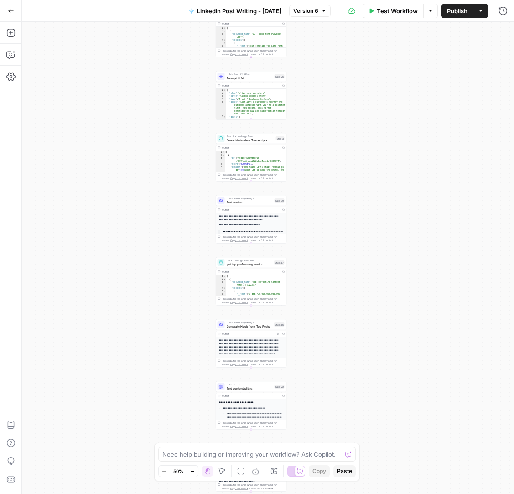
drag, startPoint x: 182, startPoint y: 276, endPoint x: 178, endPoint y: 360, distance: 83.6
click at [178, 360] on div "Workflow Set Inputs Inputs Get Knowledge Base File Get Knowledge Base File Step…" at bounding box center [268, 258] width 492 height 472
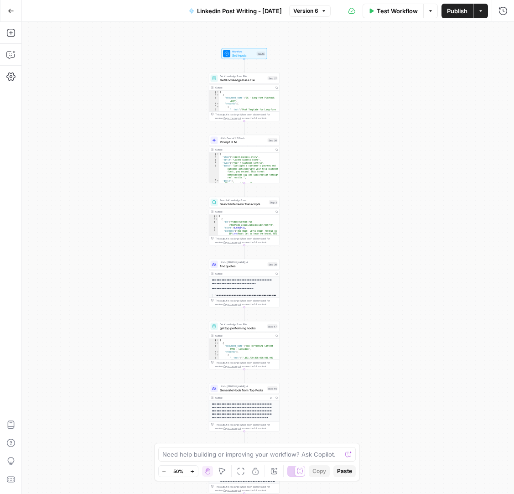
drag, startPoint x: 187, startPoint y: 125, endPoint x: 172, endPoint y: 291, distance: 167.7
click at [172, 291] on div "Workflow Set Inputs Inputs Get Knowledge Base File Get Knowledge Base File Step…" at bounding box center [268, 258] width 492 height 472
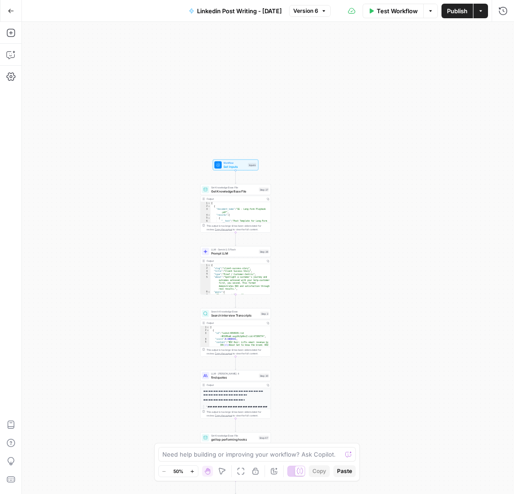
click at [172, 290] on div "Workflow Set Inputs Inputs Get Knowledge Base File Get Knowledge Base File Step…" at bounding box center [268, 258] width 492 height 472
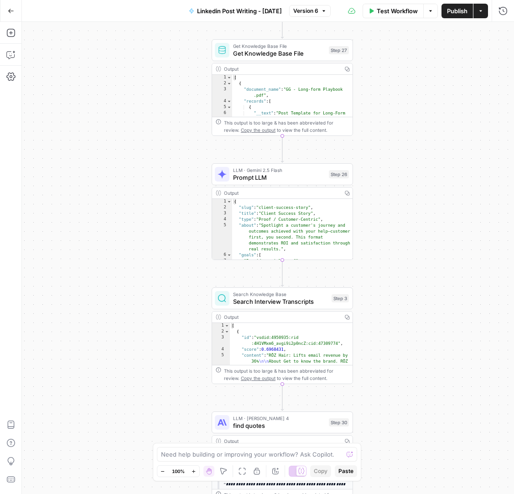
drag, startPoint x: 191, startPoint y: 377, endPoint x: 174, endPoint y: 338, distance: 42.5
click at [174, 337] on div "Workflow Set Inputs Inputs Get Knowledge Base File Get Knowledge Base File Step…" at bounding box center [268, 258] width 492 height 472
click at [190, 459] on div "Zoom In ⌘ +" at bounding box center [194, 453] width 47 height 16
click at [250, 457] on textarea at bounding box center [252, 454] width 182 height 9
type textarea "how much is step 26 informing the content brief?"
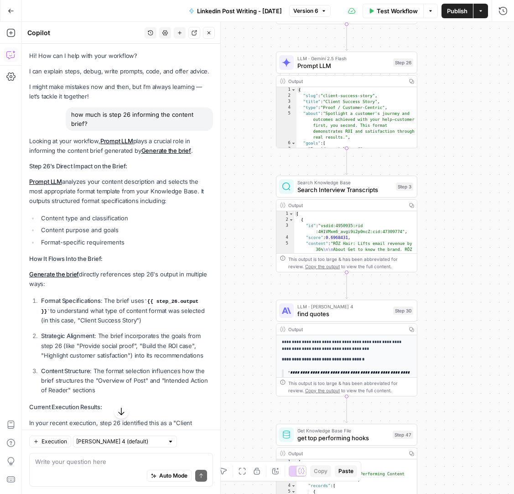
drag, startPoint x: 419, startPoint y: 385, endPoint x: 471, endPoint y: 274, distance: 122.7
click at [471, 274] on div "Workflow Set Inputs Inputs Get Knowledge Base File Get Knowledge Base File Step…" at bounding box center [268, 258] width 492 height 472
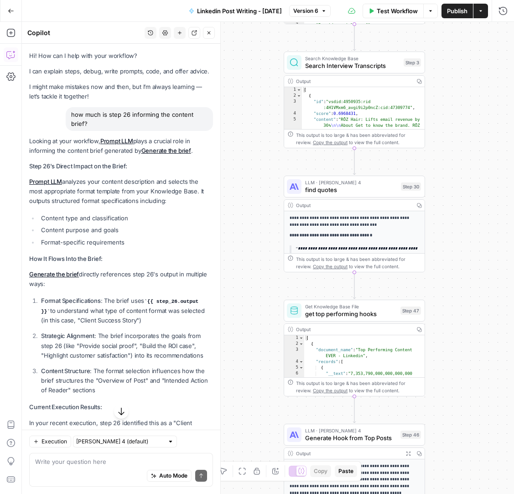
drag, startPoint x: 461, startPoint y: 364, endPoint x: 468, endPoint y: 267, distance: 96.6
click at [468, 267] on div "Workflow Set Inputs Inputs Get Knowledge Base File Get Knowledge Base File Step…" at bounding box center [268, 258] width 492 height 472
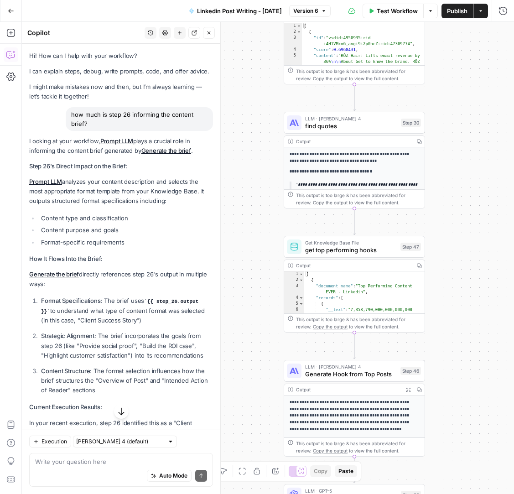
drag, startPoint x: 457, startPoint y: 402, endPoint x: 463, endPoint y: 255, distance: 146.5
click at [463, 275] on div "Workflow Set Inputs Inputs Get Knowledge Base File Get Knowledge Base File Step…" at bounding box center [268, 258] width 492 height 472
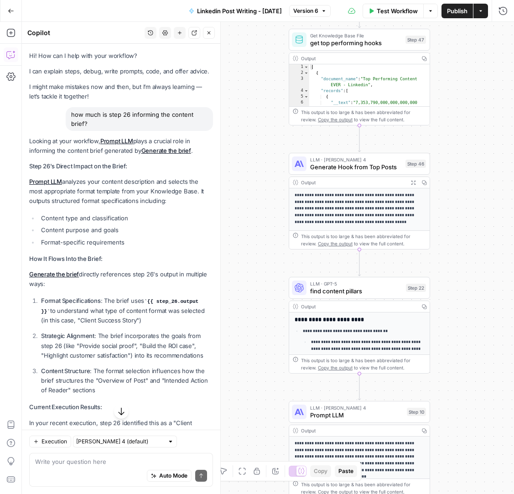
drag, startPoint x: 464, startPoint y: 381, endPoint x: 464, endPoint y: 250, distance: 130.9
click at [464, 250] on div "Workflow Set Inputs Inputs Get Knowledge Base File Get Knowledge Base File Step…" at bounding box center [268, 258] width 492 height 472
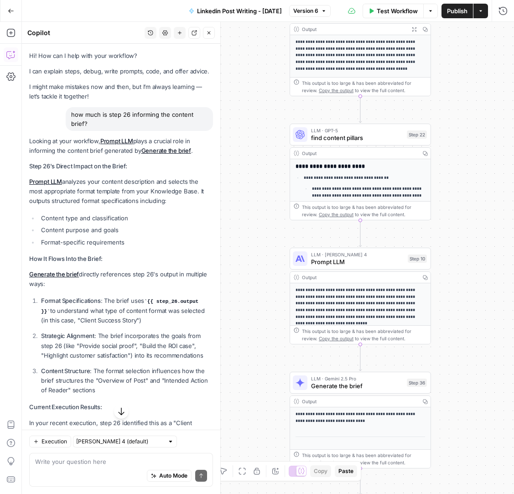
drag, startPoint x: 464, startPoint y: 362, endPoint x: 465, endPoint y: 212, distance: 150.5
click at [465, 212] on div "Workflow Set Inputs Inputs Get Knowledge Base File Get Knowledge Base File Step…" at bounding box center [268, 258] width 492 height 472
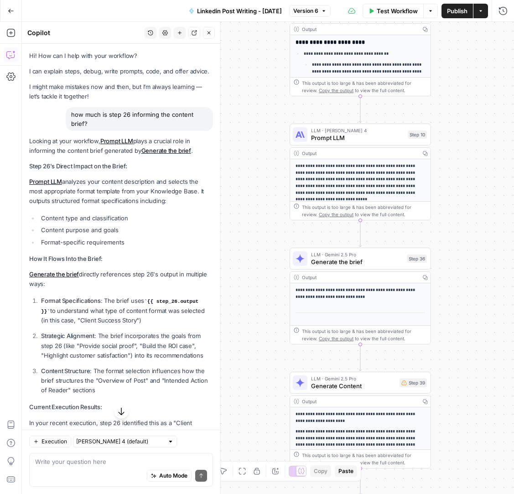
drag, startPoint x: 458, startPoint y: 335, endPoint x: 459, endPoint y: 168, distance: 167.4
click at [459, 168] on div "Workflow Set Inputs Inputs Get Knowledge Base File Get Knowledge Base File Step…" at bounding box center [268, 258] width 492 height 472
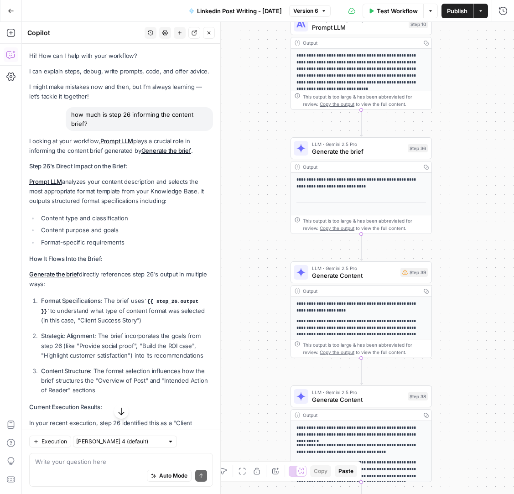
drag, startPoint x: 454, startPoint y: 220, endPoint x: 454, endPoint y: 212, distance: 8.2
click at [454, 212] on div "Workflow Set Inputs Inputs Get Knowledge Base File Get Knowledge Base File Step…" at bounding box center [268, 258] width 492 height 472
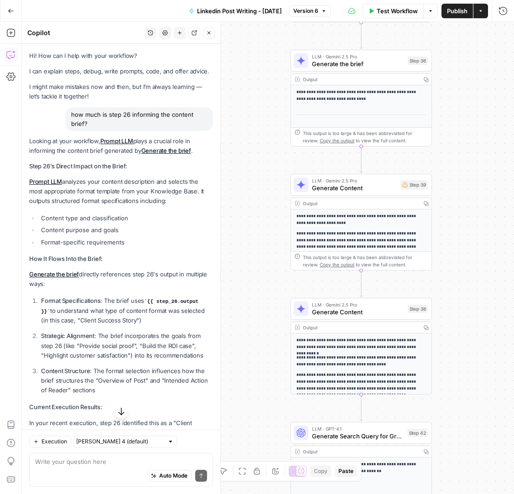
drag, startPoint x: 449, startPoint y: 320, endPoint x: 449, endPoint y: 247, distance: 73.0
click at [449, 247] on div "Workflow Set Inputs Inputs Get Knowledge Base File Get Knowledge Base File Step…" at bounding box center [268, 258] width 492 height 472
click at [385, 309] on span "Generate Content" at bounding box center [358, 311] width 92 height 9
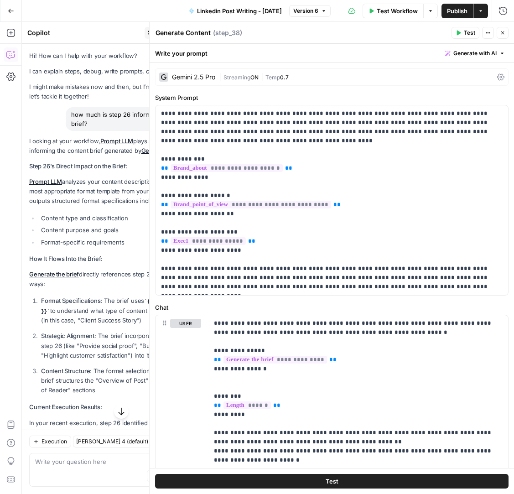
click at [501, 34] on icon "button" at bounding box center [502, 32] width 3 height 3
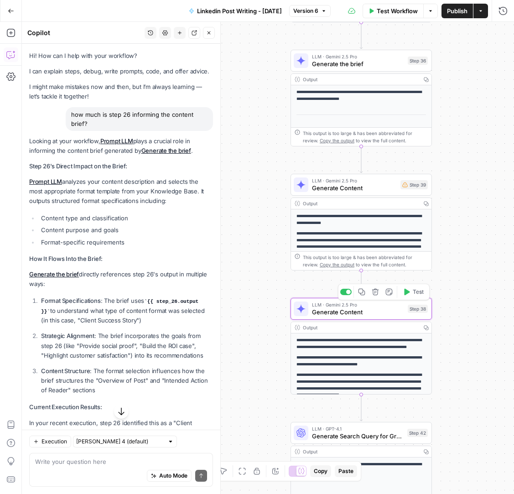
click at [342, 292] on div at bounding box center [345, 292] width 11 height 6
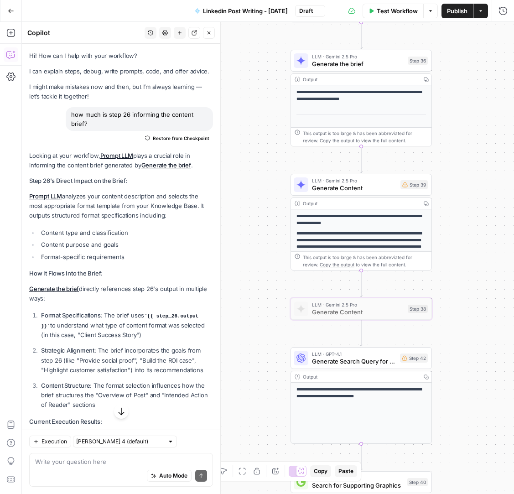
click at [361, 185] on span "Generate Content" at bounding box center [354, 187] width 85 height 9
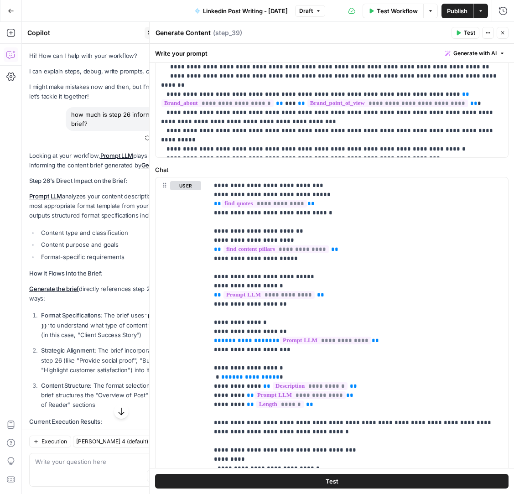
scroll to position [427, 0]
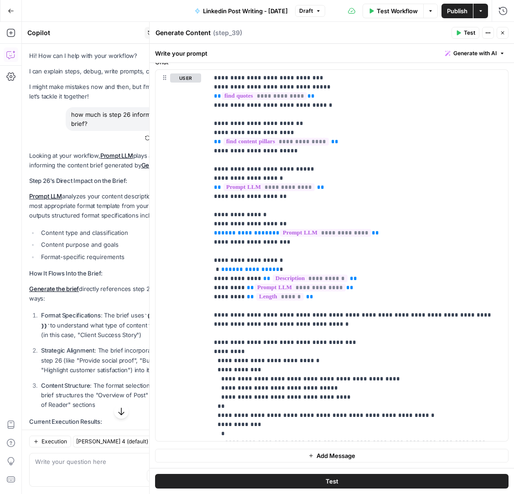
click at [500, 35] on icon "button" at bounding box center [502, 32] width 5 height 5
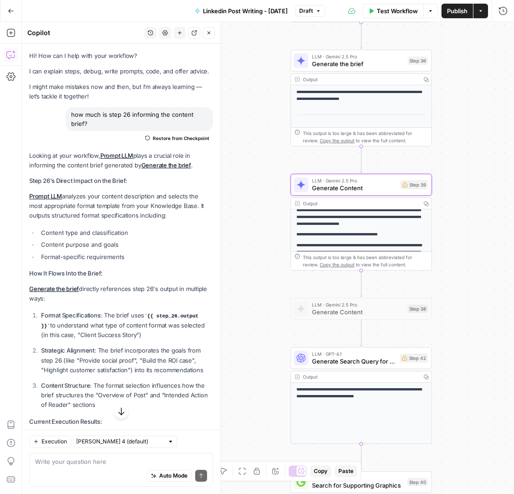
scroll to position [35, 0]
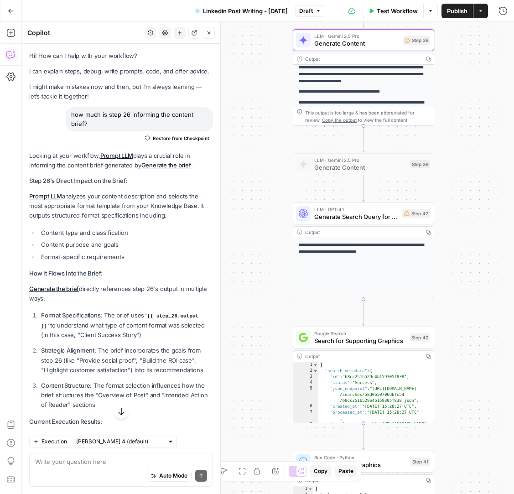
drag, startPoint x: 463, startPoint y: 302, endPoint x: 465, endPoint y: 158, distance: 144.6
click at [465, 158] on div "Workflow Set Inputs Inputs Get Knowledge Base File Get Knowledge Base File Step…" at bounding box center [268, 258] width 492 height 472
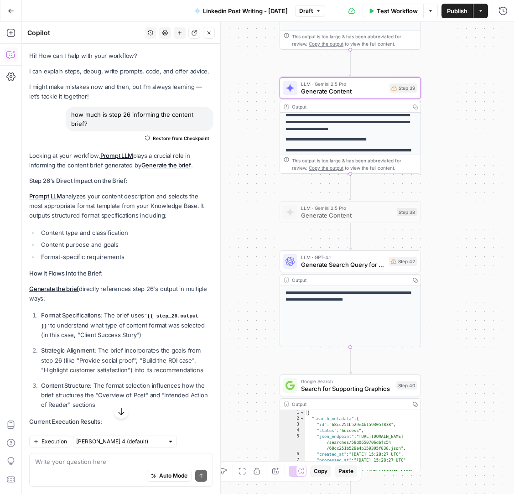
drag, startPoint x: 465, startPoint y: 158, endPoint x: 452, endPoint y: 206, distance: 50.2
click at [452, 206] on div "Workflow Set Inputs Inputs Get Knowledge Base File Get Knowledge Base File Step…" at bounding box center [268, 258] width 492 height 472
click at [366, 265] on span "Generate Search Query for Graphics" at bounding box center [343, 264] width 84 height 9
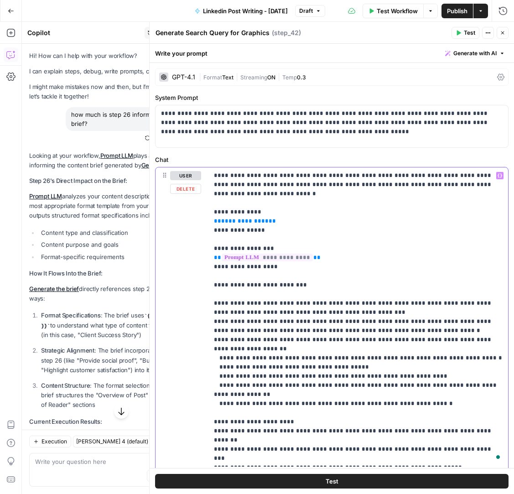
drag, startPoint x: 270, startPoint y: 211, endPoint x: 212, endPoint y: 213, distance: 58.4
click at [212, 213] on div "**********" at bounding box center [358, 316] width 300 height 299
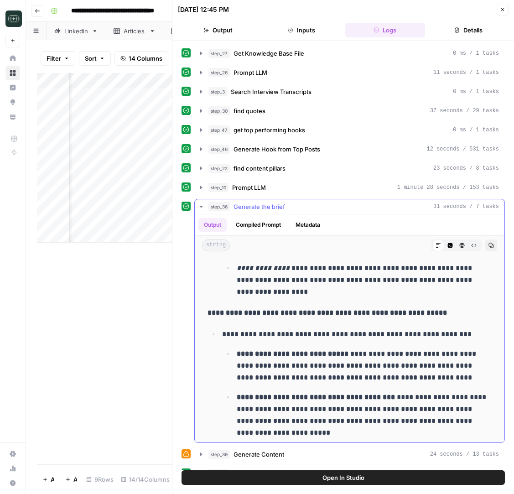
scroll to position [1252, 0]
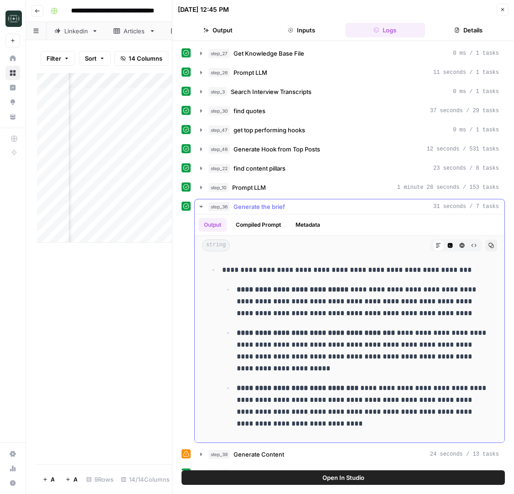
click at [438, 327] on p "**********" at bounding box center [364, 350] width 255 height 47
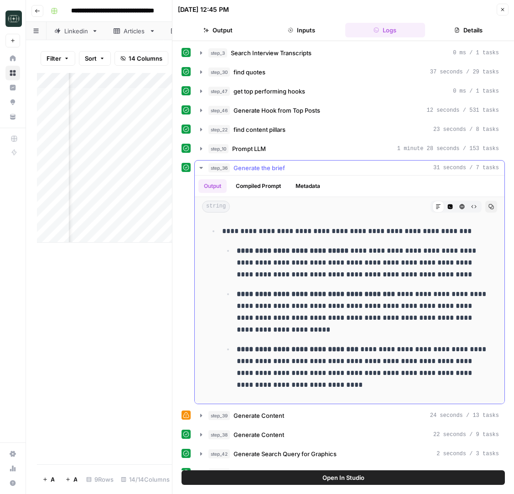
click at [491, 212] on button "Copy" at bounding box center [491, 207] width 12 height 12
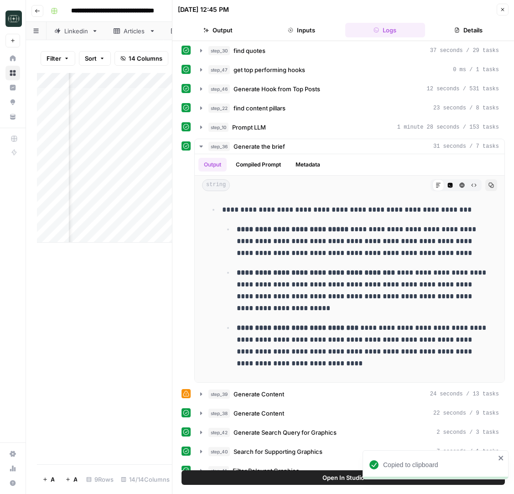
scroll to position [1212, 0]
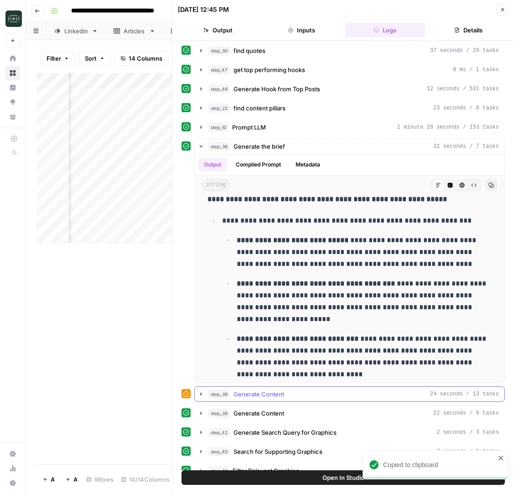
click at [286, 394] on div "step_39 Generate Content 24 seconds / 13 tasks" at bounding box center [353, 394] width 291 height 9
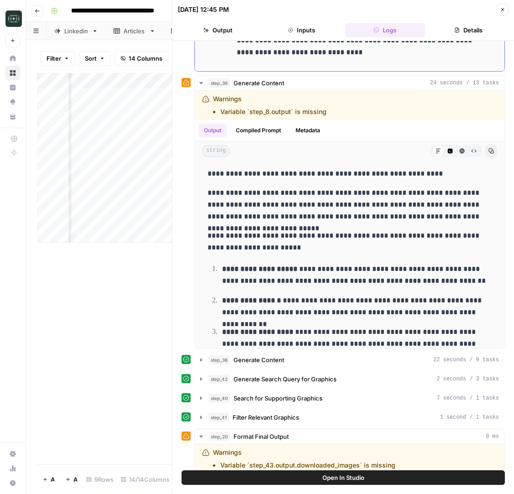
scroll to position [373, 0]
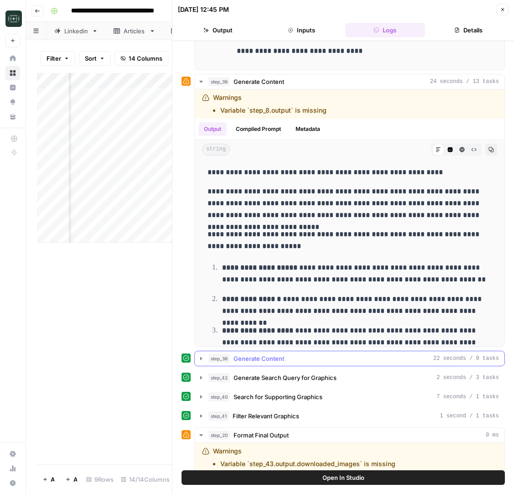
click at [278, 363] on button "step_38 Generate Content 22 seconds / 9 tasks" at bounding box center [350, 358] width 310 height 15
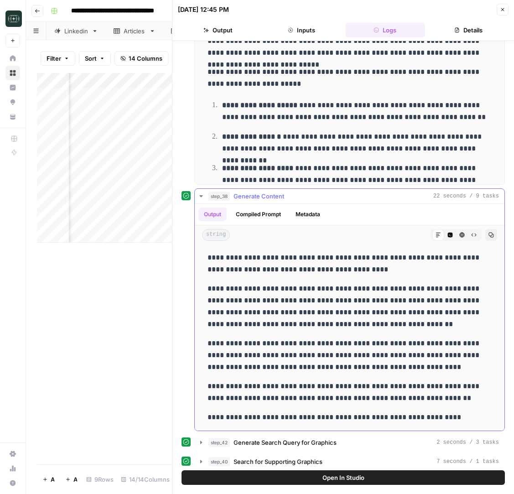
scroll to position [570, 0]
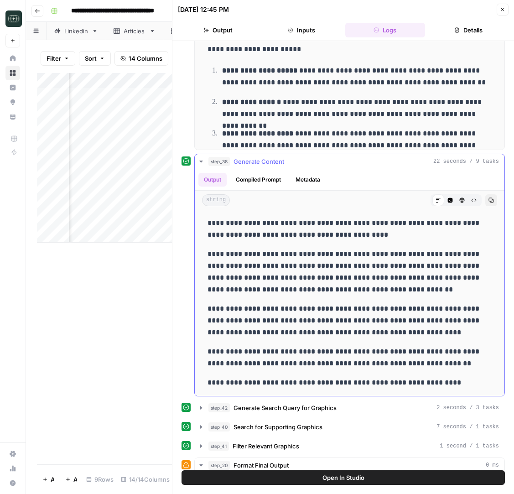
click at [279, 164] on span "Generate Content" at bounding box center [259, 161] width 51 height 9
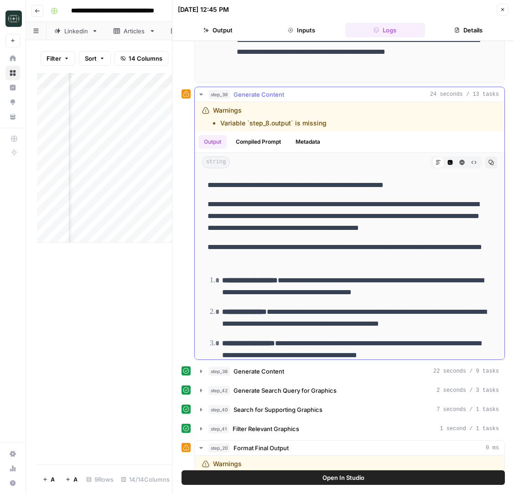
scroll to position [354, 0]
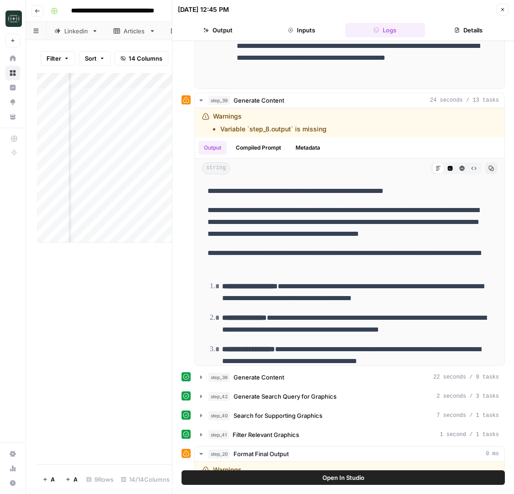
click at [505, 12] on button "Close" at bounding box center [503, 10] width 12 height 12
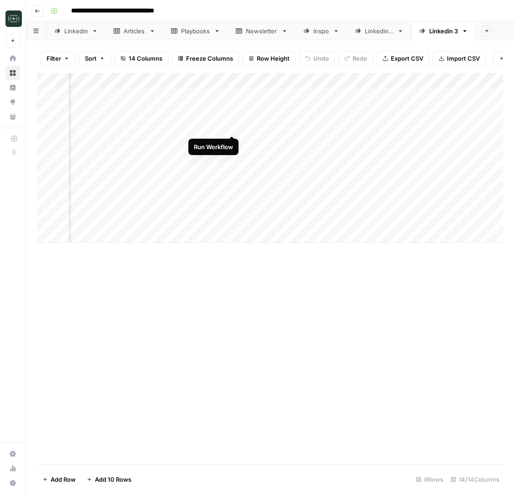
click at [233, 125] on div "Add Column" at bounding box center [270, 158] width 466 height 170
click at [228, 143] on div "Add Column" at bounding box center [270, 158] width 466 height 170
click at [228, 155] on div "Add Column" at bounding box center [270, 158] width 466 height 170
click at [227, 173] on div "Add Column" at bounding box center [270, 158] width 466 height 170
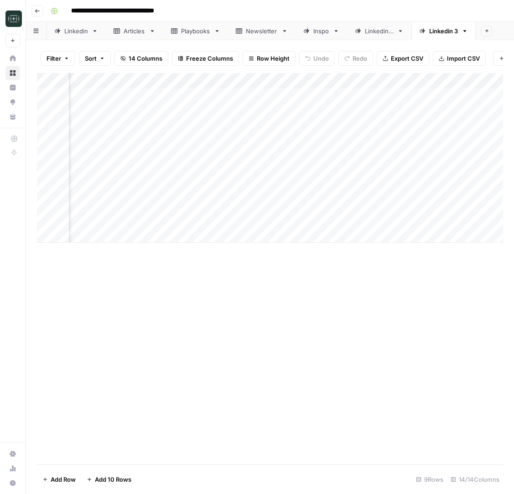
click at [216, 156] on div "Add Column" at bounding box center [270, 158] width 466 height 170
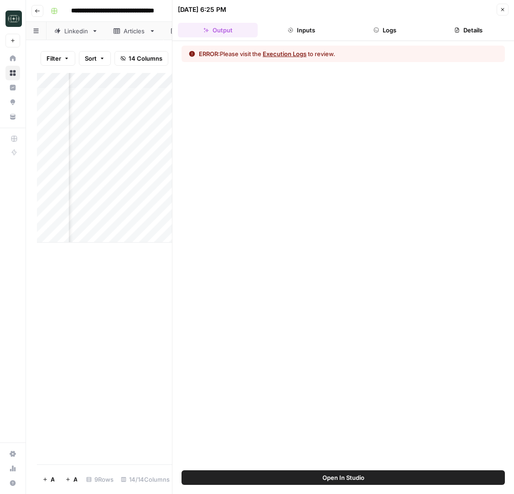
click at [395, 27] on button "Logs" at bounding box center [385, 30] width 80 height 15
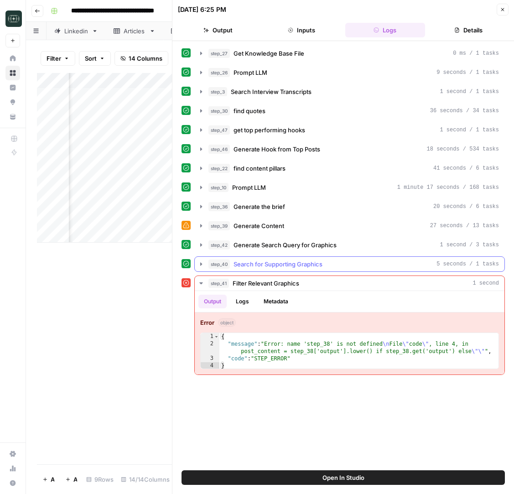
click at [312, 266] on span "Search for Supporting Graphics" at bounding box center [278, 264] width 89 height 9
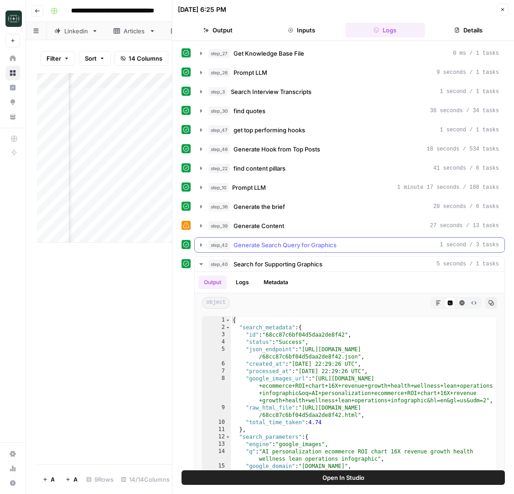
click at [317, 240] on span "Generate Search Query for Graphics" at bounding box center [285, 244] width 103 height 9
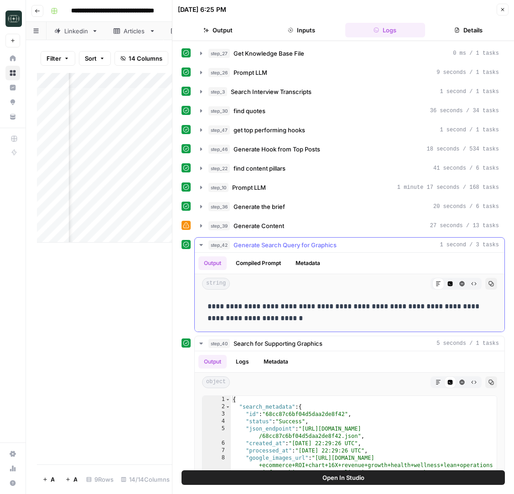
click at [323, 220] on button "step_39 Generate Content 27 seconds / 13 tasks" at bounding box center [350, 225] width 310 height 15
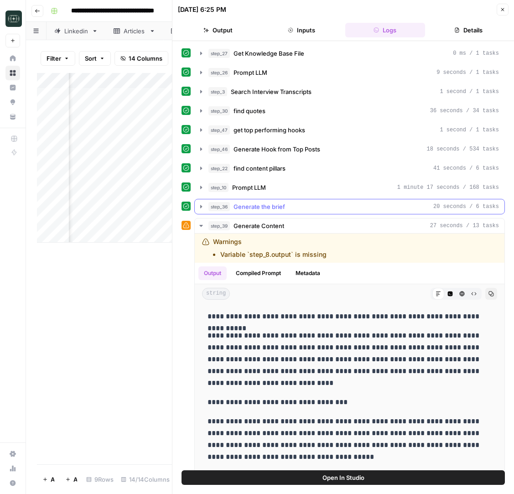
click at [301, 209] on div "step_36 Generate the brief 20 seconds / 6 tasks" at bounding box center [353, 206] width 291 height 9
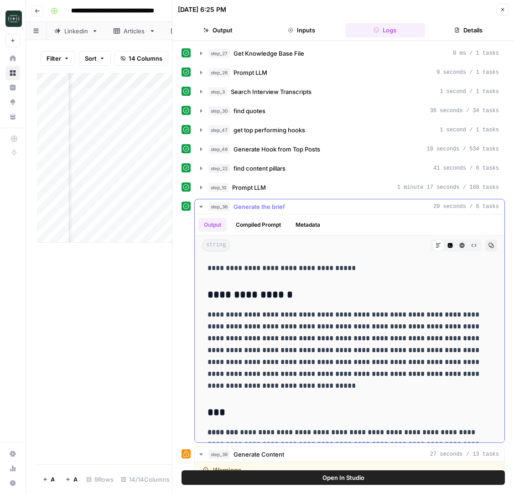
click at [301, 209] on div "step_36 Generate the brief 20 seconds / 6 tasks" at bounding box center [353, 206] width 291 height 9
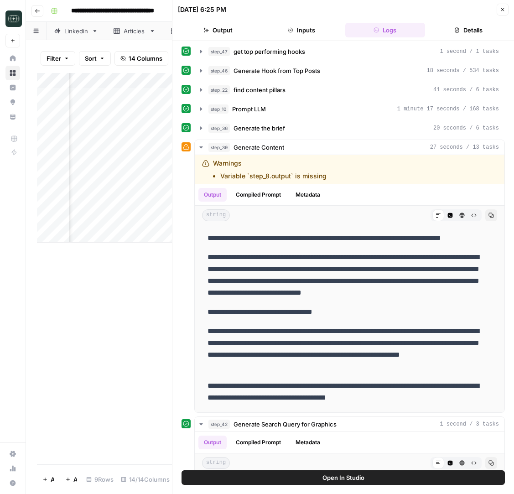
click at [505, 10] on button "Close" at bounding box center [503, 10] width 12 height 12
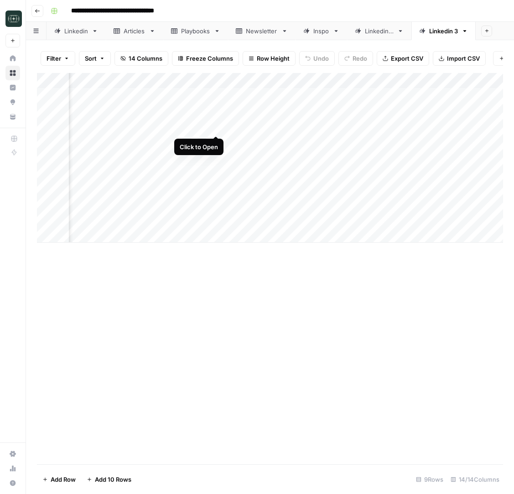
click at [215, 126] on div "Add Column" at bounding box center [270, 158] width 466 height 170
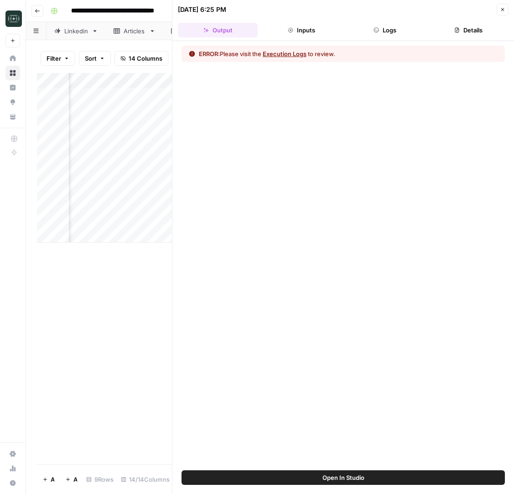
click at [399, 27] on button "Logs" at bounding box center [385, 30] width 80 height 15
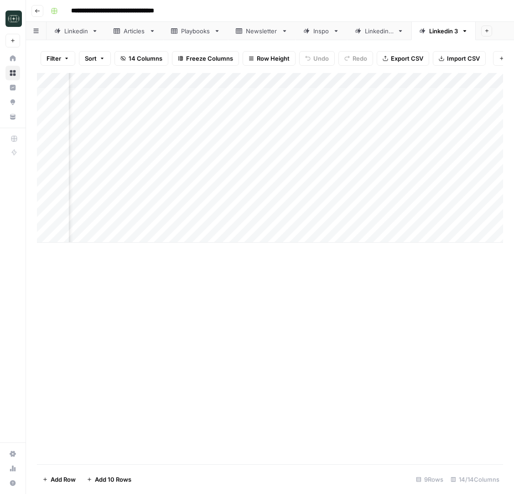
click at [217, 81] on div "Add Column" at bounding box center [270, 158] width 466 height 170
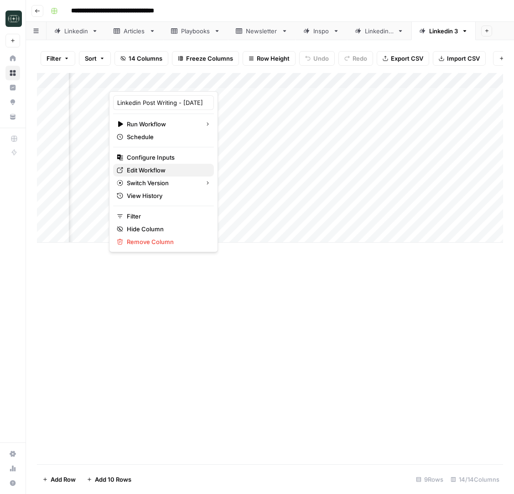
click at [167, 168] on span "Edit Workflow" at bounding box center [167, 170] width 80 height 9
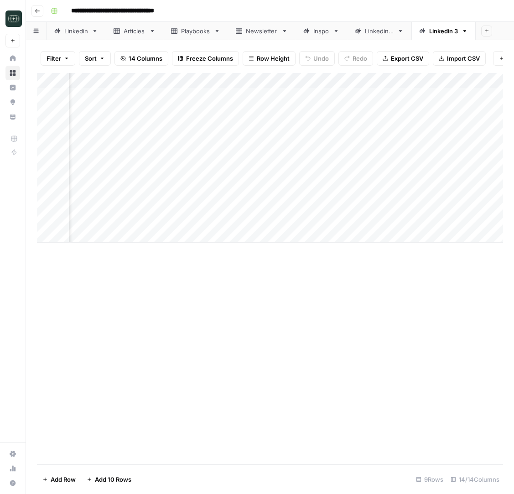
click at [217, 155] on div "Add Column" at bounding box center [270, 158] width 466 height 170
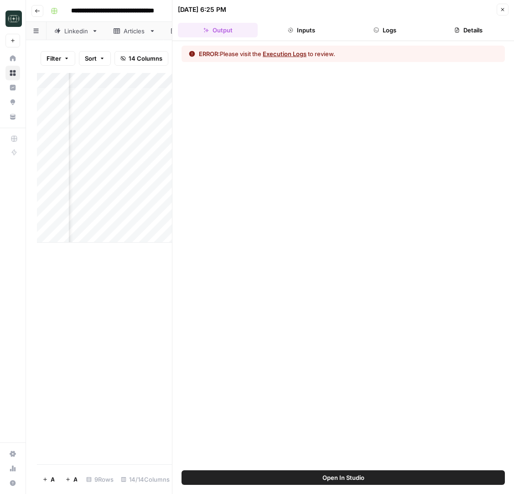
click at [379, 39] on header "[DATE] 6:25 PM Close Output Inputs Logs Details" at bounding box center [343, 20] width 342 height 41
click at [386, 31] on button "Logs" at bounding box center [385, 30] width 80 height 15
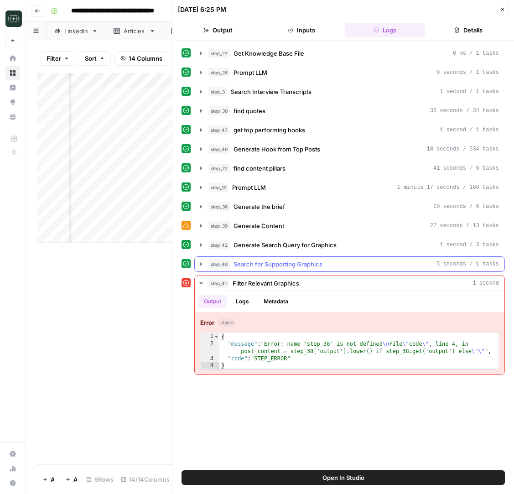
click at [318, 259] on button "step_40 Search for Supporting Graphics 5 seconds / 1 tasks" at bounding box center [350, 264] width 310 height 15
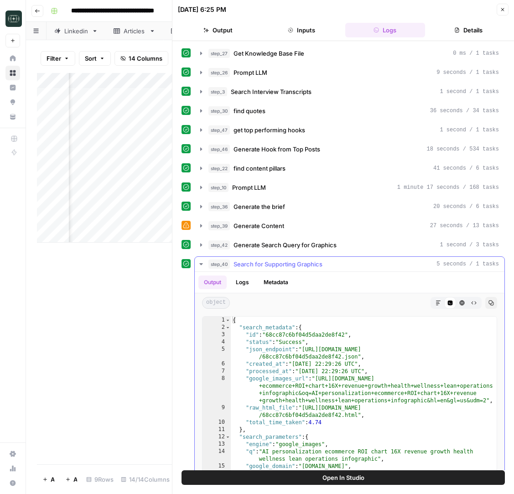
click at [318, 259] on button "step_40 Search for Supporting Graphics 5 seconds / 1 tasks" at bounding box center [350, 264] width 310 height 15
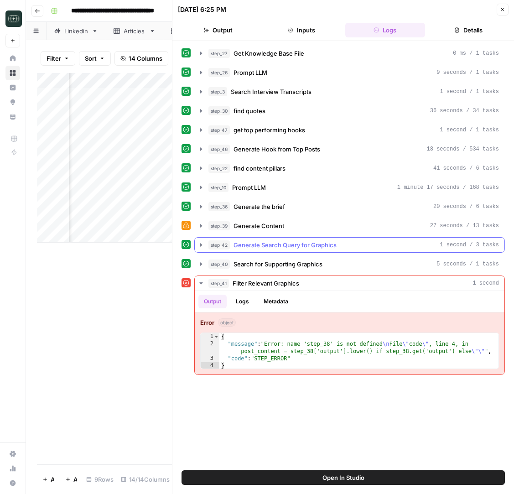
click at [352, 237] on div "step_42 Generate Search Query for Graphics 1 second / 3 tasks" at bounding box center [349, 245] width 311 height 16
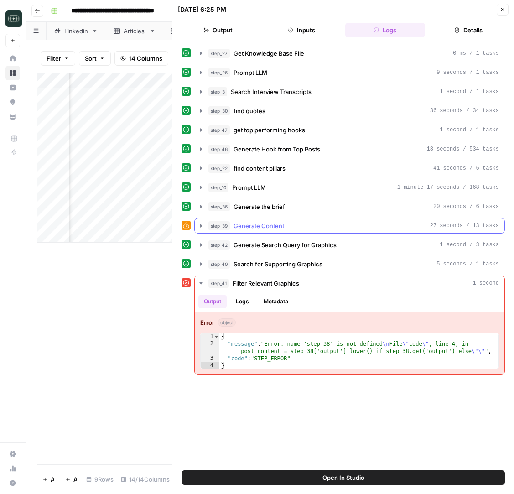
click at [343, 219] on button "step_39 Generate Content 27 seconds / 13 tasks" at bounding box center [350, 225] width 310 height 15
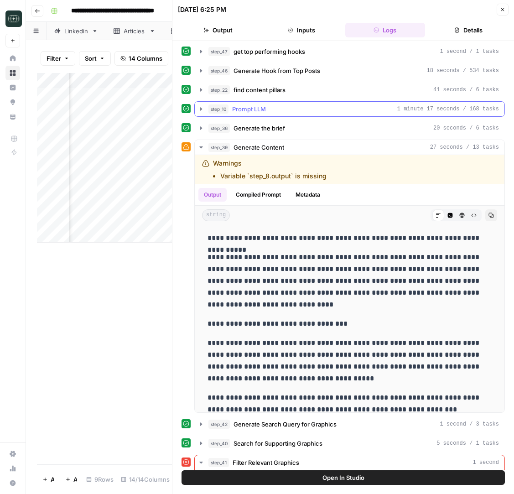
scroll to position [79, 0]
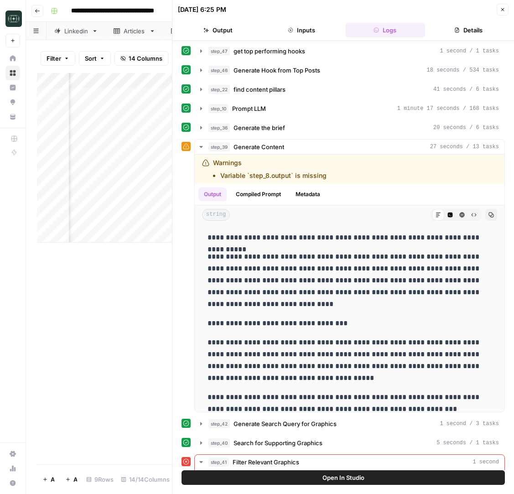
click at [502, 5] on button "Close" at bounding box center [503, 10] width 12 height 12
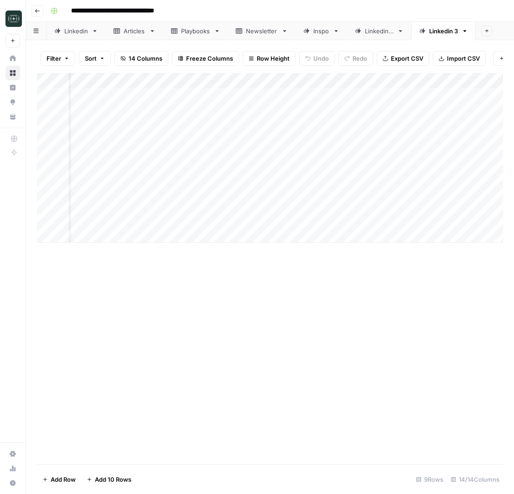
scroll to position [0, 33]
click at [258, 208] on div "Add Column" at bounding box center [270, 158] width 466 height 170
click at [262, 226] on div "Add Column" at bounding box center [270, 158] width 466 height 170
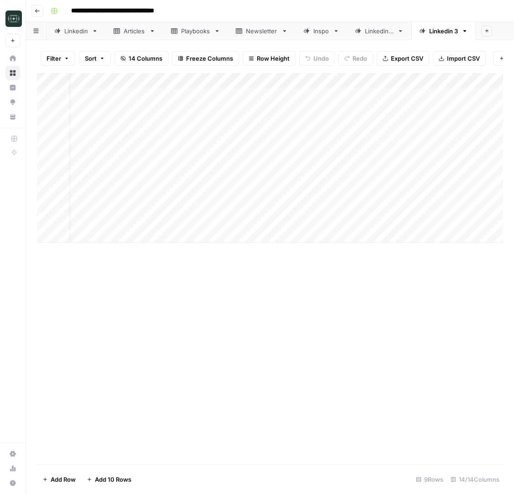
scroll to position [0, 0]
click at [292, 188] on div "Add Column" at bounding box center [270, 158] width 466 height 170
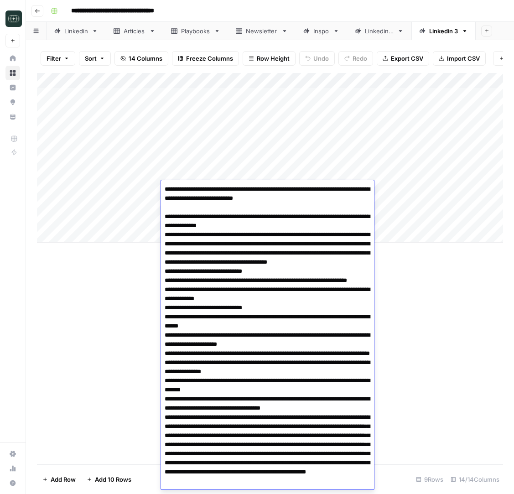
scroll to position [35, 0]
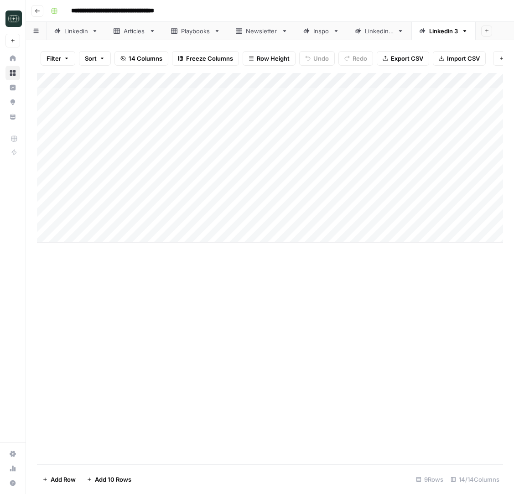
click at [299, 167] on div "Add Column" at bounding box center [270, 158] width 466 height 170
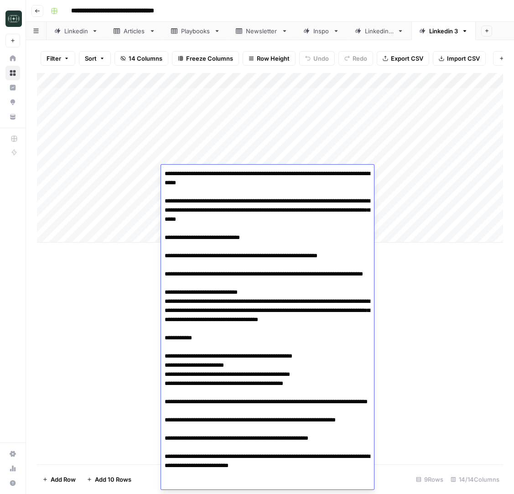
scroll to position [19, 0]
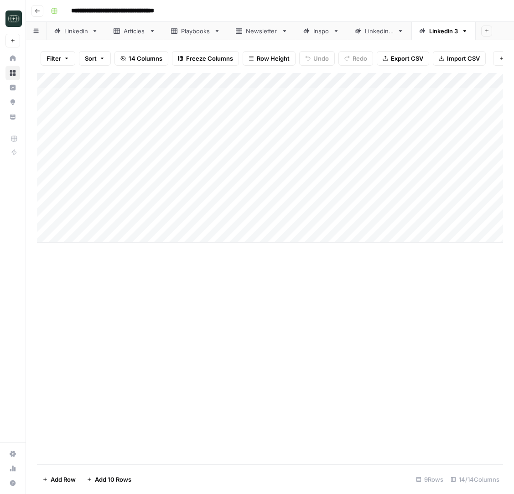
click at [292, 204] on div "Add Column" at bounding box center [270, 158] width 466 height 170
type input "**********"
click at [235, 98] on div "Add Column" at bounding box center [270, 158] width 466 height 170
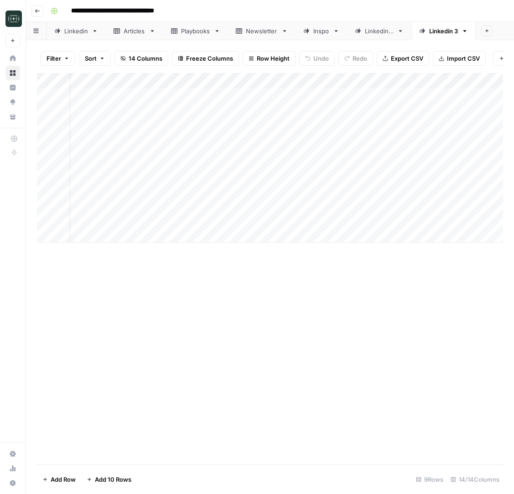
click at [235, 98] on div "Add Column" at bounding box center [270, 158] width 466 height 170
click at [286, 95] on div "Add Column" at bounding box center [270, 158] width 466 height 170
click at [252, 144] on div "Add Column" at bounding box center [270, 158] width 466 height 170
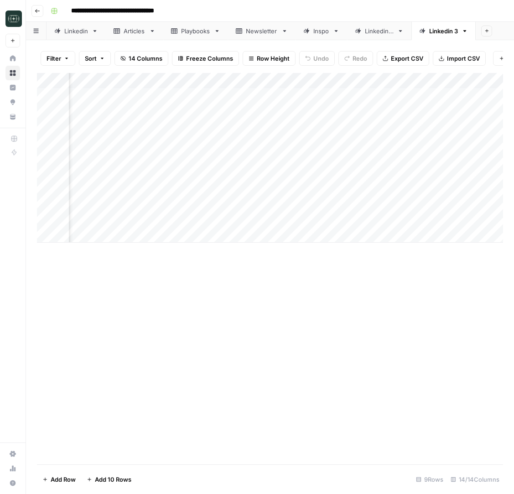
click at [252, 144] on div "Add Column" at bounding box center [270, 158] width 466 height 170
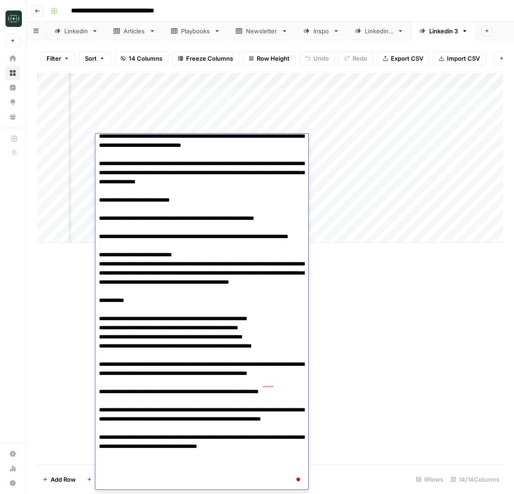
scroll to position [0, 0]
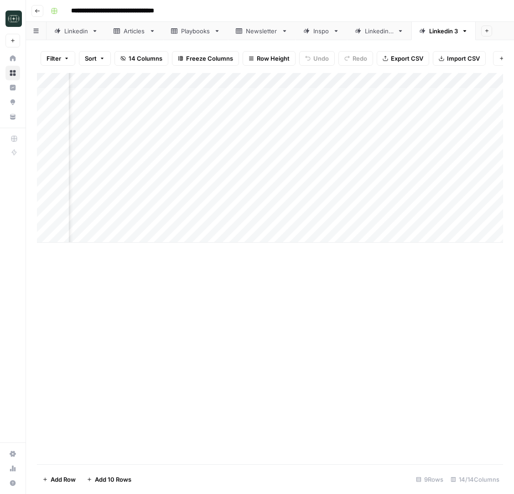
click at [247, 120] on div "Add Column" at bounding box center [270, 158] width 466 height 170
click at [246, 111] on div "Add Column" at bounding box center [270, 158] width 466 height 170
click at [227, 168] on div "Add Column" at bounding box center [270, 158] width 466 height 170
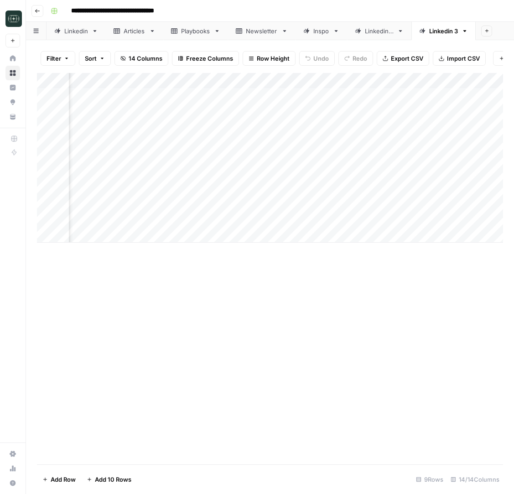
click at [227, 168] on div "Add Column" at bounding box center [270, 158] width 466 height 170
click at [223, 161] on div "Add Column" at bounding box center [270, 158] width 466 height 170
click at [213, 186] on div "Add Column" at bounding box center [270, 158] width 466 height 170
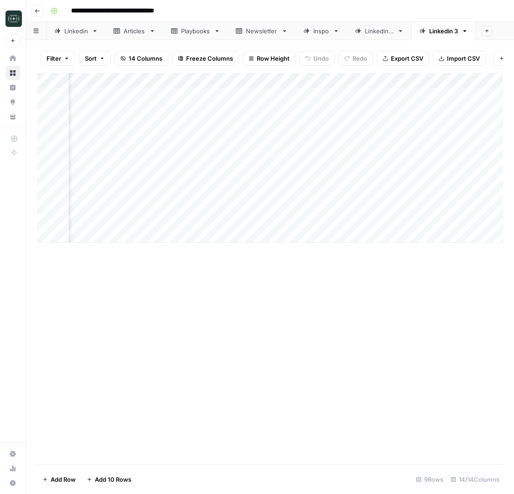
scroll to position [0, 333]
click at [361, 192] on div "Add Column" at bounding box center [270, 158] width 466 height 170
click at [325, 187] on div "Add Column" at bounding box center [270, 158] width 466 height 170
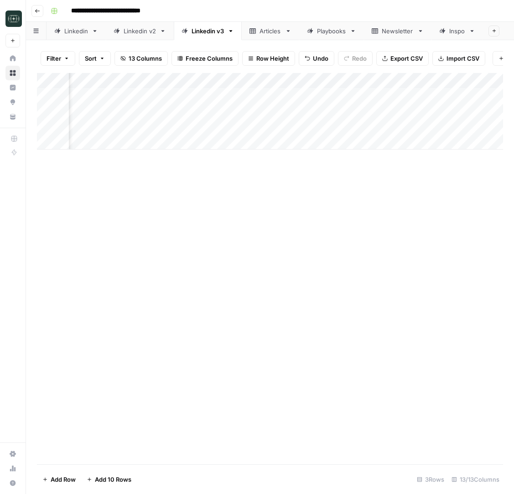
click at [38, 10] on icon "button" at bounding box center [37, 11] width 5 height 4
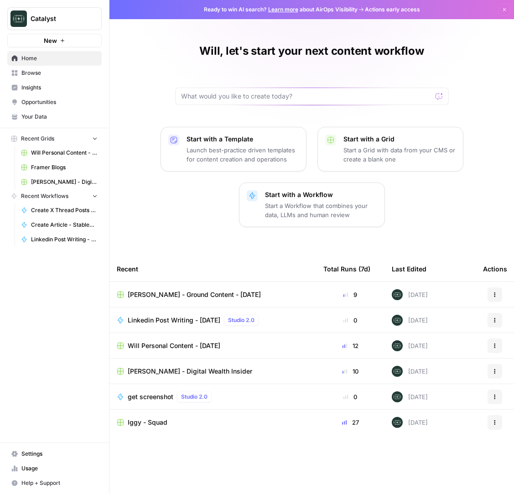
click at [53, 70] on span "Browse" at bounding box center [59, 73] width 76 height 8
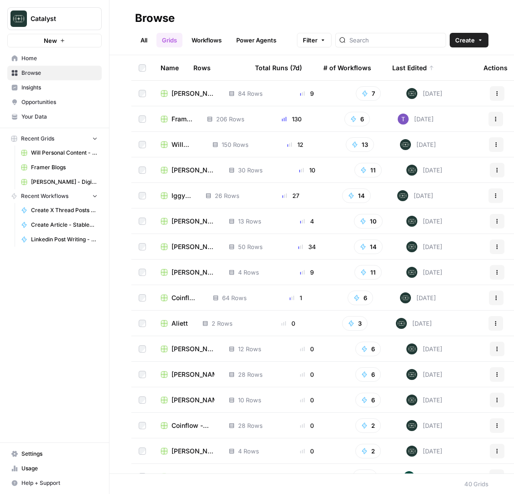
click at [180, 244] on span "[PERSON_NAME] - REV Leasing" at bounding box center [193, 246] width 43 height 9
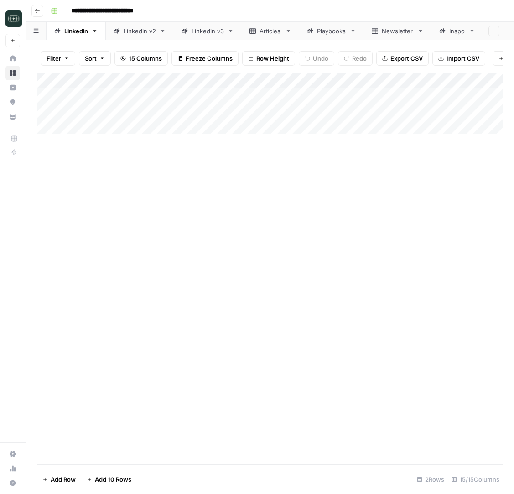
click at [214, 36] on link "Linkedin v3" at bounding box center [208, 31] width 68 height 18
click at [364, 127] on div "Add Column" at bounding box center [270, 181] width 466 height 216
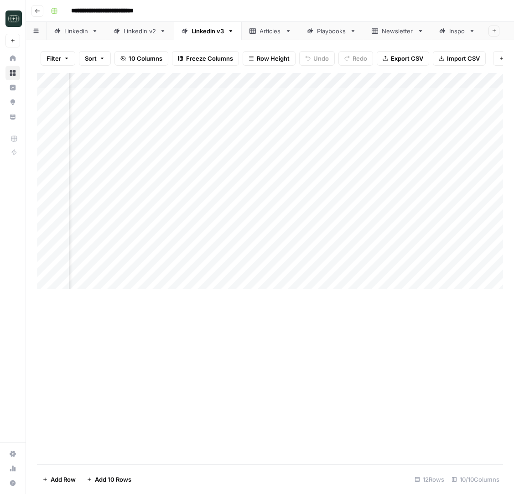
click at [250, 80] on div "Add Column" at bounding box center [270, 181] width 466 height 216
click at [274, 104] on span "All Rows" at bounding box center [283, 101] width 57 height 9
click at [251, 83] on div "Add Column" at bounding box center [270, 181] width 466 height 216
click at [254, 80] on div "Add Column" at bounding box center [270, 181] width 466 height 216
click at [261, 101] on span "All Rows" at bounding box center [283, 101] width 57 height 9
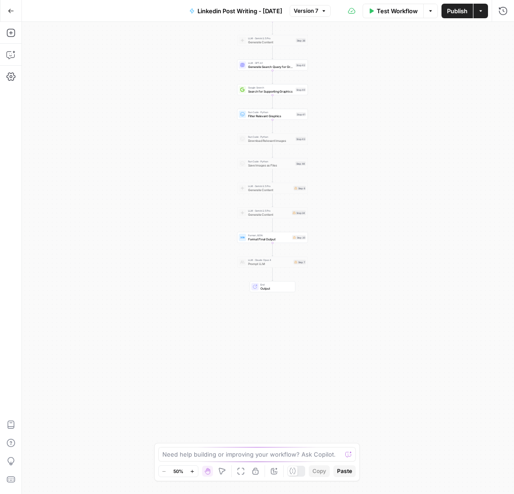
drag, startPoint x: 330, startPoint y: 404, endPoint x: 349, endPoint y: 120, distance: 285.2
click at [349, 120] on div "Workflow Set Inputs Inputs Get Knowledge Base File Get Knowledge Base File Step…" at bounding box center [268, 258] width 492 height 472
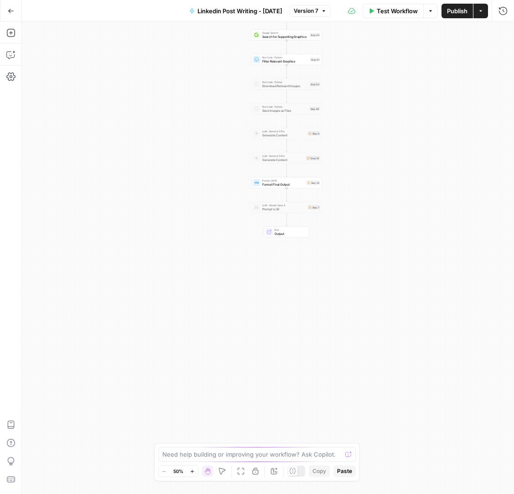
click at [353, 156] on div "Workflow Set Inputs Inputs Get Knowledge Base File Get Knowledge Base File Step…" at bounding box center [268, 258] width 492 height 472
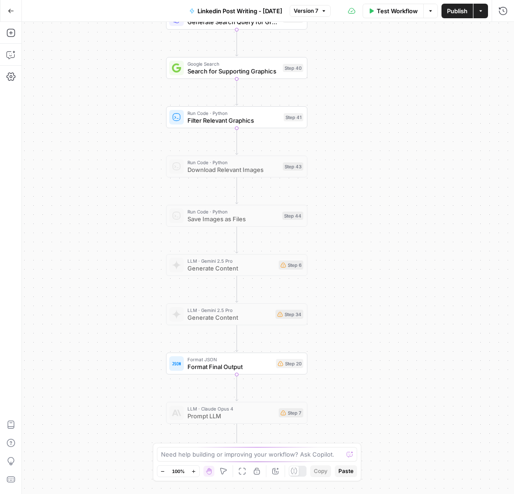
drag, startPoint x: 353, startPoint y: 124, endPoint x: 369, endPoint y: 278, distance: 155.1
click at [369, 278] on div "Workflow Set Inputs Inputs Get Knowledge Base File Get Knowledge Base File Step…" at bounding box center [268, 258] width 492 height 472
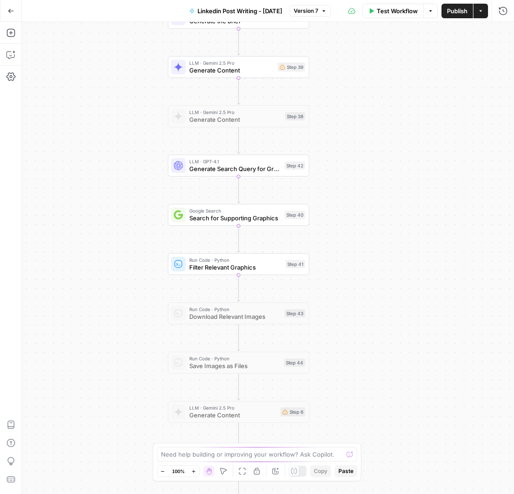
drag, startPoint x: 400, startPoint y: 104, endPoint x: 402, endPoint y: 266, distance: 161.9
click at [403, 266] on div "Workflow Set Inputs Inputs Get Knowledge Base File Get Knowledge Base File Step…" at bounding box center [268, 258] width 492 height 472
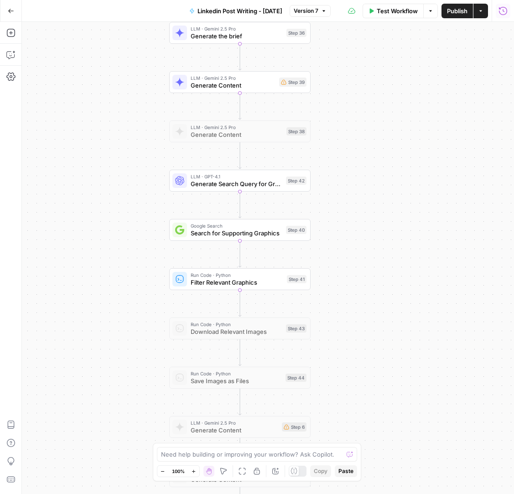
click at [507, 14] on icon "button" at bounding box center [503, 10] width 9 height 9
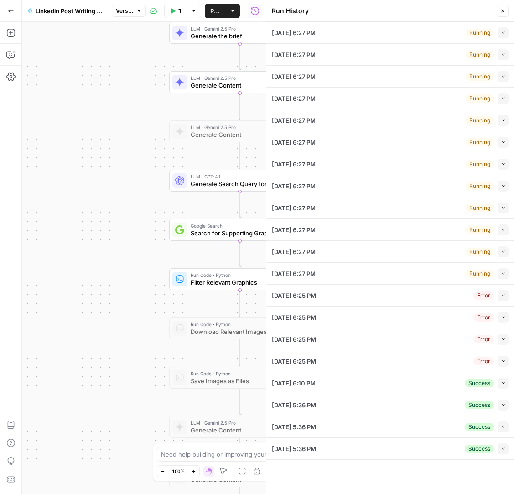
click at [504, 359] on icon "button" at bounding box center [503, 361] width 5 height 5
type input "Ground"
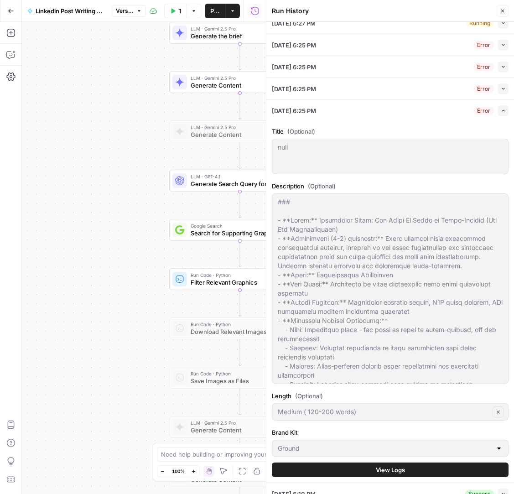
scroll to position [314, 0]
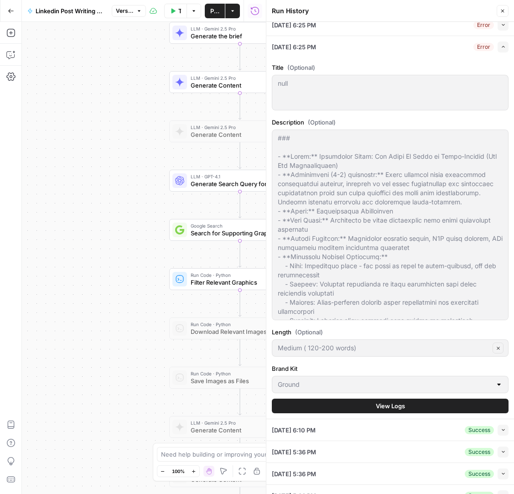
click at [424, 404] on button "View Logs" at bounding box center [390, 406] width 237 height 15
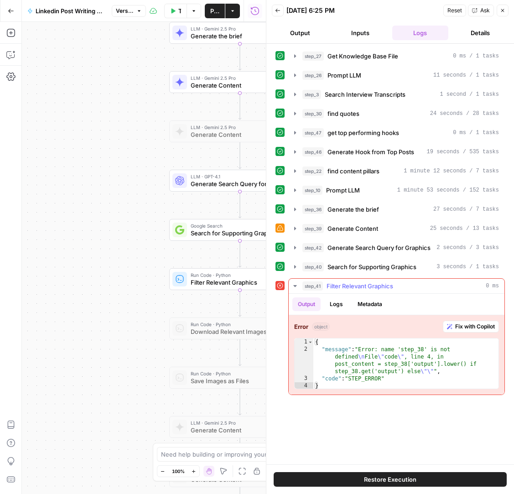
click at [473, 325] on span "Fix with Copilot" at bounding box center [475, 326] width 40 height 8
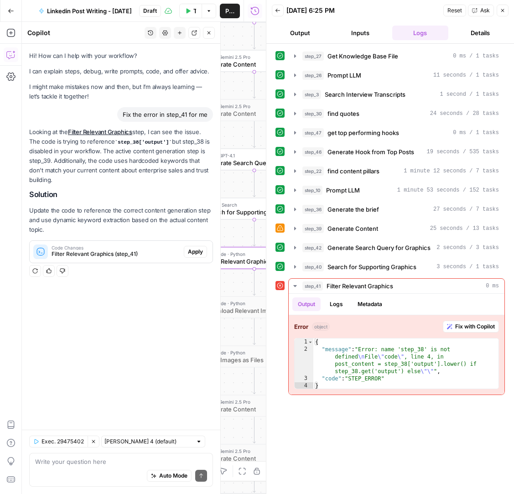
click at [192, 252] on span "Apply" at bounding box center [195, 252] width 15 height 8
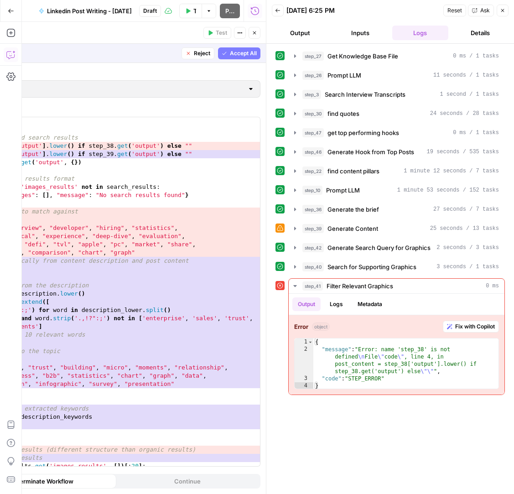
click at [250, 54] on span "Accept All" at bounding box center [243, 53] width 27 height 8
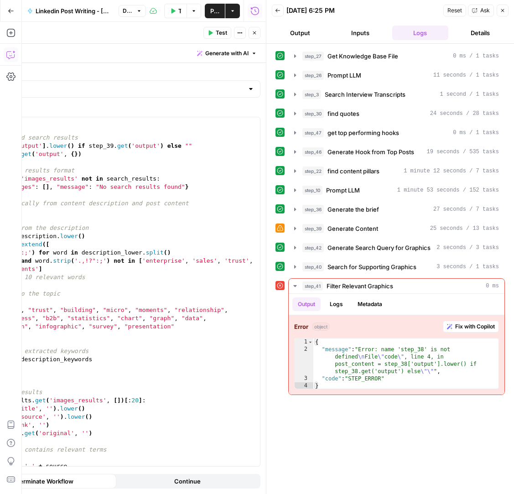
click at [216, 11] on span "Publish" at bounding box center [214, 10] width 9 height 9
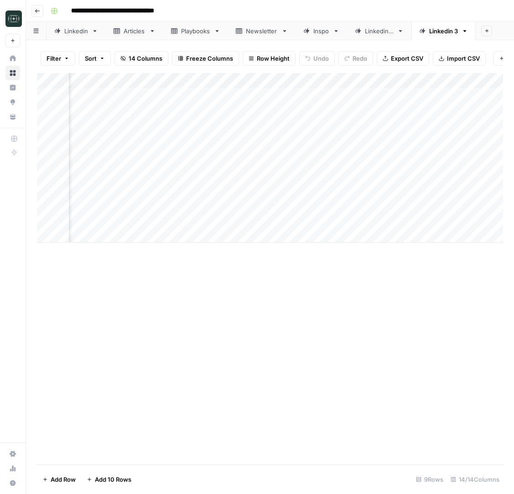
scroll to position [0, 333]
click at [315, 93] on div "Add Column" at bounding box center [270, 158] width 466 height 170
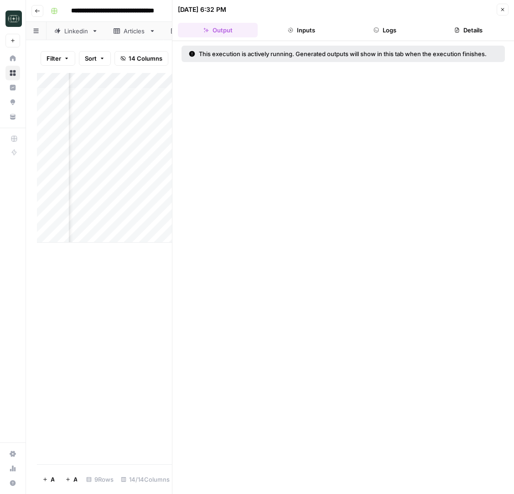
click at [364, 35] on button "Logs" at bounding box center [385, 30] width 80 height 15
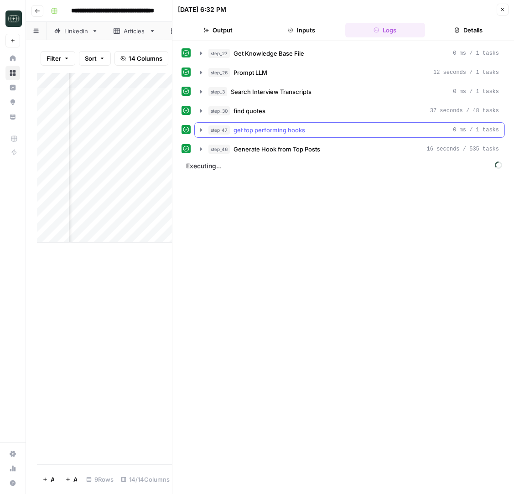
click at [292, 143] on button "step_46 Generate Hook from Top Posts 16 seconds / 535 tasks" at bounding box center [350, 149] width 310 height 15
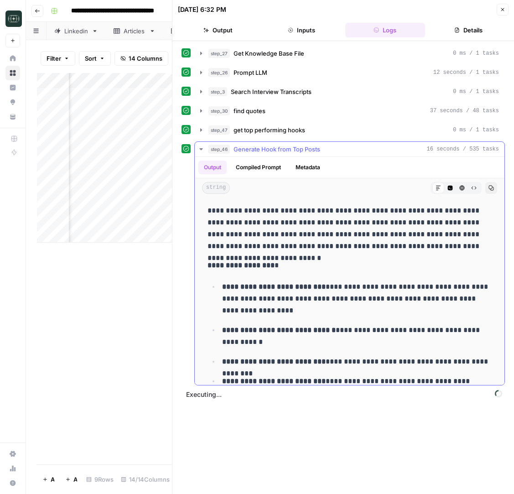
click at [292, 143] on button "step_46 Generate Hook from Top Posts 16 seconds / 535 tasks" at bounding box center [350, 149] width 310 height 15
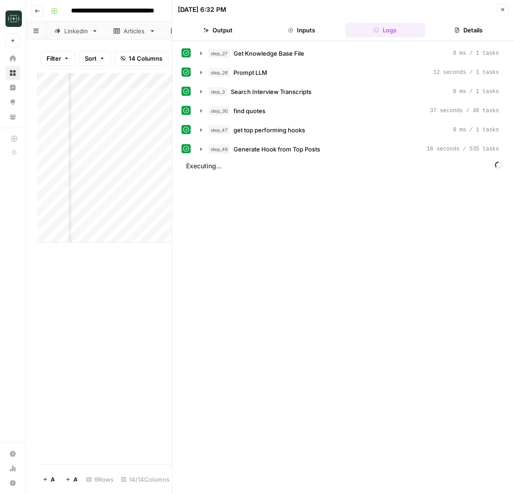
click at [503, 7] on icon "button" at bounding box center [502, 9] width 5 height 5
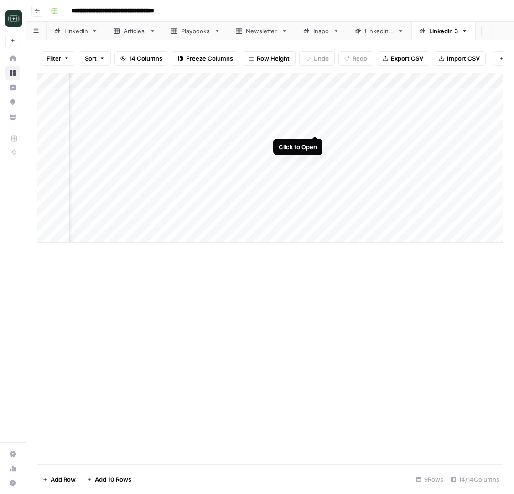
click at [317, 128] on div "Add Column" at bounding box center [270, 158] width 466 height 170
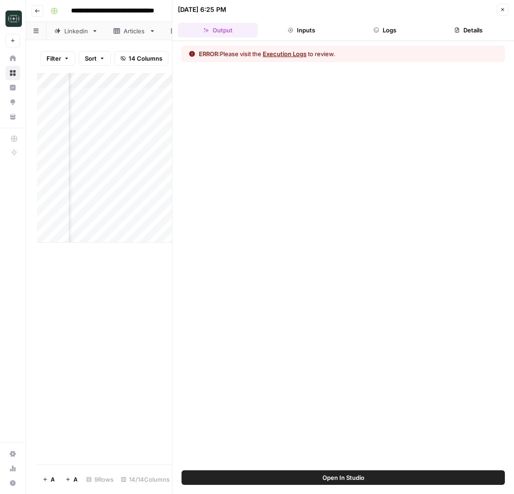
click at [379, 30] on icon "button" at bounding box center [376, 29] width 5 height 5
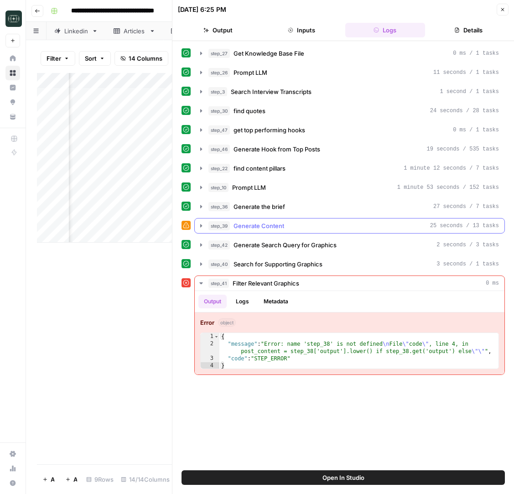
click at [255, 219] on button "step_39 Generate Content 25 seconds / 13 tasks" at bounding box center [350, 225] width 310 height 15
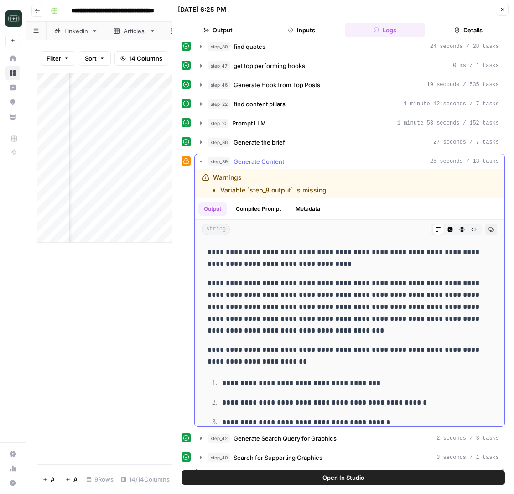
click at [495, 230] on button "Copy" at bounding box center [491, 230] width 12 height 12
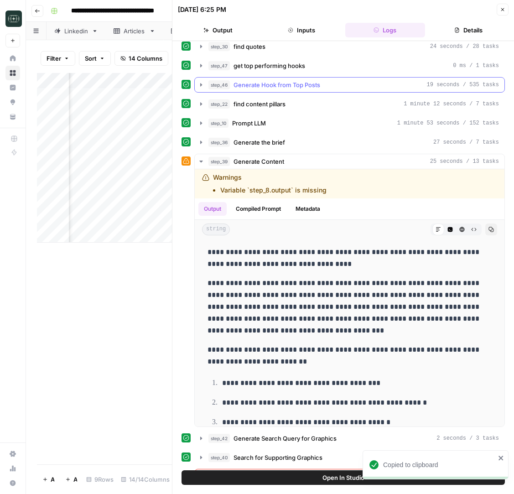
click at [307, 86] on span "Generate Hook from Top Posts" at bounding box center [277, 84] width 87 height 9
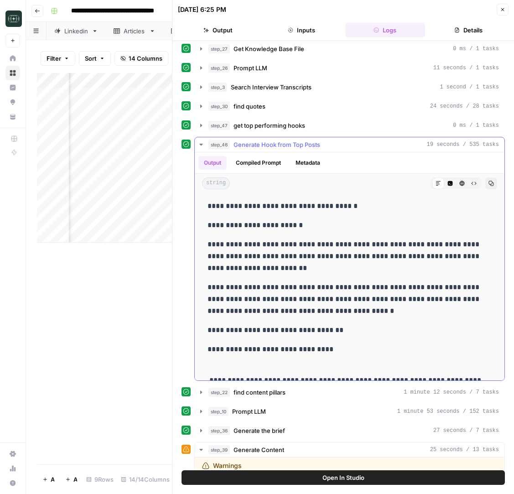
click at [200, 143] on icon "button" at bounding box center [201, 144] width 7 height 7
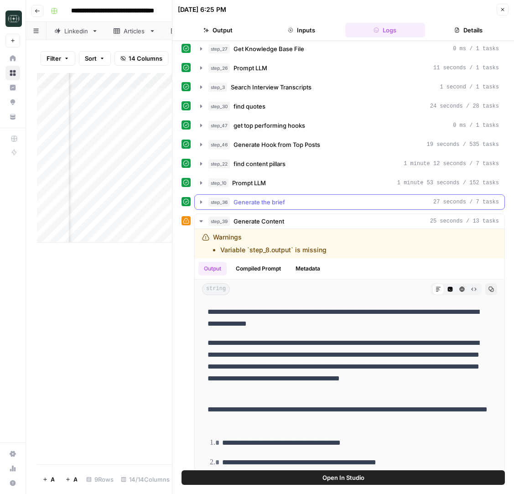
click at [246, 201] on span "Generate the brief" at bounding box center [260, 202] width 52 height 9
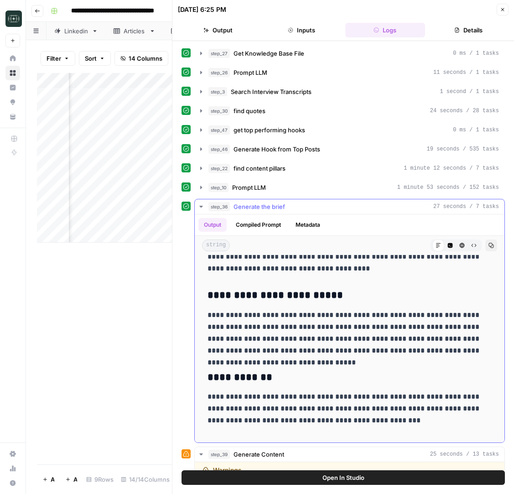
scroll to position [479, 0]
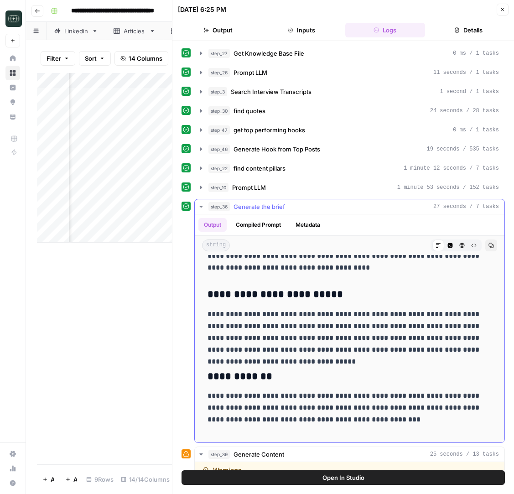
drag, startPoint x: 494, startPoint y: 352, endPoint x: 289, endPoint y: 316, distance: 207.5
click at [289, 316] on div "**********" at bounding box center [349, 456] width 295 height 1352
copy p "**********"
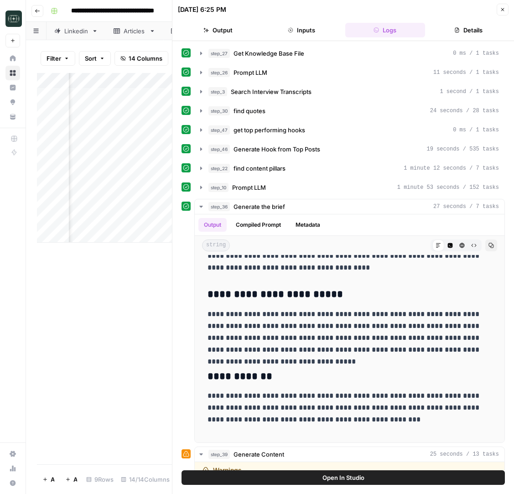
click at [507, 6] on button "Close" at bounding box center [503, 10] width 12 height 12
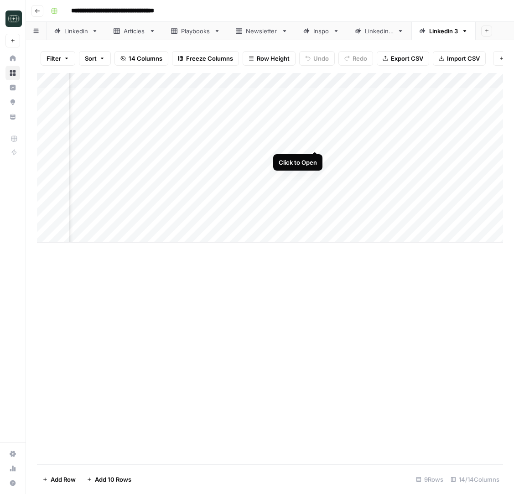
click at [314, 144] on div "Add Column" at bounding box center [270, 158] width 466 height 170
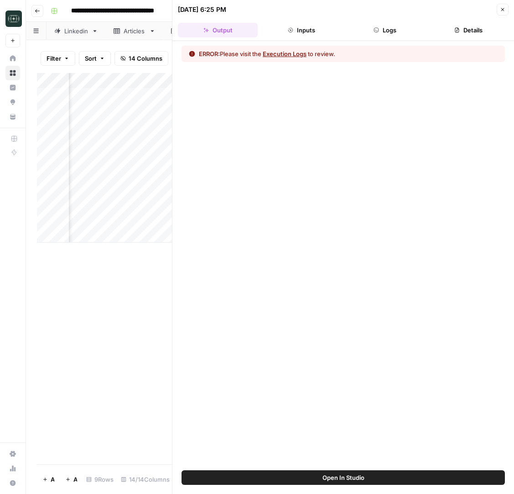
click at [385, 27] on button "Logs" at bounding box center [385, 30] width 80 height 15
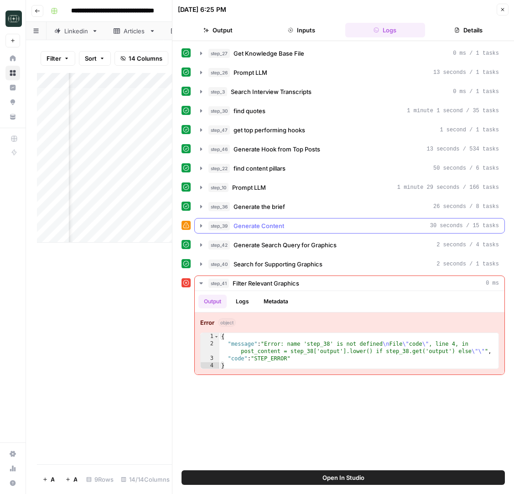
click at [293, 226] on div "step_39 Generate Content 30 seconds / 15 tasks" at bounding box center [353, 225] width 291 height 9
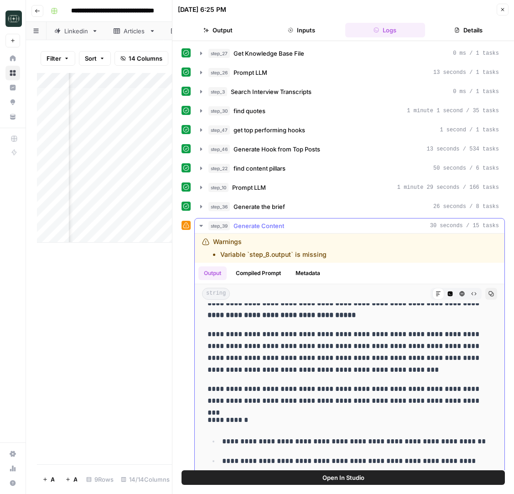
scroll to position [14, 0]
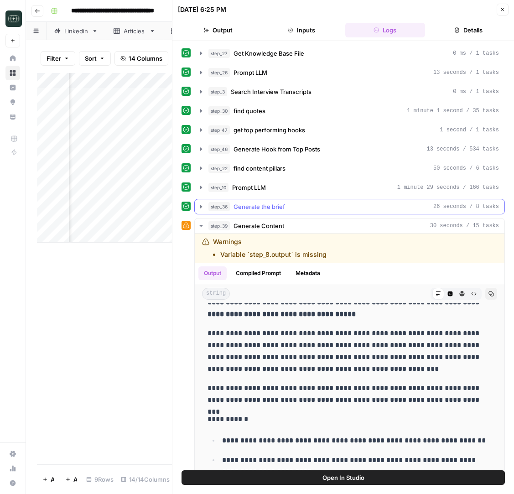
click at [311, 210] on div "step_36 Generate the brief 26 seconds / 8 tasks" at bounding box center [353, 206] width 291 height 9
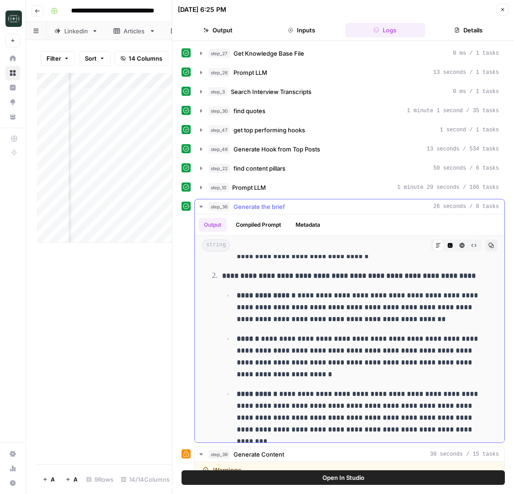
scroll to position [826, 0]
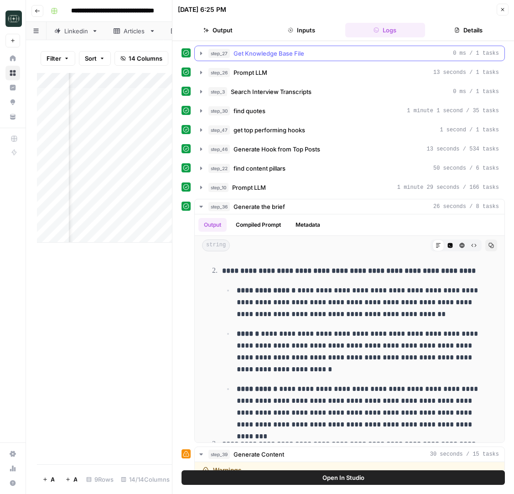
click at [322, 55] on div "step_27 Get Knowledge Base File 0 ms / 1 tasks" at bounding box center [353, 53] width 291 height 9
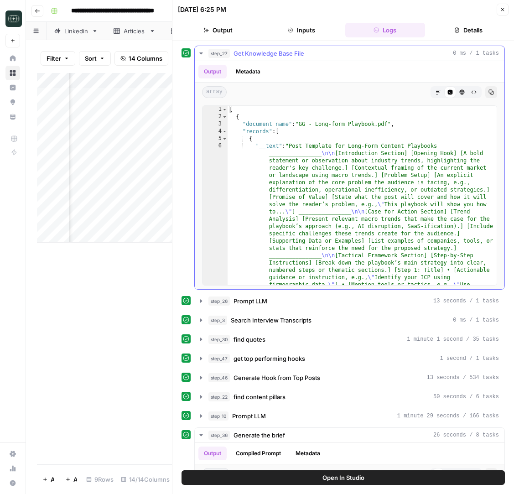
click at [322, 55] on div "step_27 Get Knowledge Base File 0 ms / 1 tasks" at bounding box center [353, 53] width 291 height 9
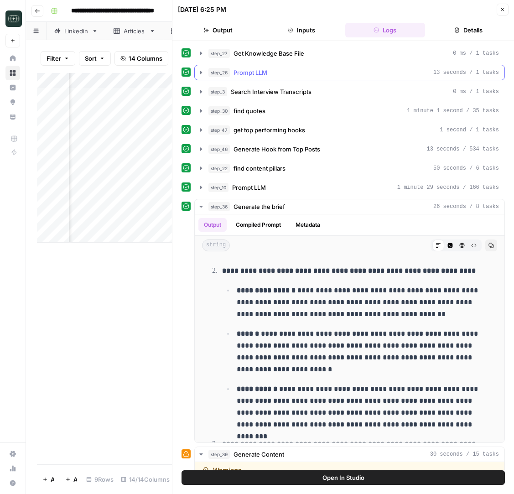
click at [317, 70] on div "step_26 Prompt LLM 13 seconds / 1 tasks" at bounding box center [353, 72] width 291 height 9
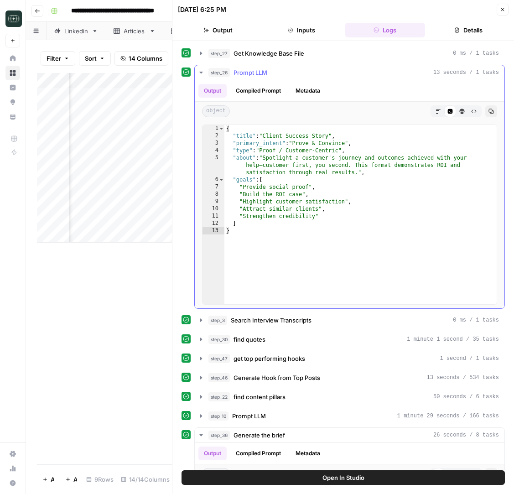
click at [317, 70] on div "step_26 Prompt LLM 13 seconds / 1 tasks" at bounding box center [353, 72] width 291 height 9
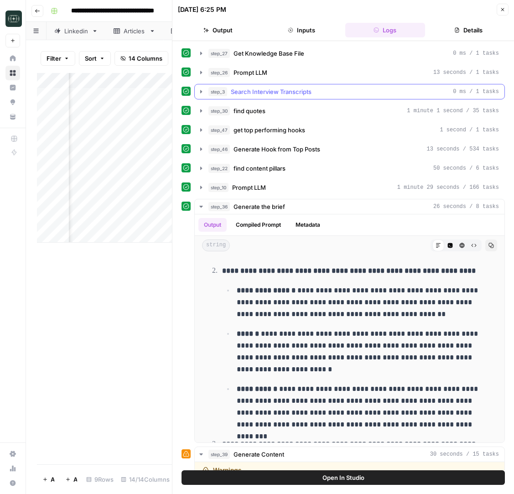
click at [313, 94] on div "step_3 Search Interview Transcripts 0 ms / 1 tasks" at bounding box center [353, 91] width 291 height 9
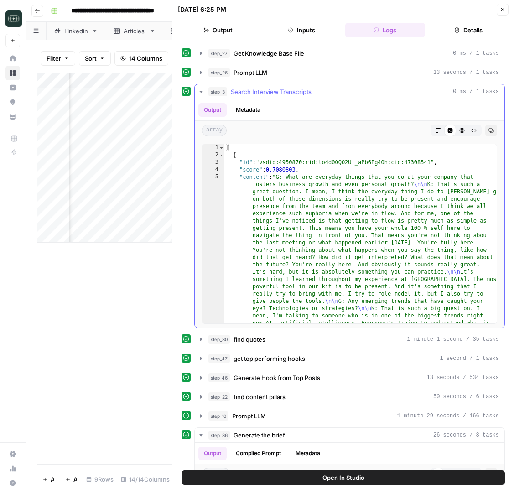
click at [313, 94] on div "step_3 Search Interview Transcripts 0 ms / 1 tasks" at bounding box center [353, 91] width 291 height 9
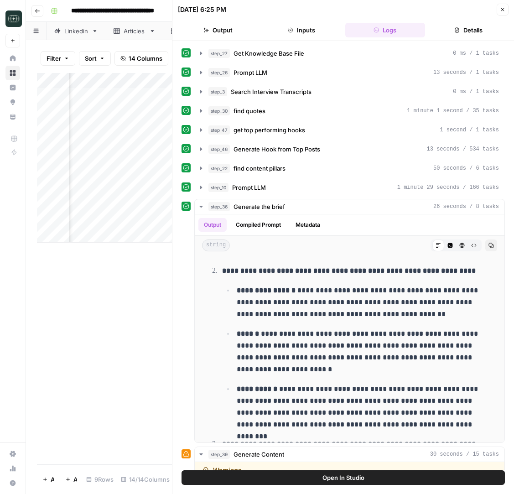
click at [312, 119] on div "**********" at bounding box center [343, 454] width 323 height 816
click at [313, 109] on div "step_30 find quotes 1 minute 1 second / 35 tasks" at bounding box center [353, 110] width 291 height 9
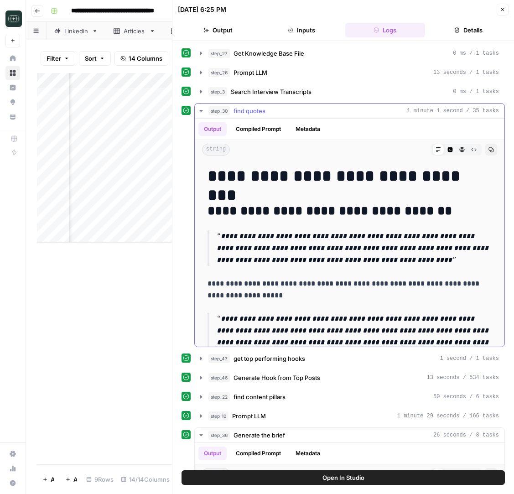
click at [313, 109] on div "step_30 find quotes 1 minute 1 second / 35 tasks" at bounding box center [353, 110] width 291 height 9
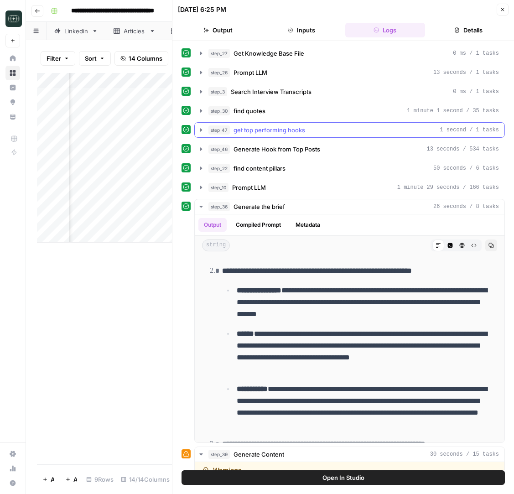
click at [311, 130] on div "step_47 get top performing hooks 1 second / 1 tasks" at bounding box center [353, 129] width 291 height 9
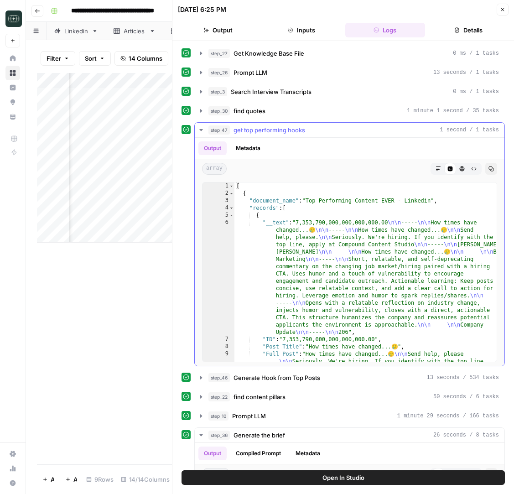
click at [311, 130] on div "step_47 get top performing hooks 1 second / 1 tasks" at bounding box center [353, 129] width 291 height 9
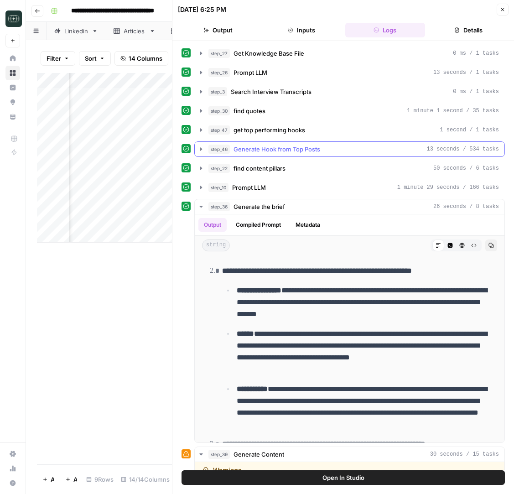
click at [309, 143] on button "step_46 Generate Hook from Top Posts 13 seconds / 534 tasks" at bounding box center [350, 149] width 310 height 15
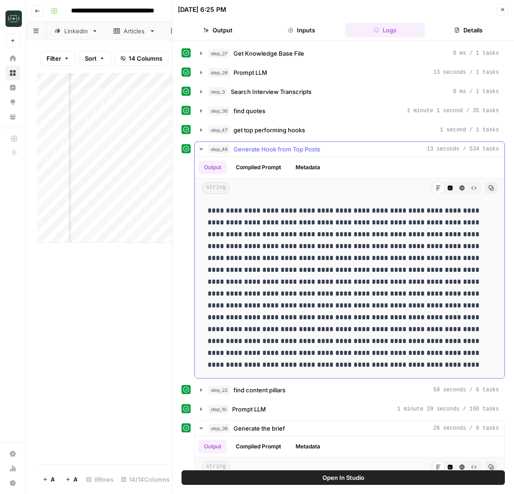
click at [309, 143] on button "step_46 Generate Hook from Top Posts 13 seconds / 534 tasks" at bounding box center [350, 149] width 310 height 15
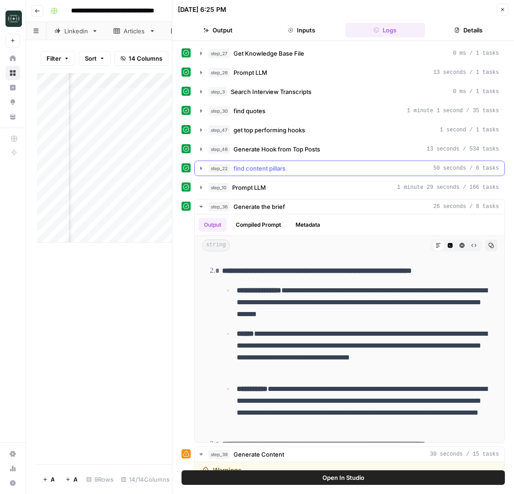
click at [306, 168] on div "step_22 find content pillars 50 seconds / 6 tasks" at bounding box center [353, 168] width 291 height 9
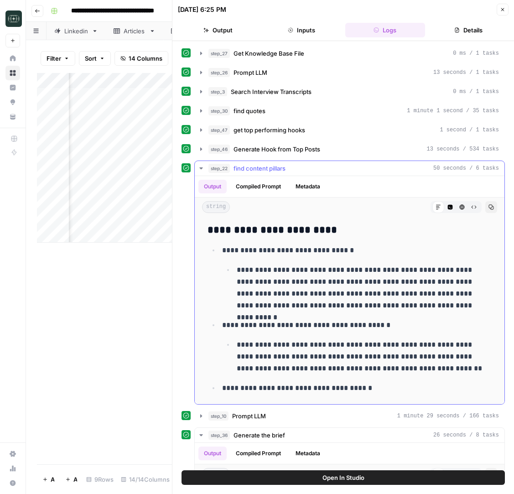
click at [306, 168] on div "step_22 find content pillars 50 seconds / 6 tasks" at bounding box center [353, 168] width 291 height 9
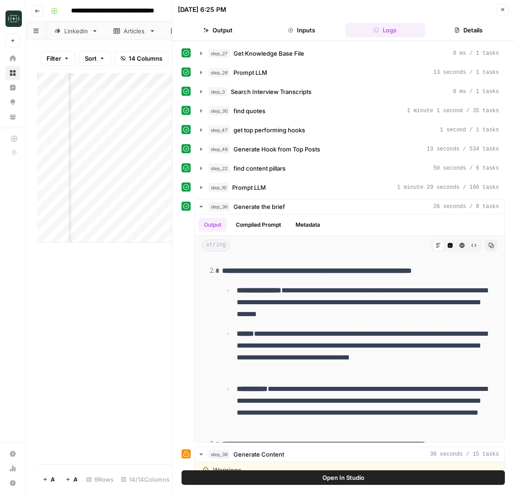
click at [499, 5] on button "Close" at bounding box center [503, 10] width 12 height 12
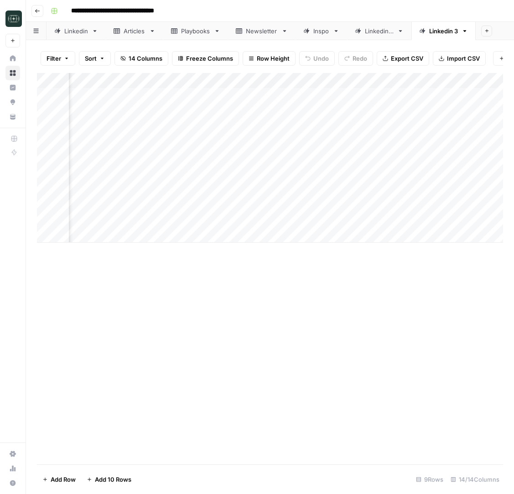
click at [315, 156] on div "Add Column" at bounding box center [270, 158] width 466 height 170
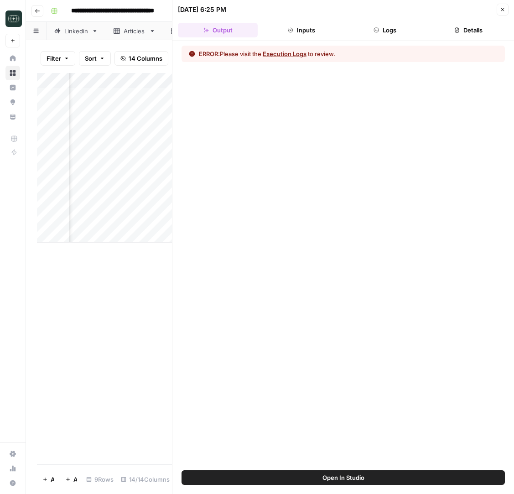
click at [363, 26] on button "Logs" at bounding box center [385, 30] width 80 height 15
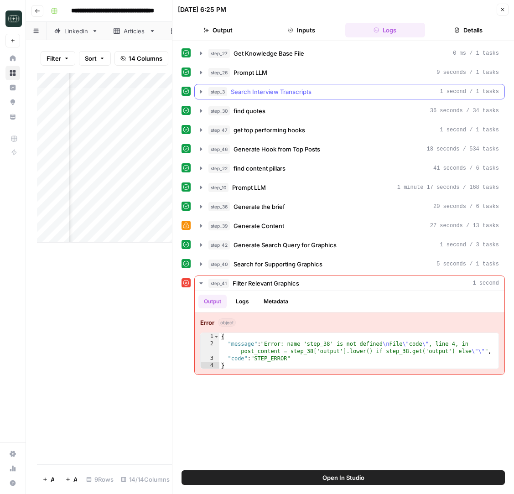
click at [287, 91] on span "Search Interview Transcripts" at bounding box center [271, 91] width 81 height 9
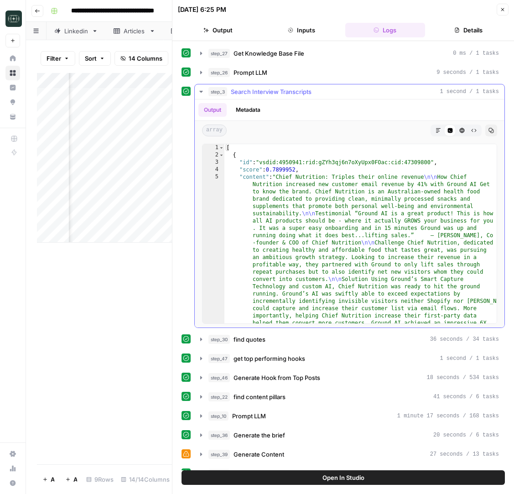
click at [287, 91] on span "Search Interview Transcripts" at bounding box center [271, 91] width 81 height 9
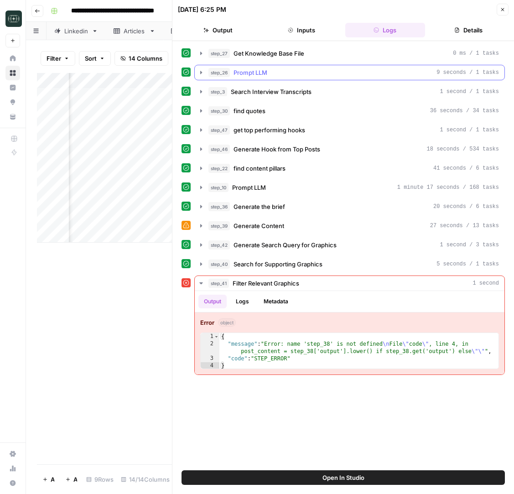
click at [289, 71] on div "step_26 Prompt LLM 9 seconds / 1 tasks" at bounding box center [353, 72] width 291 height 9
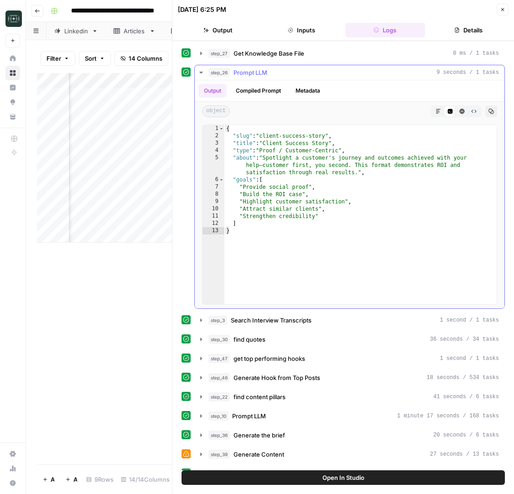
click at [289, 71] on div "step_26 Prompt LLM 9 seconds / 1 tasks" at bounding box center [353, 72] width 291 height 9
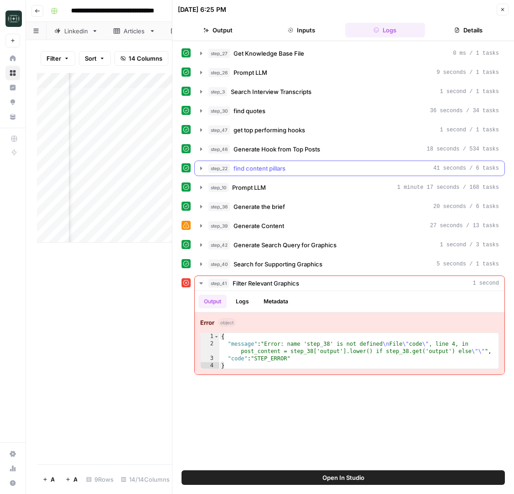
click at [275, 170] on span "find content pillars" at bounding box center [260, 168] width 52 height 9
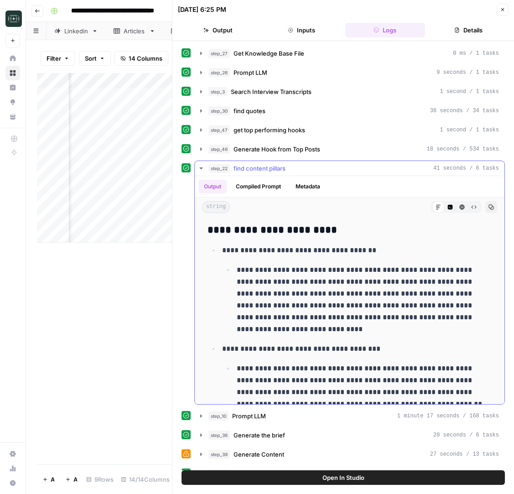
click at [275, 170] on span "find content pillars" at bounding box center [260, 168] width 52 height 9
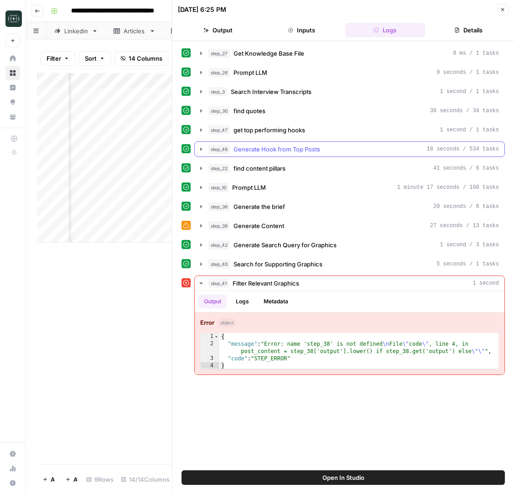
click at [278, 144] on button "step_46 Generate Hook from Top Posts 18 seconds / 534 tasks" at bounding box center [350, 149] width 310 height 15
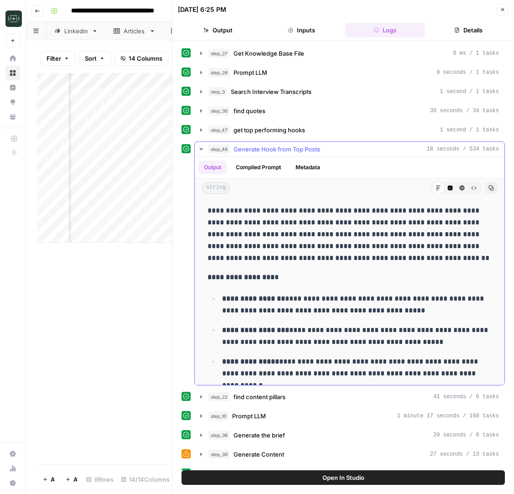
click at [284, 147] on span "Generate Hook from Top Posts" at bounding box center [277, 149] width 87 height 9
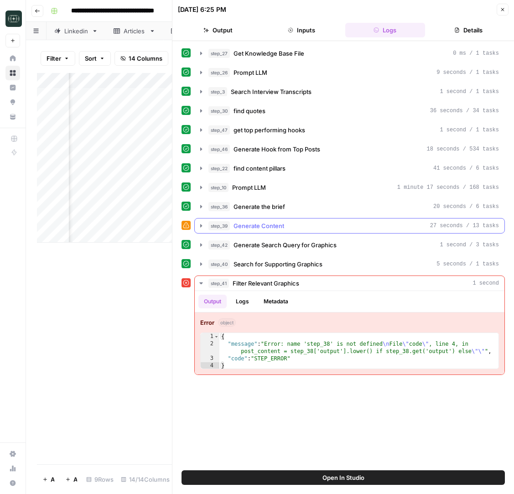
click at [268, 228] on span "Generate Content" at bounding box center [259, 225] width 51 height 9
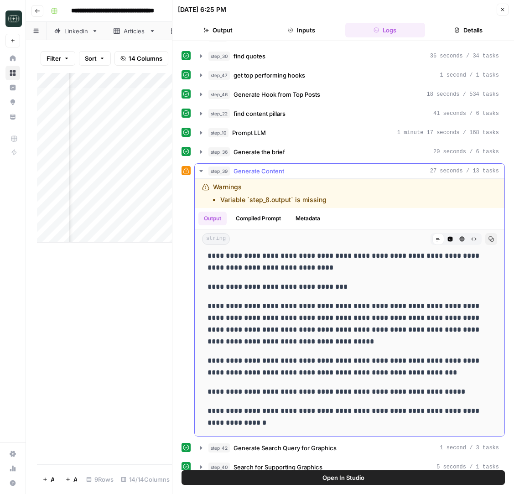
scroll to position [59, 0]
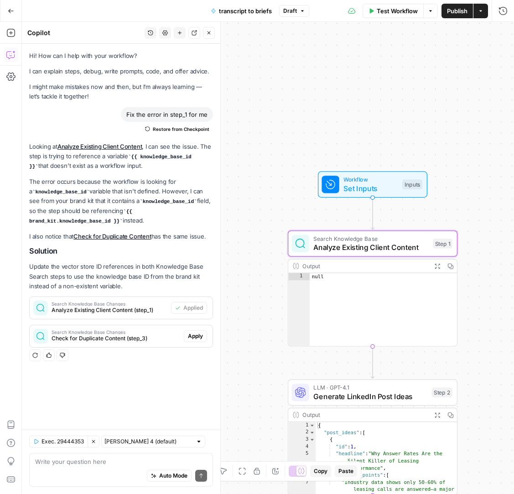
click at [7, 10] on button "Go Back" at bounding box center [11, 11] width 16 height 16
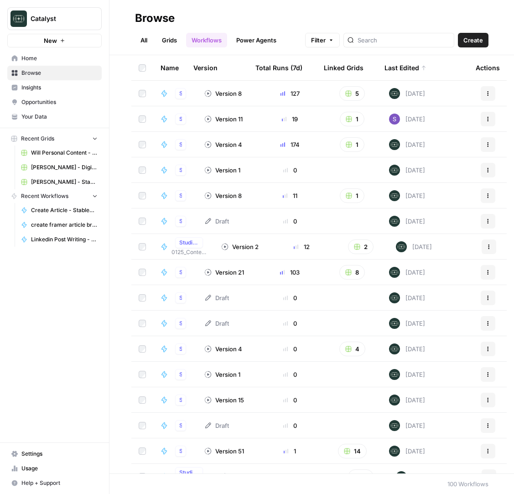
click at [44, 53] on link "Home" at bounding box center [54, 58] width 94 height 15
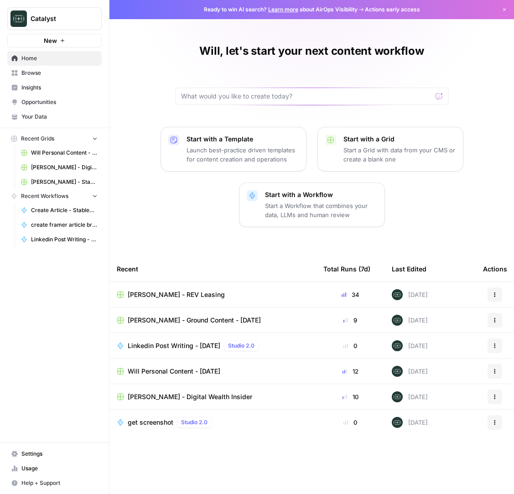
click at [40, 70] on span "Browse" at bounding box center [59, 73] width 76 height 8
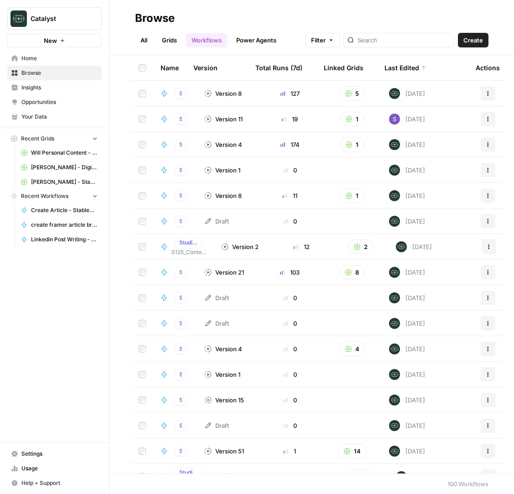
click at [171, 40] on link "Grids" at bounding box center [169, 40] width 26 height 15
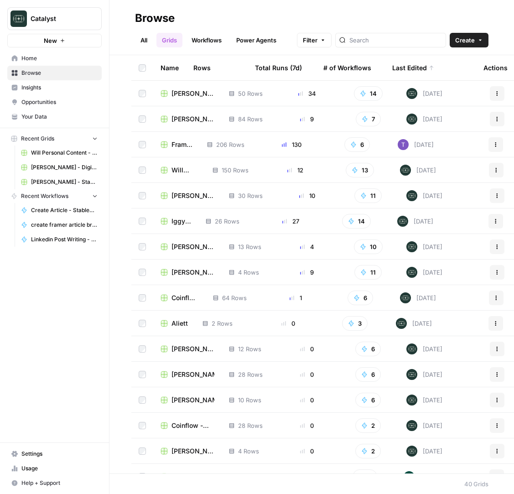
click at [183, 146] on span "Framer Blogs" at bounding box center [182, 144] width 21 height 9
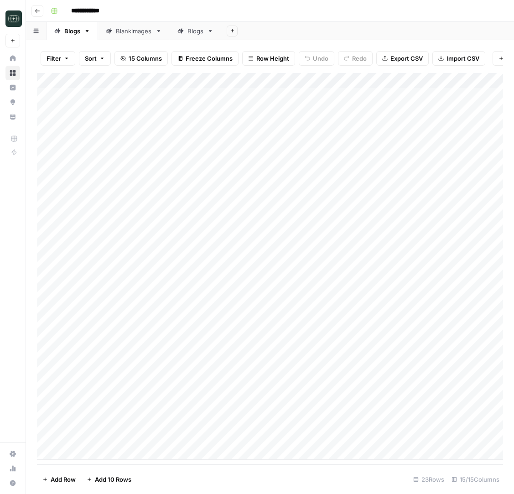
click at [293, 423] on div "Add Column" at bounding box center [270, 266] width 466 height 387
click at [294, 421] on div "Add Column" at bounding box center [270, 266] width 466 height 387
click at [290, 426] on div "Add Column" at bounding box center [270, 266] width 466 height 387
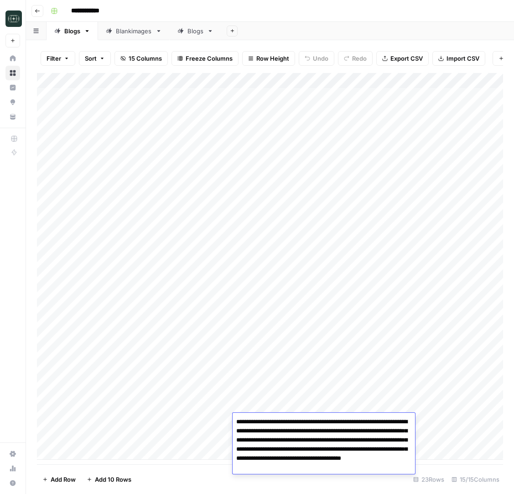
click at [290, 426] on textarea "**********" at bounding box center [324, 445] width 182 height 58
click at [271, 432] on textarea "**********" at bounding box center [324, 445] width 182 height 58
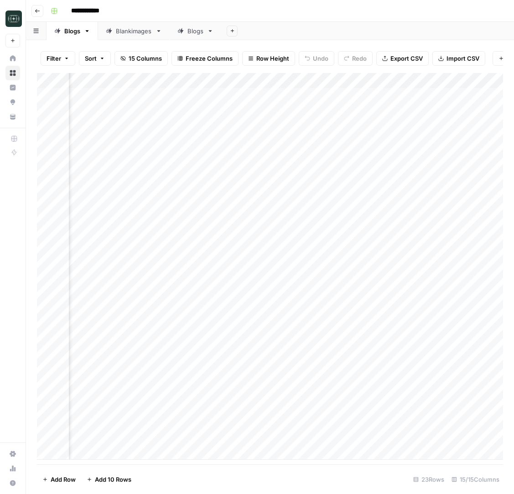
scroll to position [0, 90]
click at [418, 422] on div "Add Column" at bounding box center [270, 266] width 466 height 387
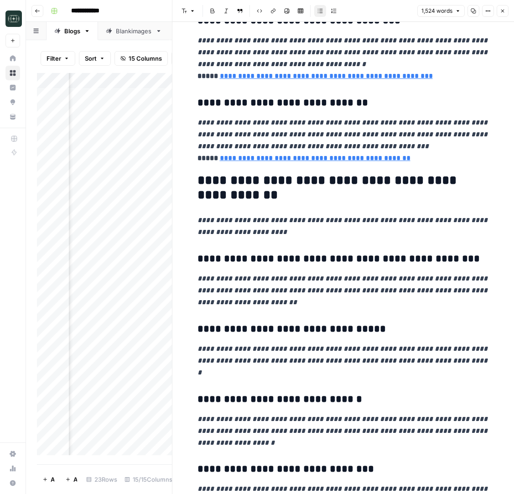
scroll to position [1501, 0]
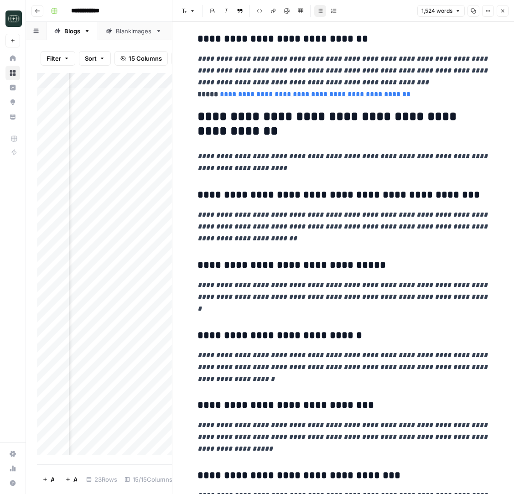
click at [502, 15] on button "Close" at bounding box center [503, 11] width 12 height 12
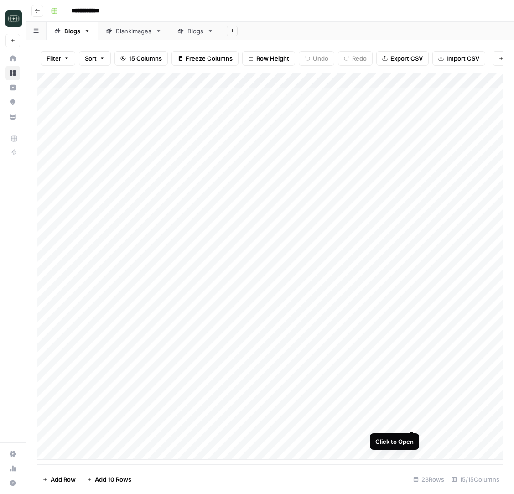
click at [411, 420] on div "Add Column" at bounding box center [270, 266] width 466 height 387
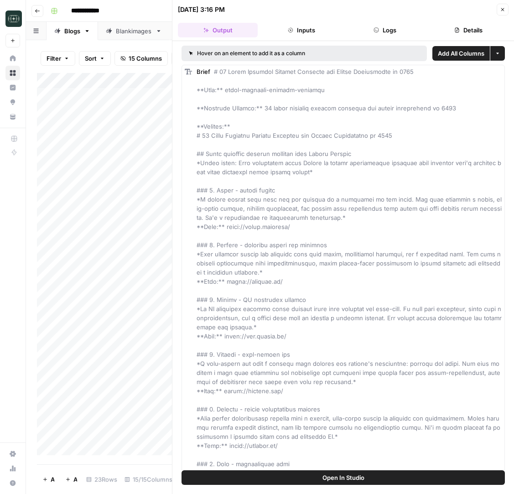
click at [382, 33] on button "Logs" at bounding box center [385, 30] width 80 height 15
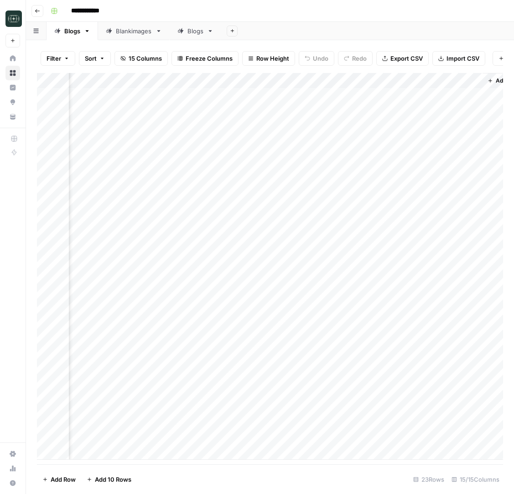
scroll to position [0, 918]
click at [394, 426] on div "Add Column" at bounding box center [270, 266] width 466 height 387
click at [435, 423] on div "Add Column" at bounding box center [270, 266] width 466 height 387
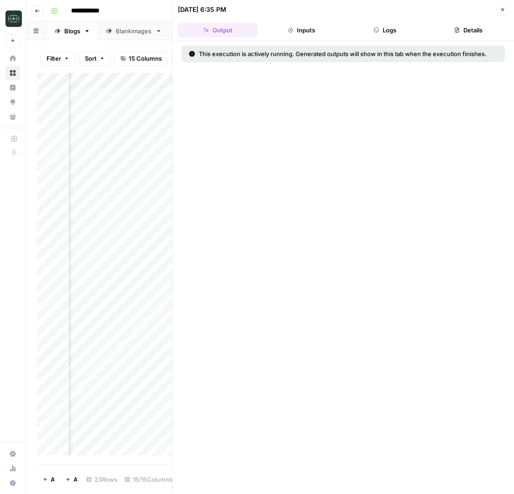
click at [375, 30] on icon "button" at bounding box center [376, 29] width 5 height 5
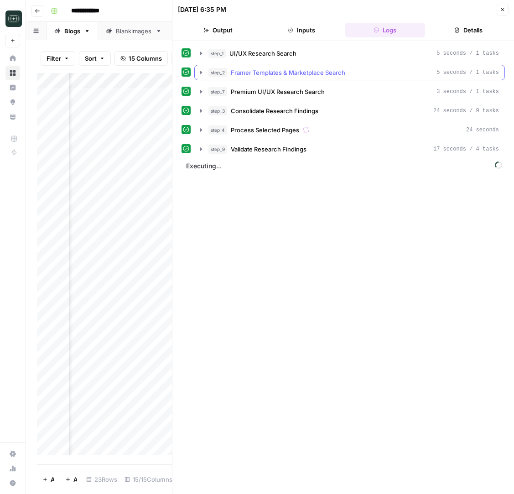
click at [321, 75] on span "Framer Templates & Marketplace Search" at bounding box center [288, 72] width 114 height 9
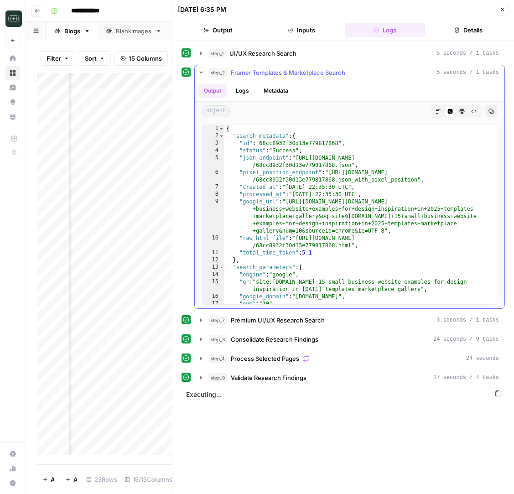
click at [321, 75] on span "Framer Templates & Marketplace Search" at bounding box center [288, 72] width 114 height 9
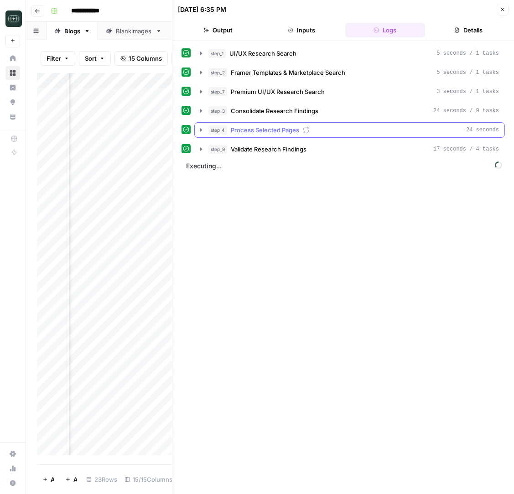
click at [333, 131] on div "step_4 Process Selected Pages 24 seconds" at bounding box center [353, 129] width 291 height 9
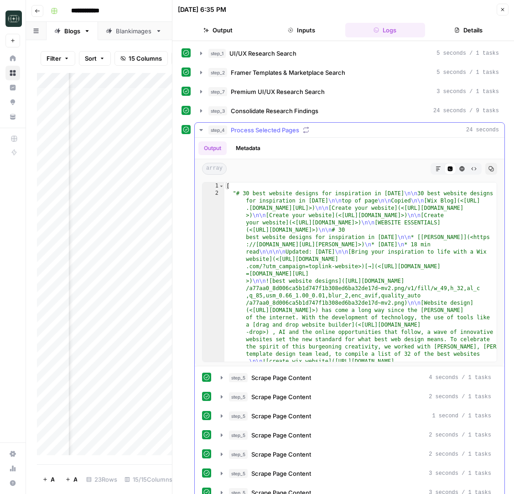
click at [333, 131] on div "step_4 Process Selected Pages 24 seconds" at bounding box center [353, 129] width 291 height 9
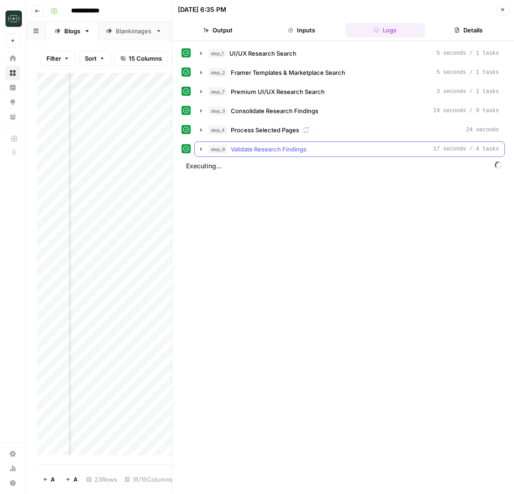
click at [329, 146] on div "step_9 Validate Research Findings 17 seconds / 4 tasks" at bounding box center [353, 149] width 291 height 9
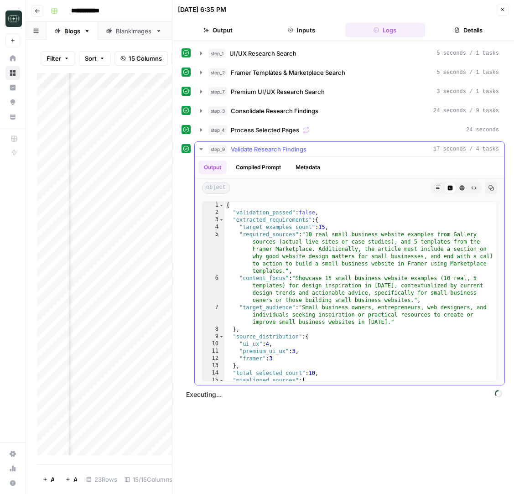
click at [329, 146] on div "step_9 Validate Research Findings 17 seconds / 4 tasks" at bounding box center [353, 149] width 291 height 9
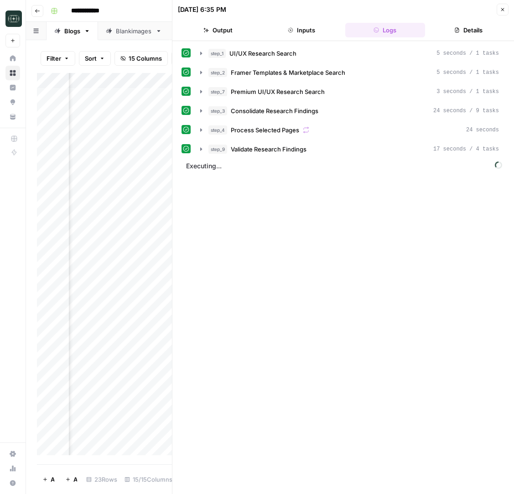
click at [504, 14] on button "Close" at bounding box center [503, 10] width 12 height 12
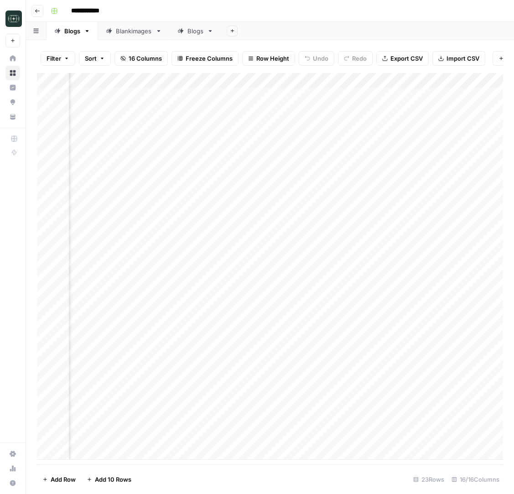
scroll to position [0, 1000]
click at [444, 421] on div "Add Column" at bounding box center [270, 266] width 466 height 387
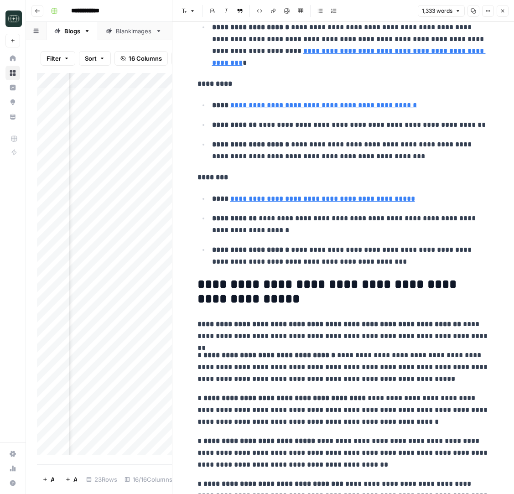
scroll to position [1777, 0]
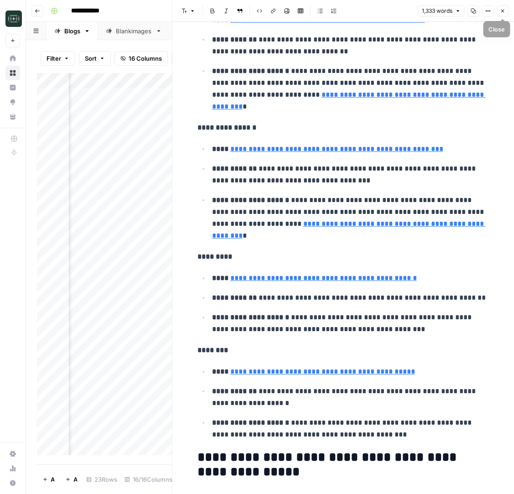
click at [501, 11] on icon "button" at bounding box center [502, 11] width 3 height 3
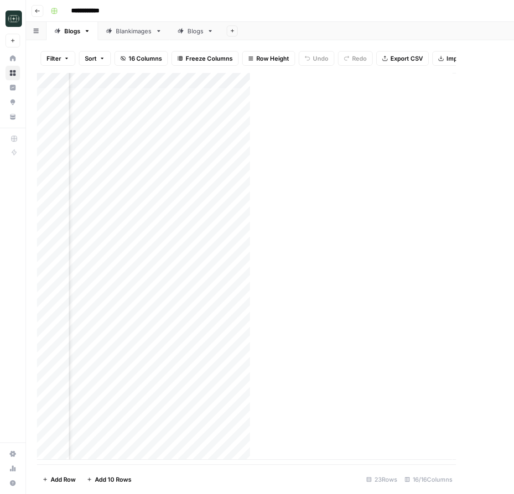
scroll to position [0, 989]
click at [363, 82] on div "Add Column" at bounding box center [270, 266] width 466 height 387
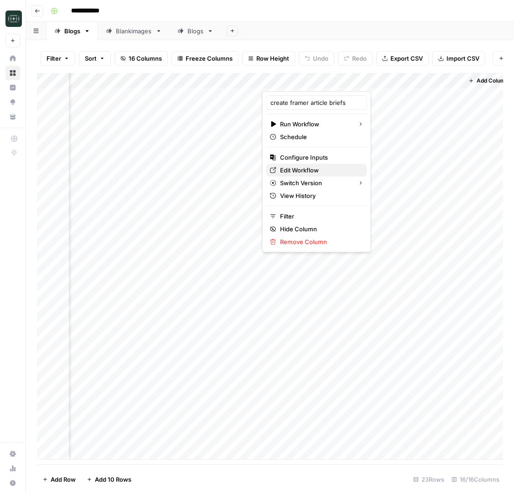
click at [322, 166] on span "Edit Workflow" at bounding box center [320, 170] width 80 height 9
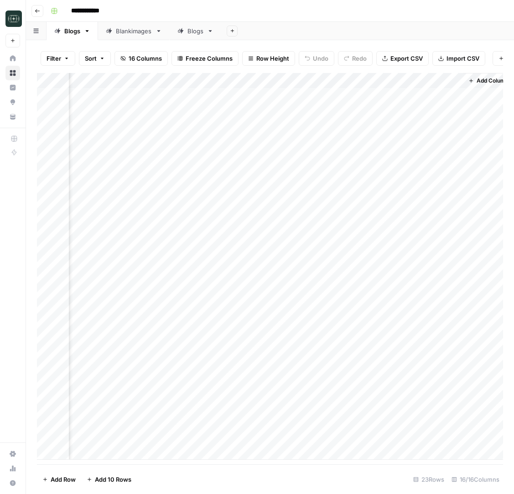
click at [359, 421] on div "Add Column" at bounding box center [270, 266] width 466 height 387
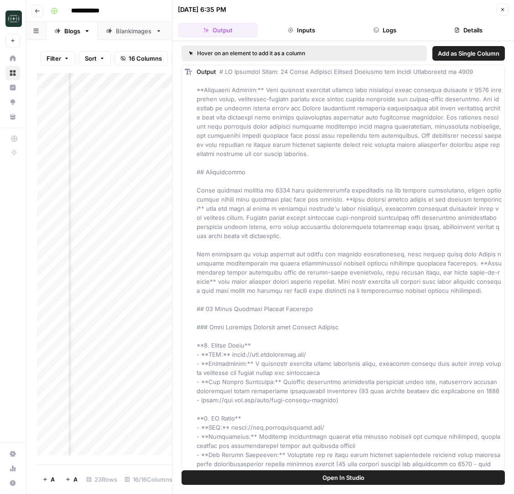
click at [367, 30] on button "Logs" at bounding box center [385, 30] width 80 height 15
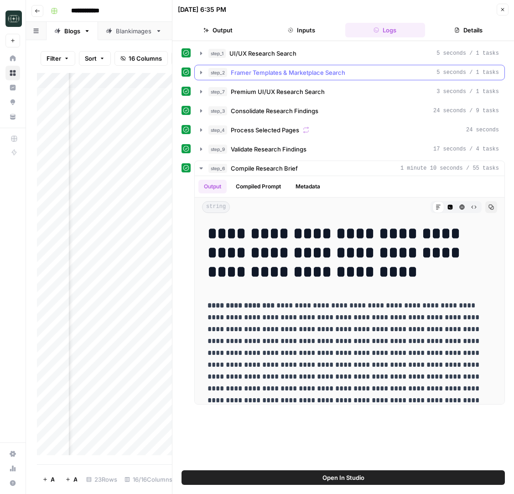
click at [335, 76] on span "Framer Templates & Marketplace Search" at bounding box center [288, 72] width 114 height 9
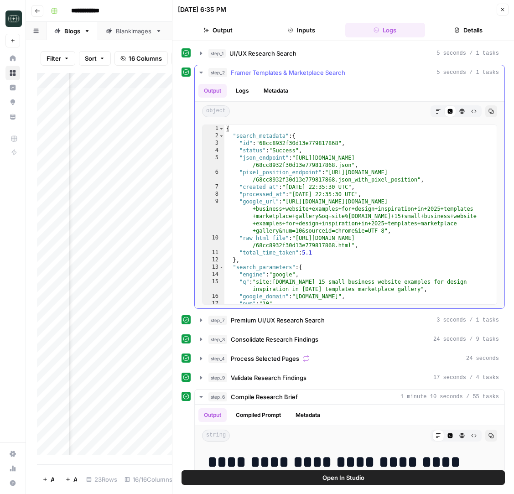
click at [443, 115] on button "Markdown" at bounding box center [438, 111] width 12 height 12
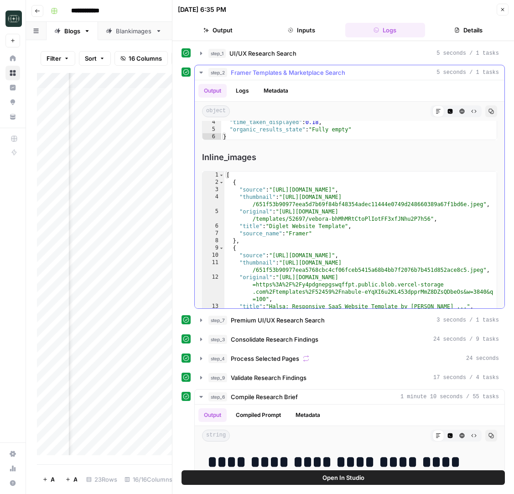
scroll to position [356, 0]
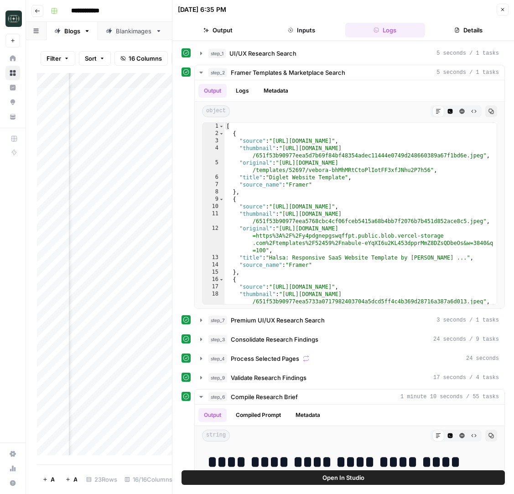
click at [503, 8] on icon "button" at bounding box center [502, 9] width 5 height 5
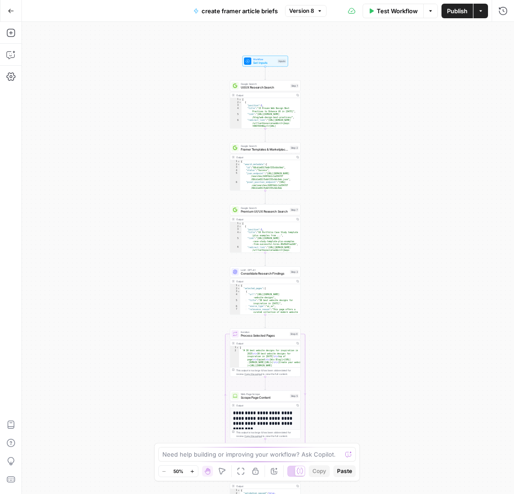
drag, startPoint x: 351, startPoint y: 103, endPoint x: 345, endPoint y: 187, distance: 84.1
click at [345, 187] on div "Workflow Set Inputs Inputs Google Search UI/UX Research Search Step 1 Output Co…" at bounding box center [268, 258] width 492 height 472
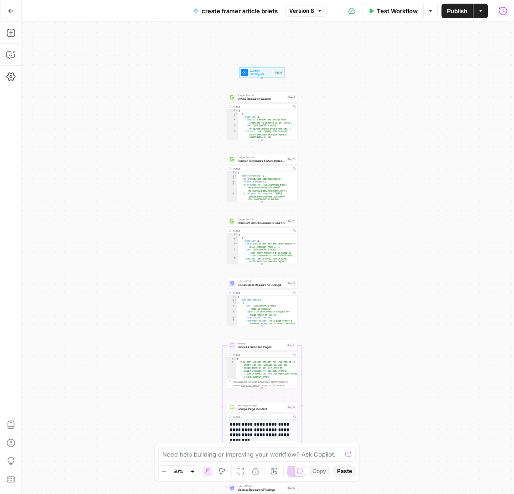
drag, startPoint x: 508, startPoint y: 12, endPoint x: 500, endPoint y: 12, distance: 7.8
click at [500, 12] on icon "button" at bounding box center [503, 10] width 9 height 9
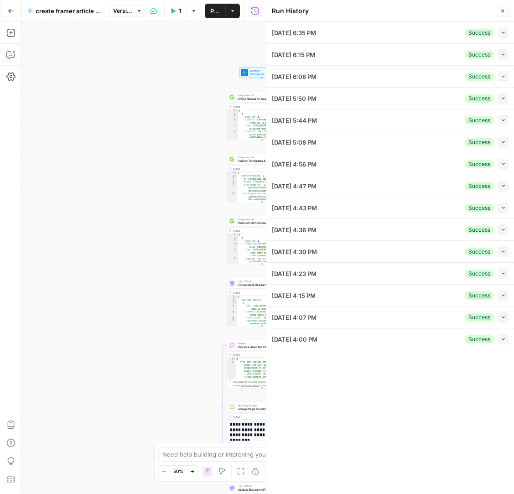
click at [492, 35] on div "Success" at bounding box center [479, 33] width 29 height 8
click at [503, 35] on icon "button" at bounding box center [503, 32] width 5 height 5
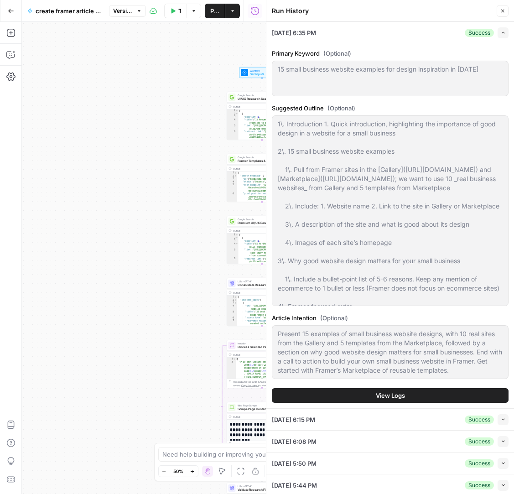
click at [421, 391] on button "View Logs" at bounding box center [390, 395] width 237 height 15
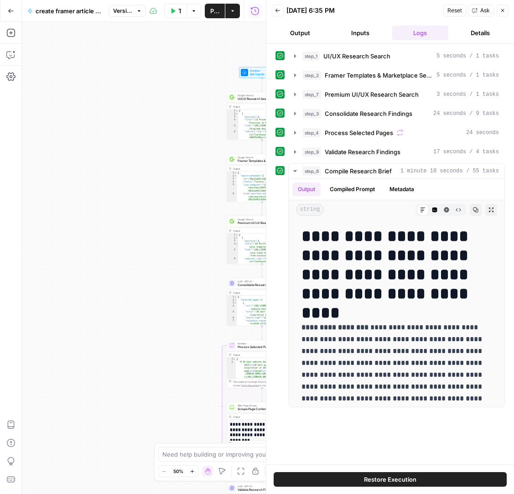
click at [477, 11] on icon "button" at bounding box center [474, 11] width 5 height 5
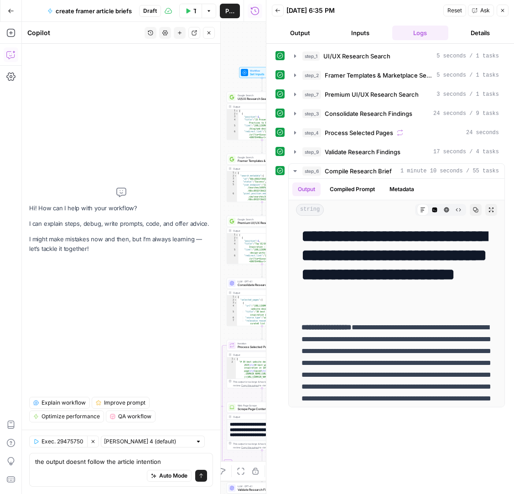
type textarea "the output doesnt follow the article intention"
click at [203, 478] on icon "submit" at bounding box center [200, 475] width 5 height 5
